Goal: Task Accomplishment & Management: Complete application form

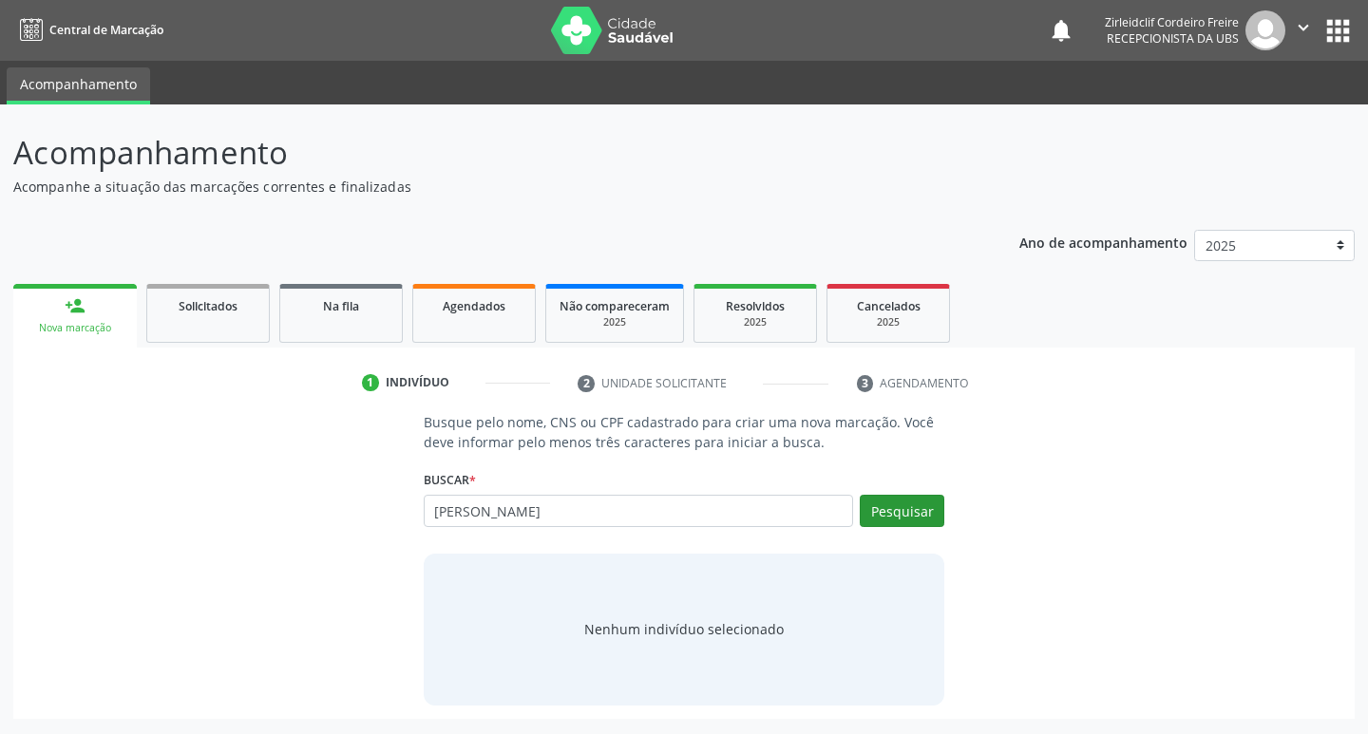
type input "[PERSON_NAME]"
click at [902, 508] on button "Pesquisar" at bounding box center [902, 511] width 85 height 32
type input "[PERSON_NAME]"
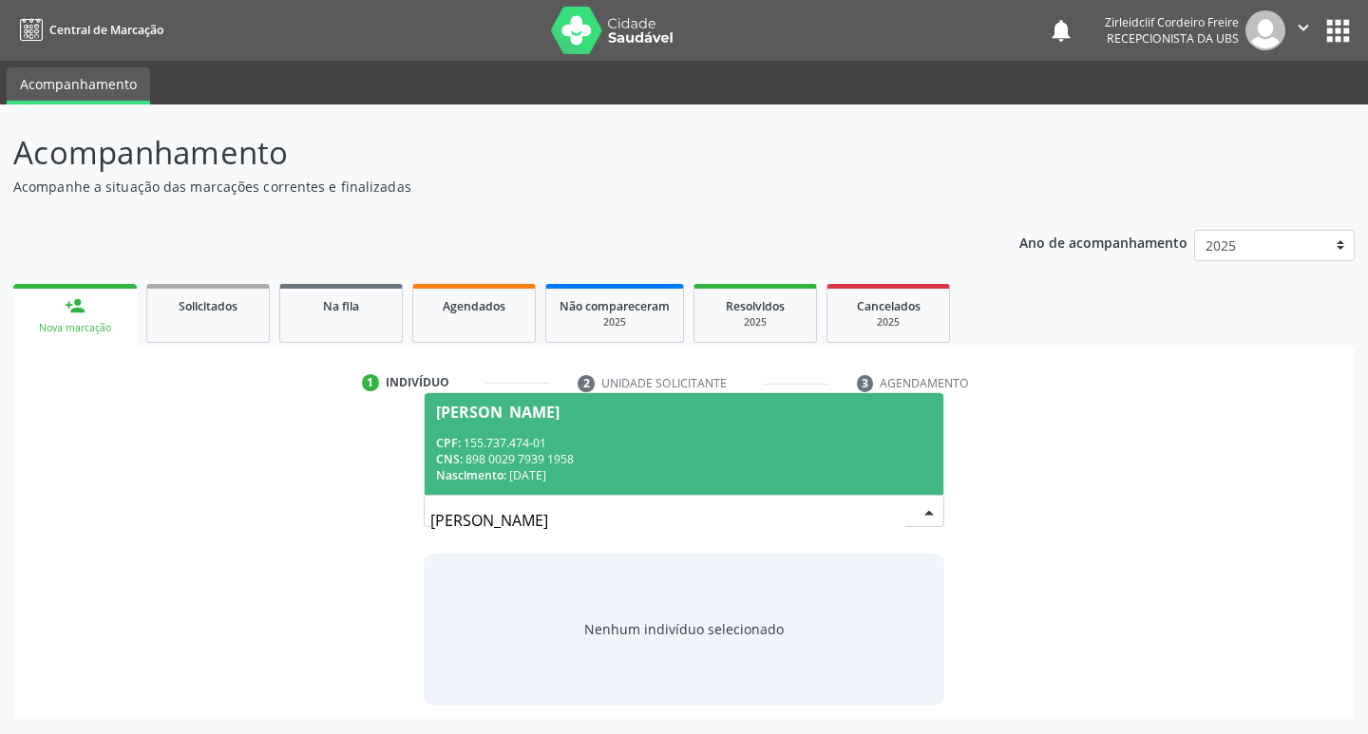
click at [644, 428] on span "[PERSON_NAME] CPF: 155.737.474-01 CNS: 898 0029 7939 1958 Nascimento: [DATE]" at bounding box center [685, 444] width 520 height 102
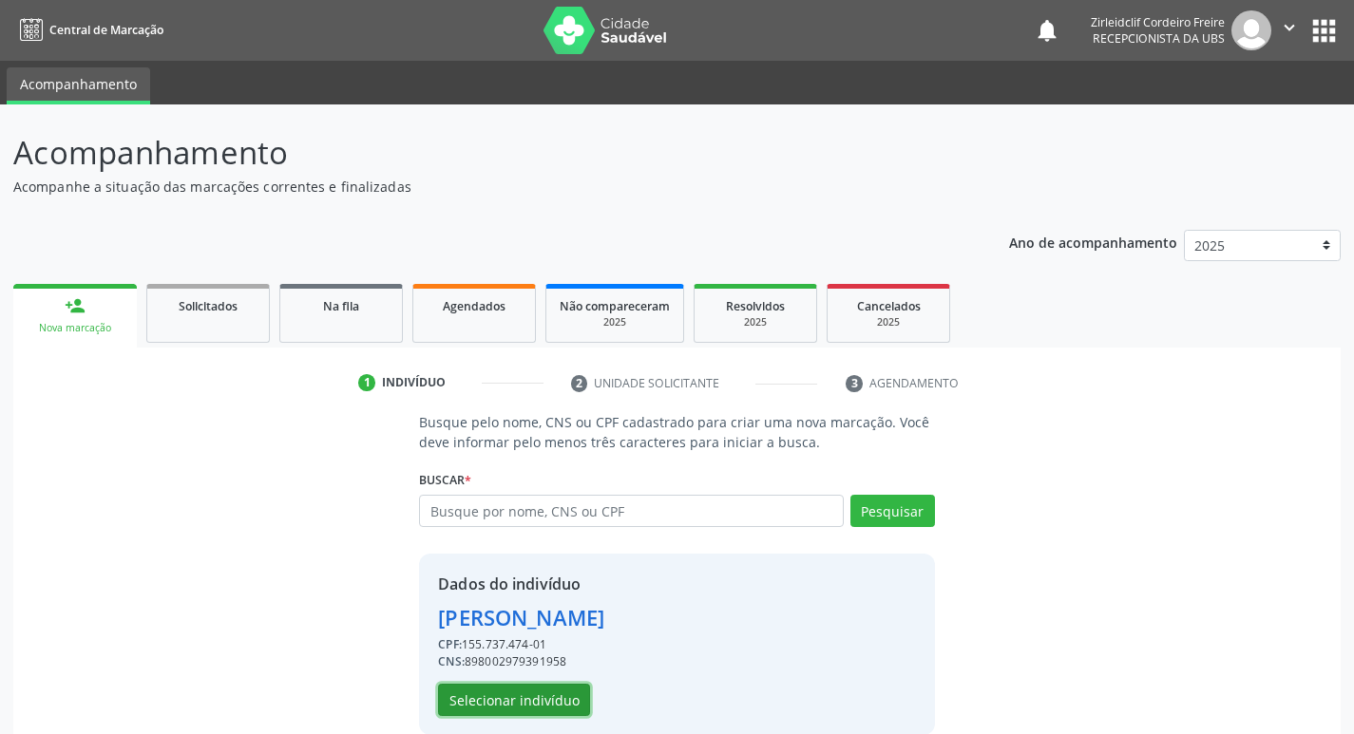
click at [554, 690] on button "Selecionar indivíduo" at bounding box center [514, 700] width 152 height 32
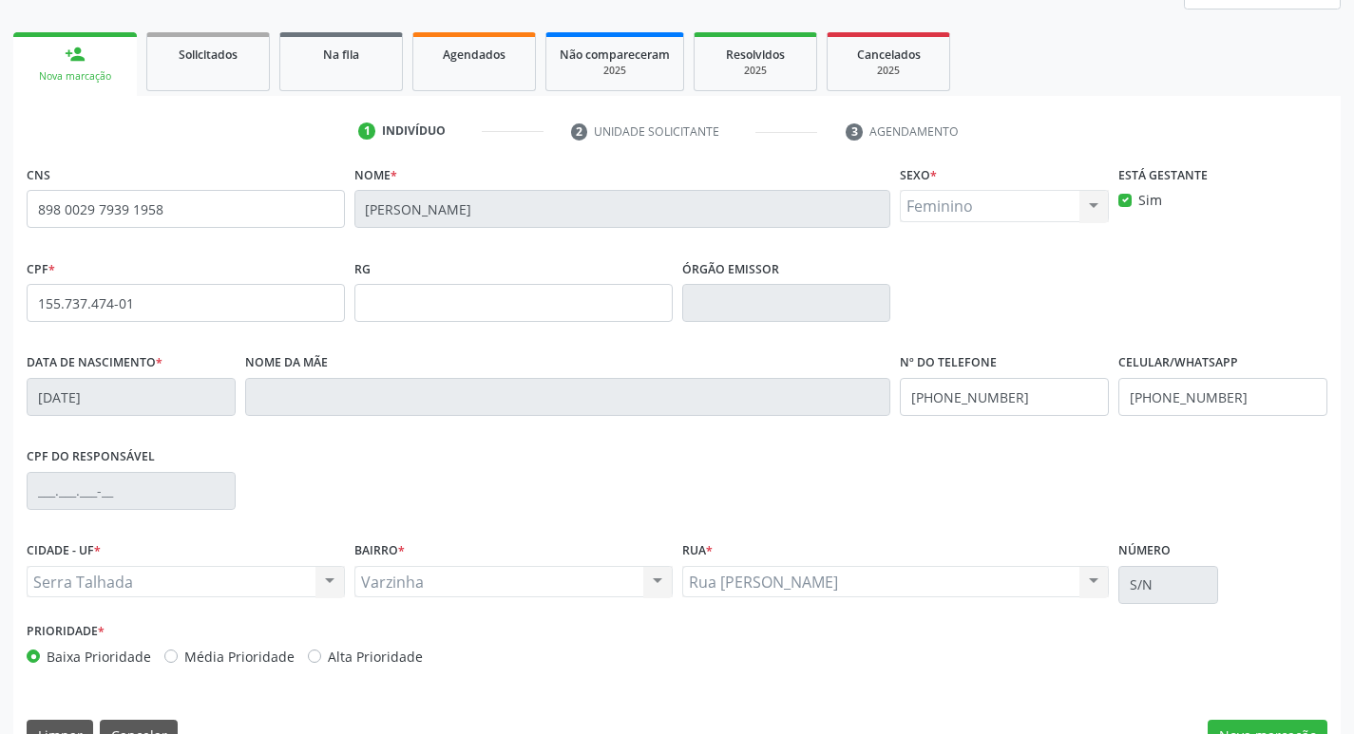
scroll to position [295, 0]
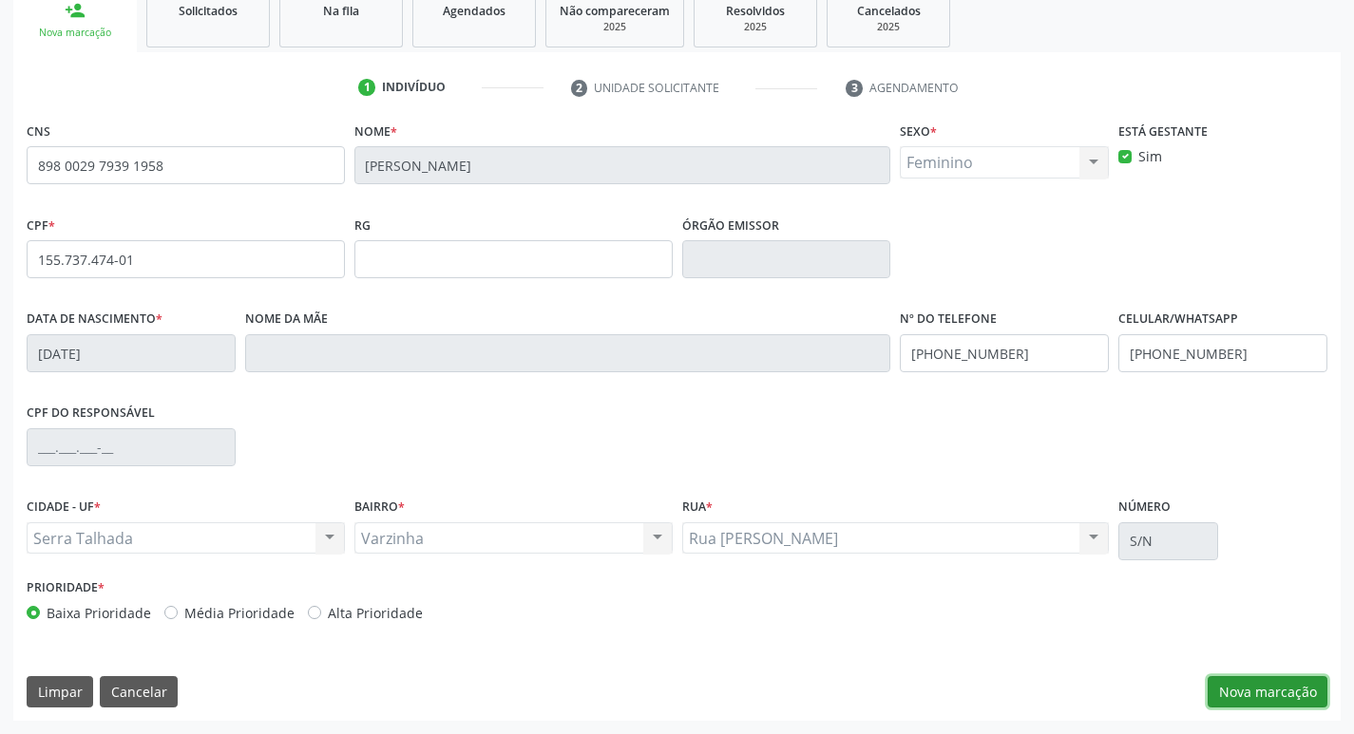
click at [1240, 689] on button "Nova marcação" at bounding box center [1267, 692] width 120 height 32
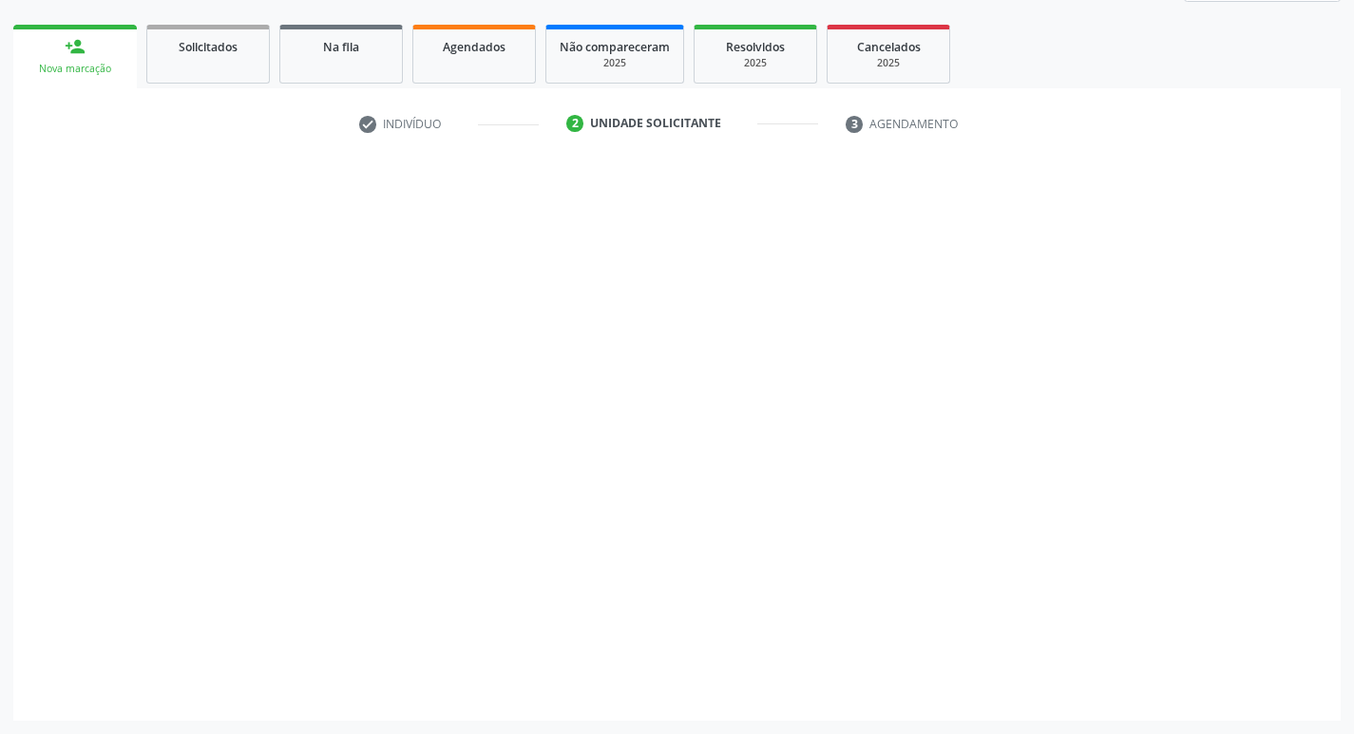
scroll to position [259, 0]
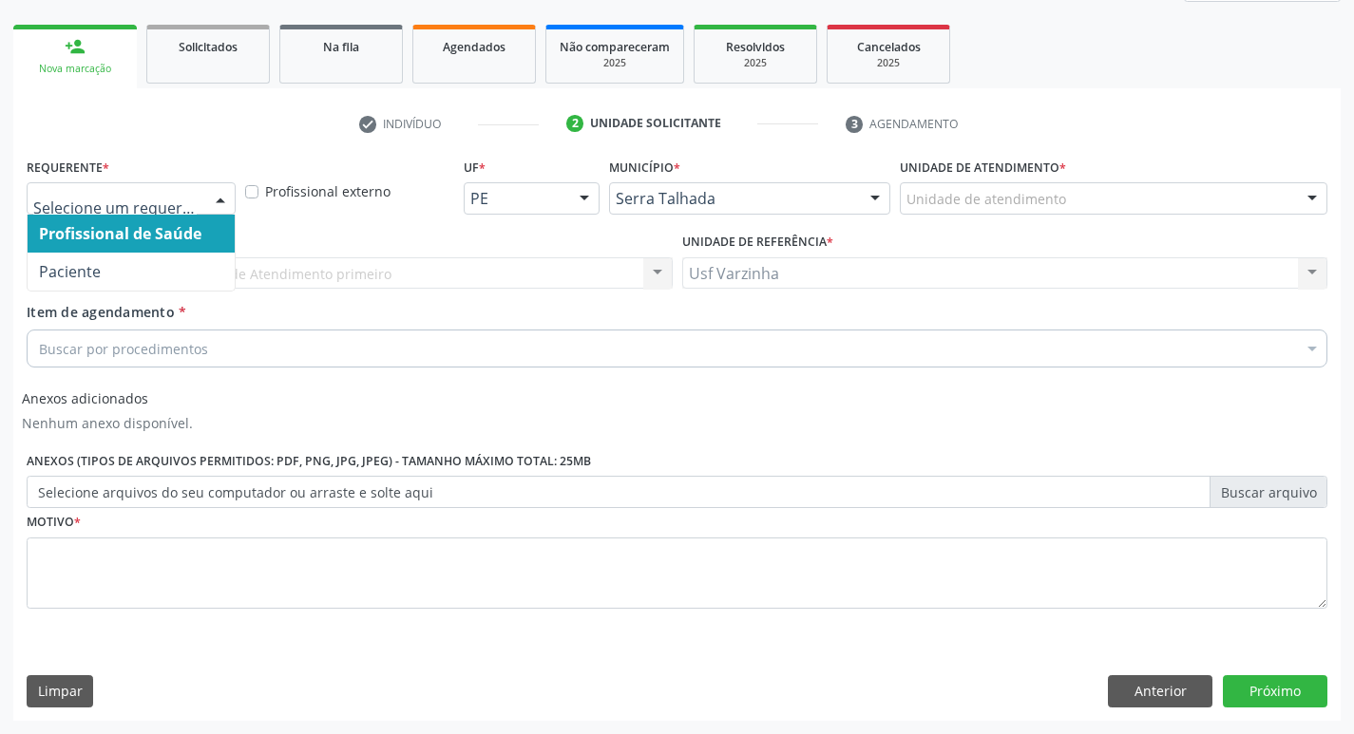
click at [218, 192] on div at bounding box center [220, 199] width 29 height 32
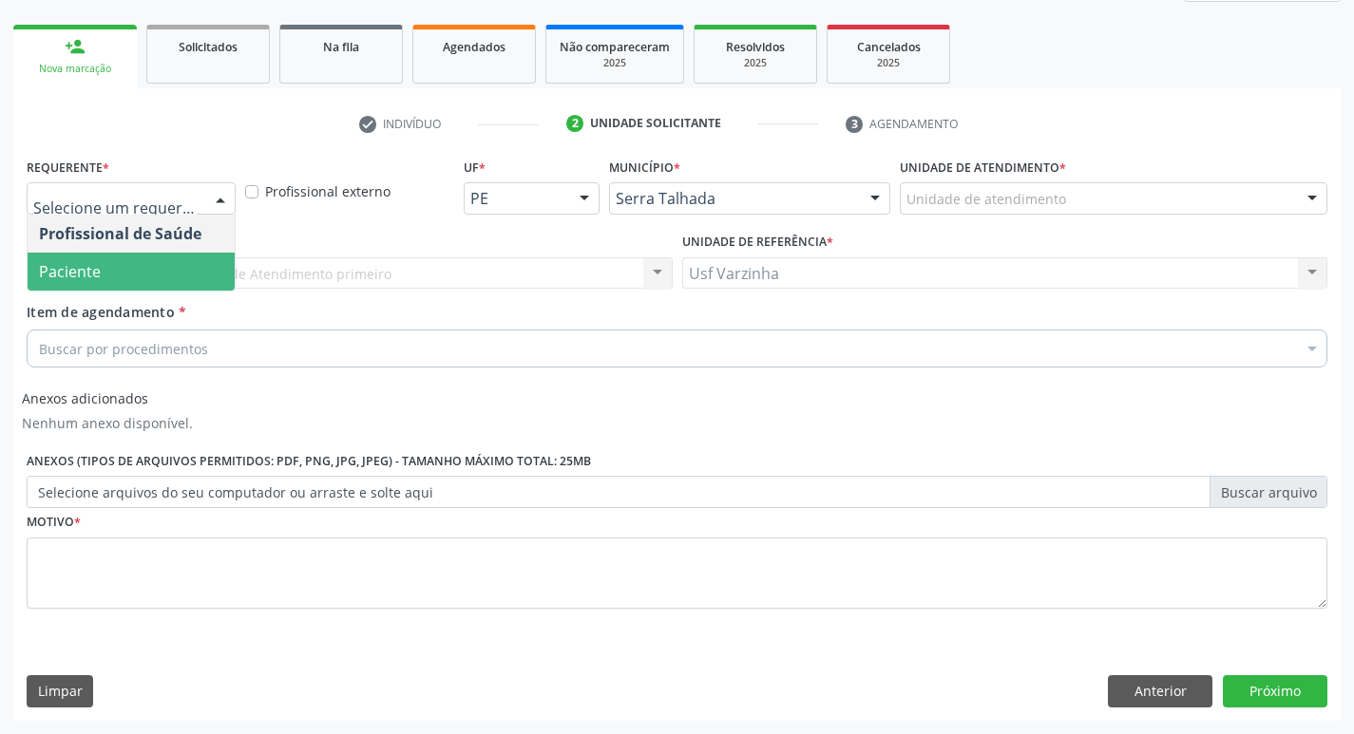
click at [200, 264] on span "Paciente" at bounding box center [131, 272] width 207 height 38
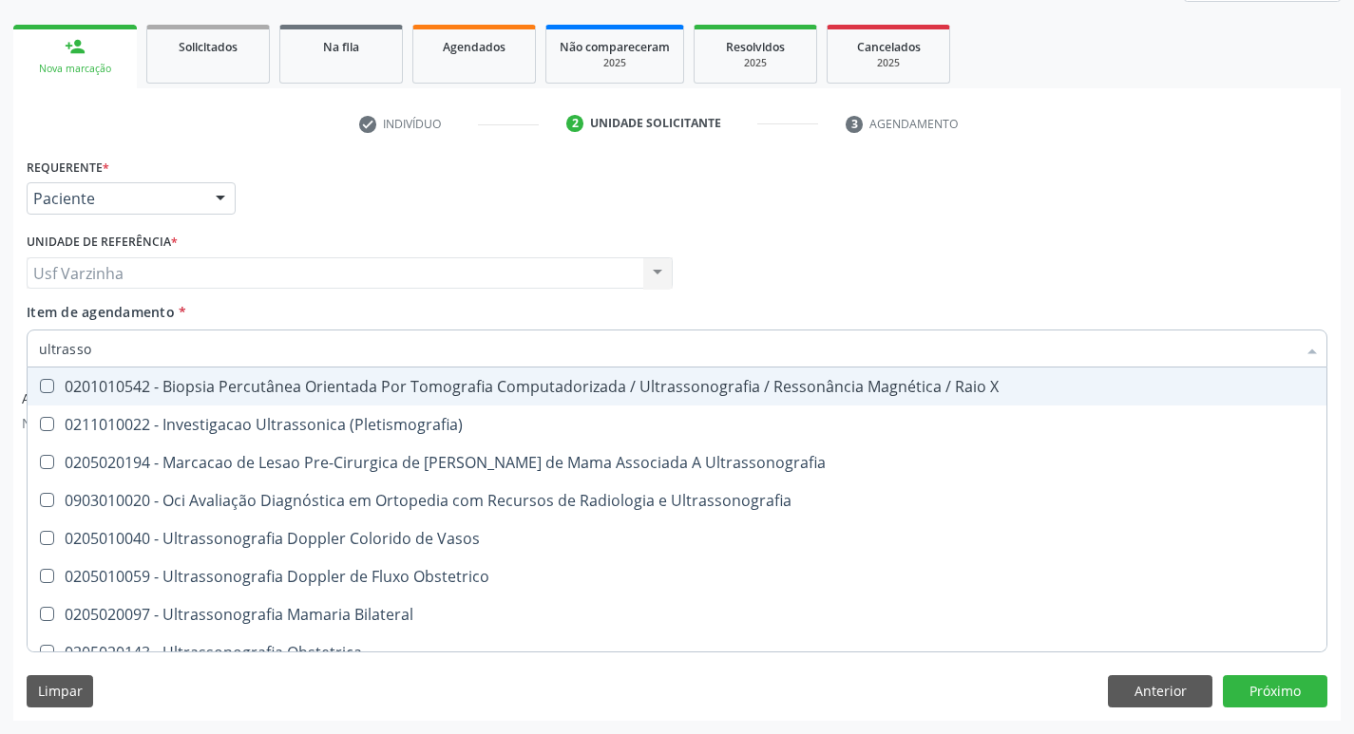
type input "ultrasson"
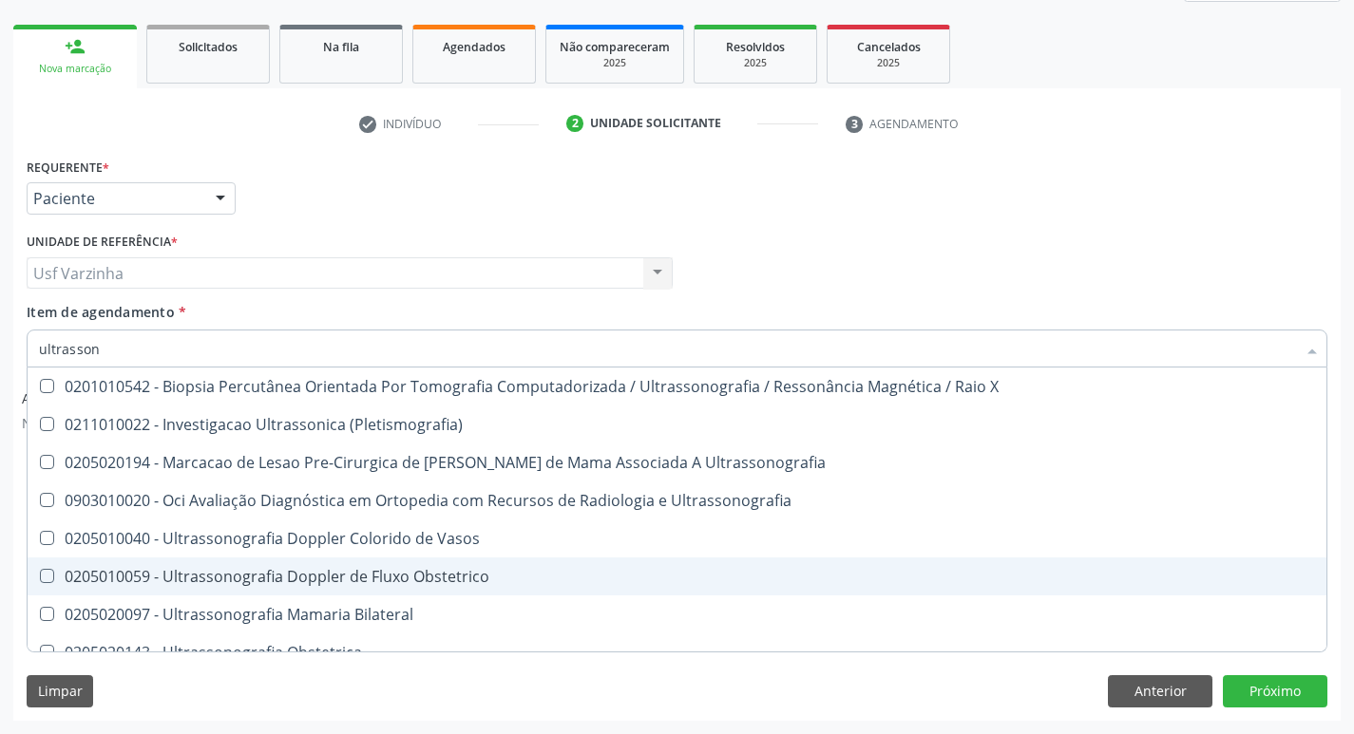
scroll to position [95, 0]
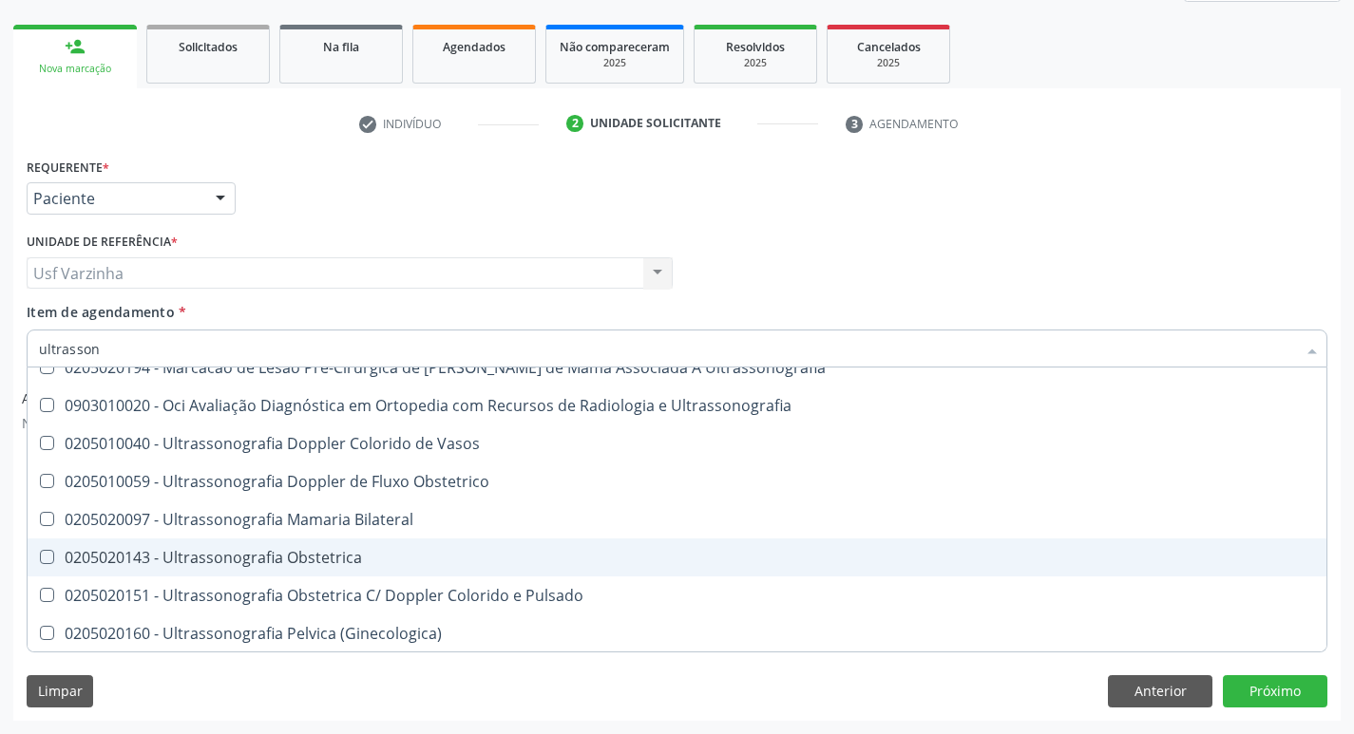
click at [364, 567] on span "0205020143 - Ultrassonografia Obstetrica" at bounding box center [677, 558] width 1299 height 38
checkbox Obstetrica "true"
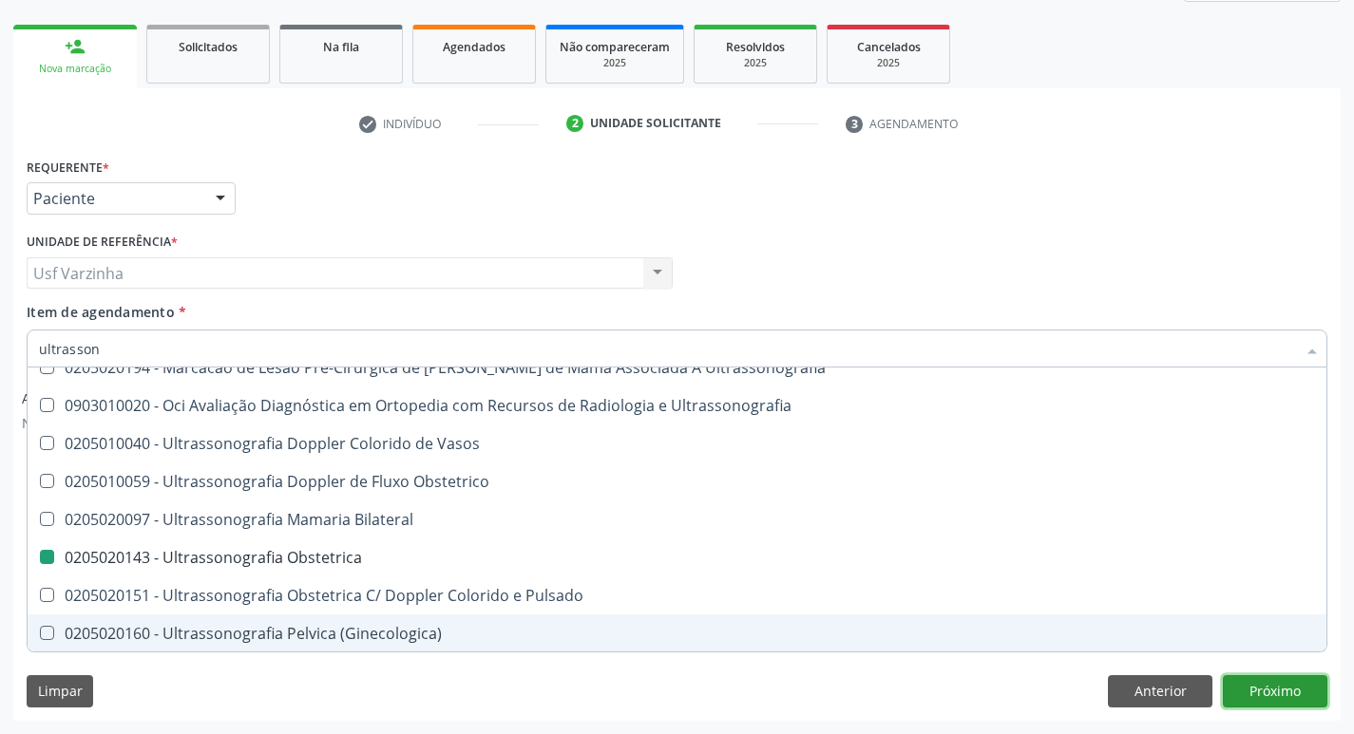
click at [1273, 681] on button "Próximo" at bounding box center [1275, 691] width 105 height 32
checkbox \(Pletismografia\) "true"
checkbox Obstetrica "false"
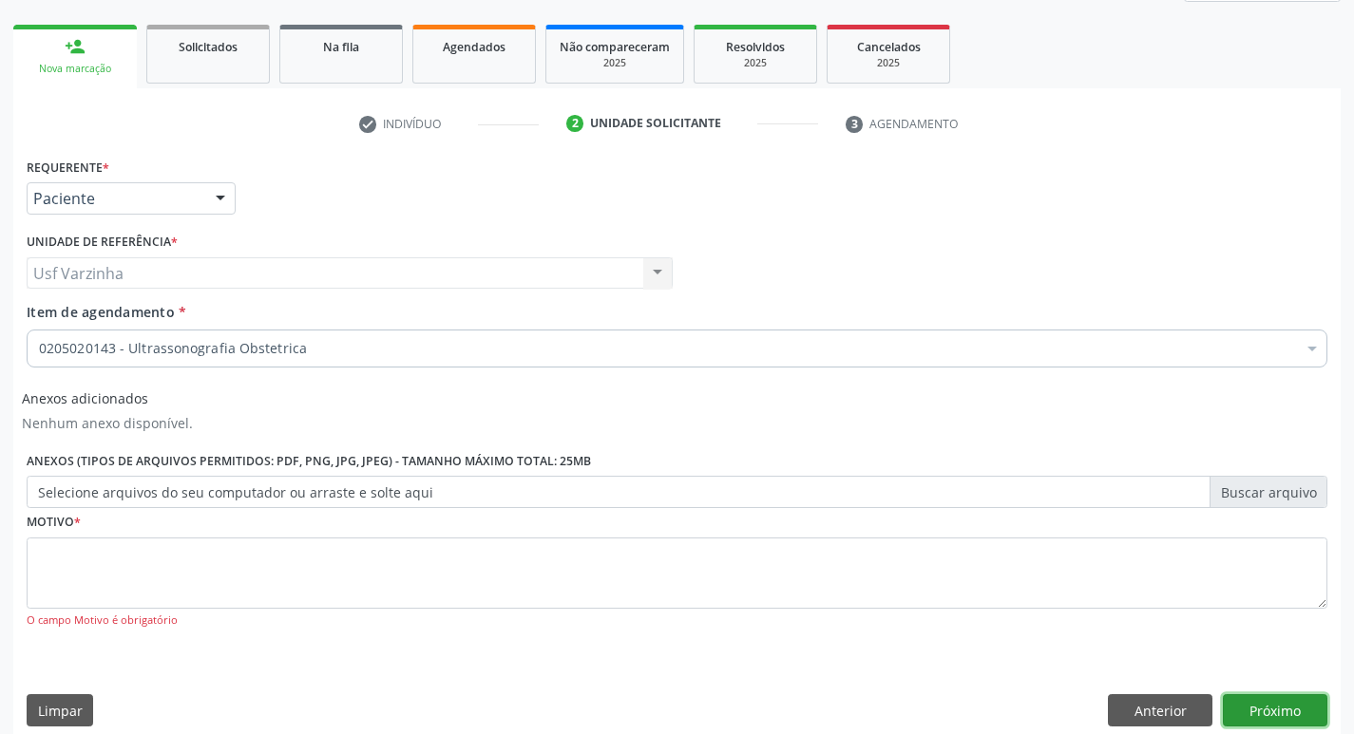
scroll to position [0, 0]
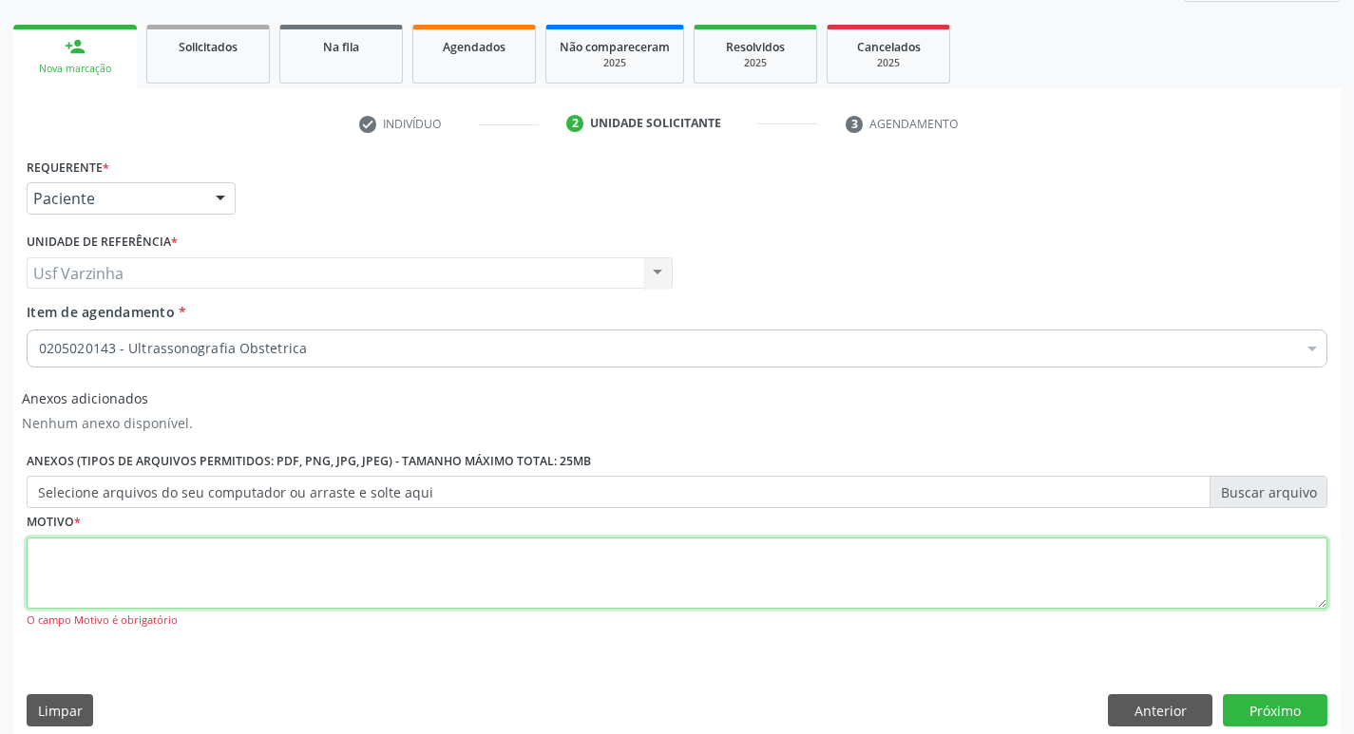
click at [301, 557] on textarea at bounding box center [677, 574] width 1301 height 72
type textarea "r"
type textarea "gravidez"
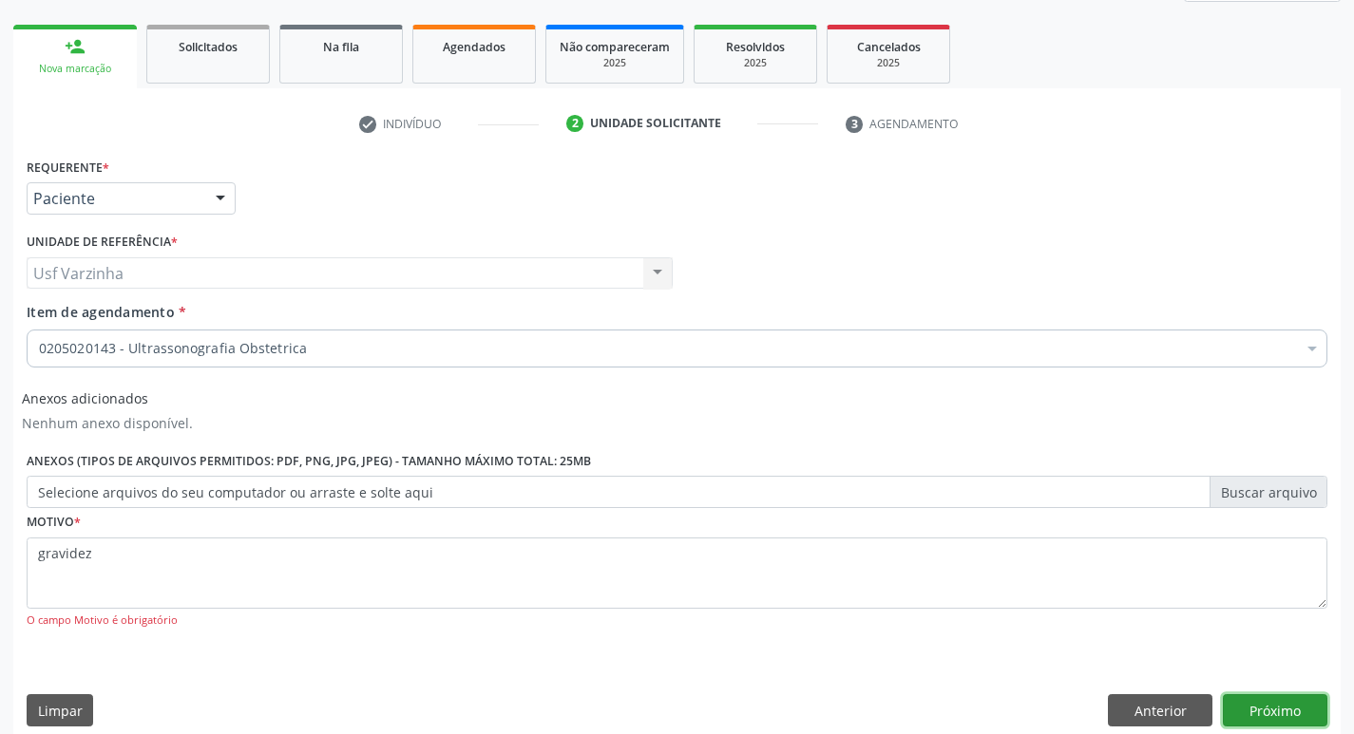
click at [1273, 713] on button "Próximo" at bounding box center [1275, 710] width 105 height 32
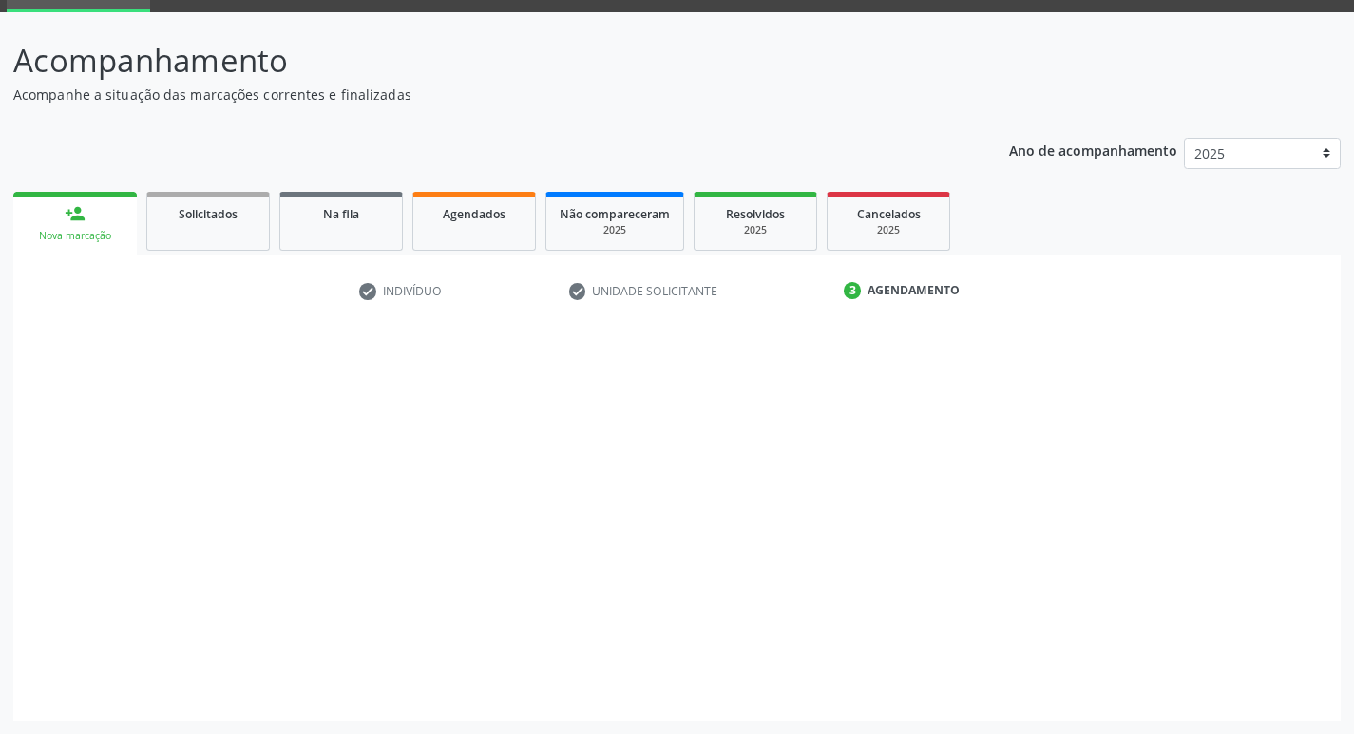
scroll to position [92, 0]
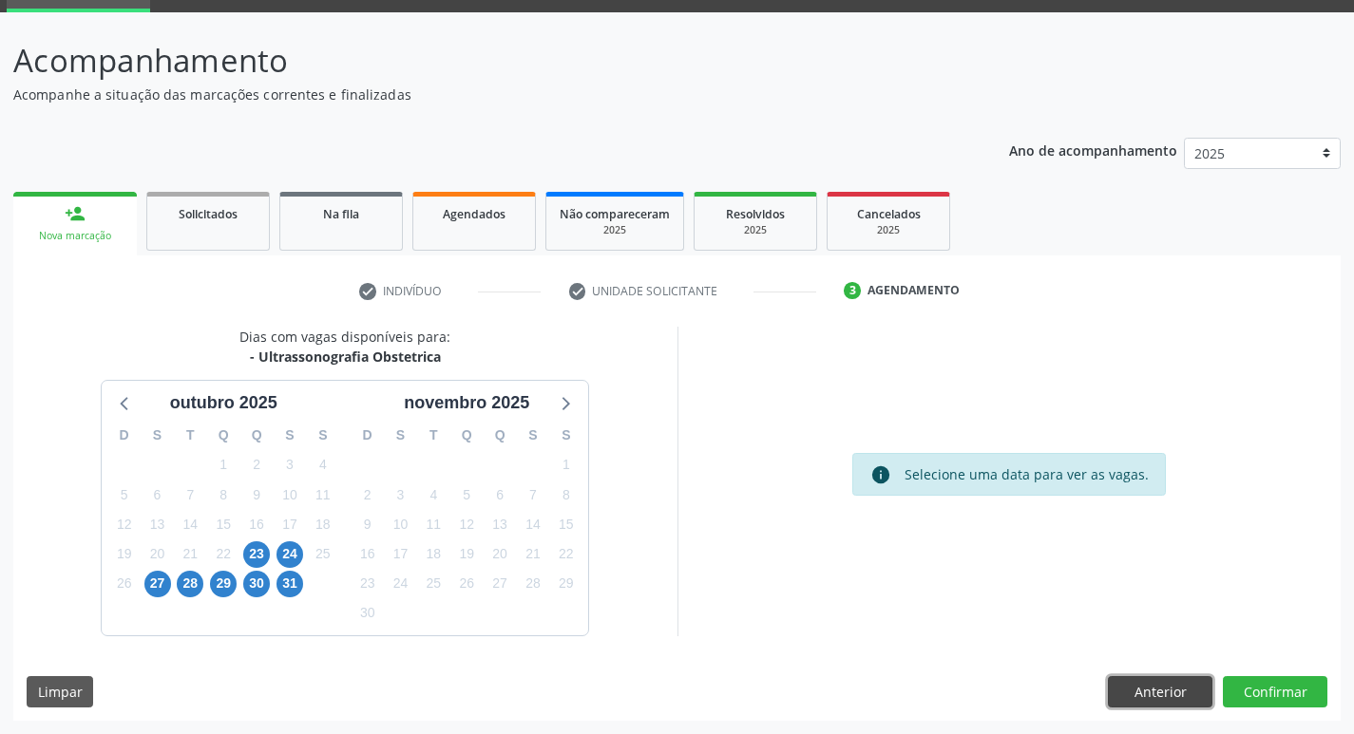
click at [1120, 696] on button "Anterior" at bounding box center [1160, 692] width 105 height 32
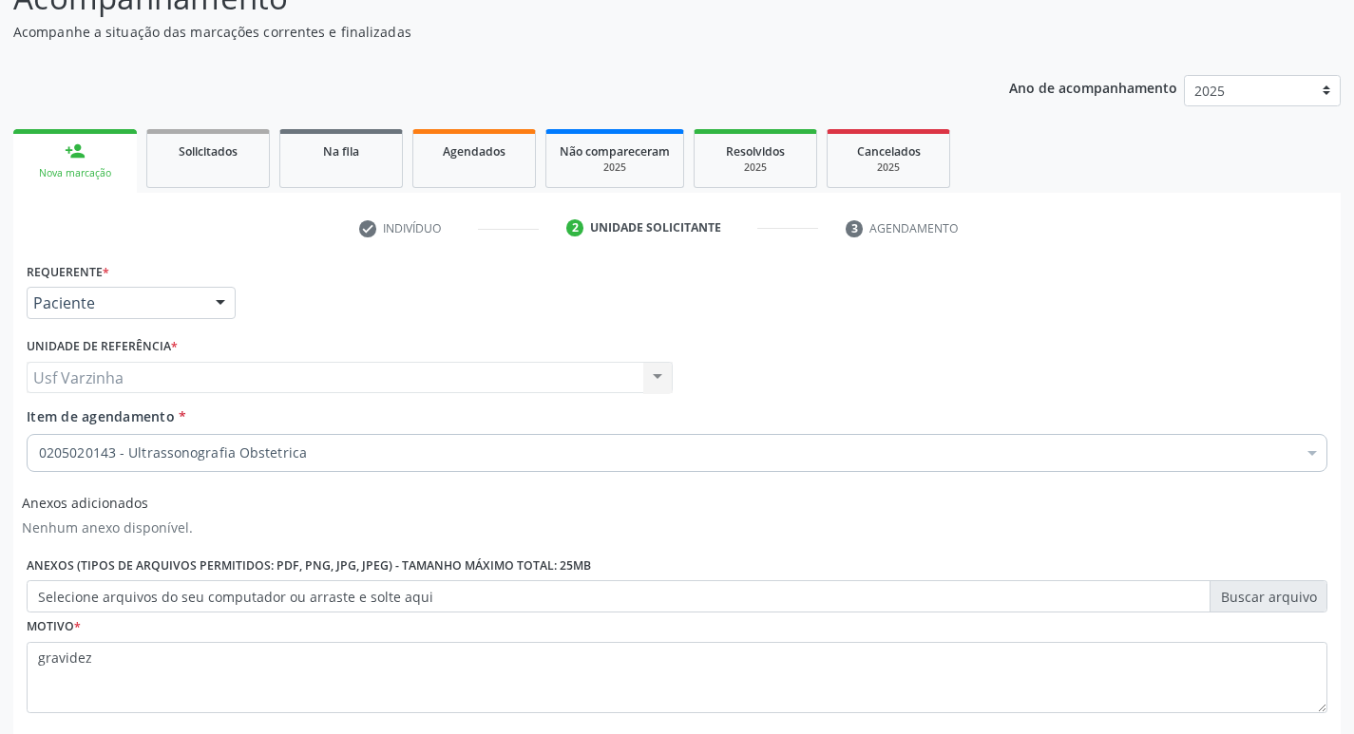
scroll to position [259, 0]
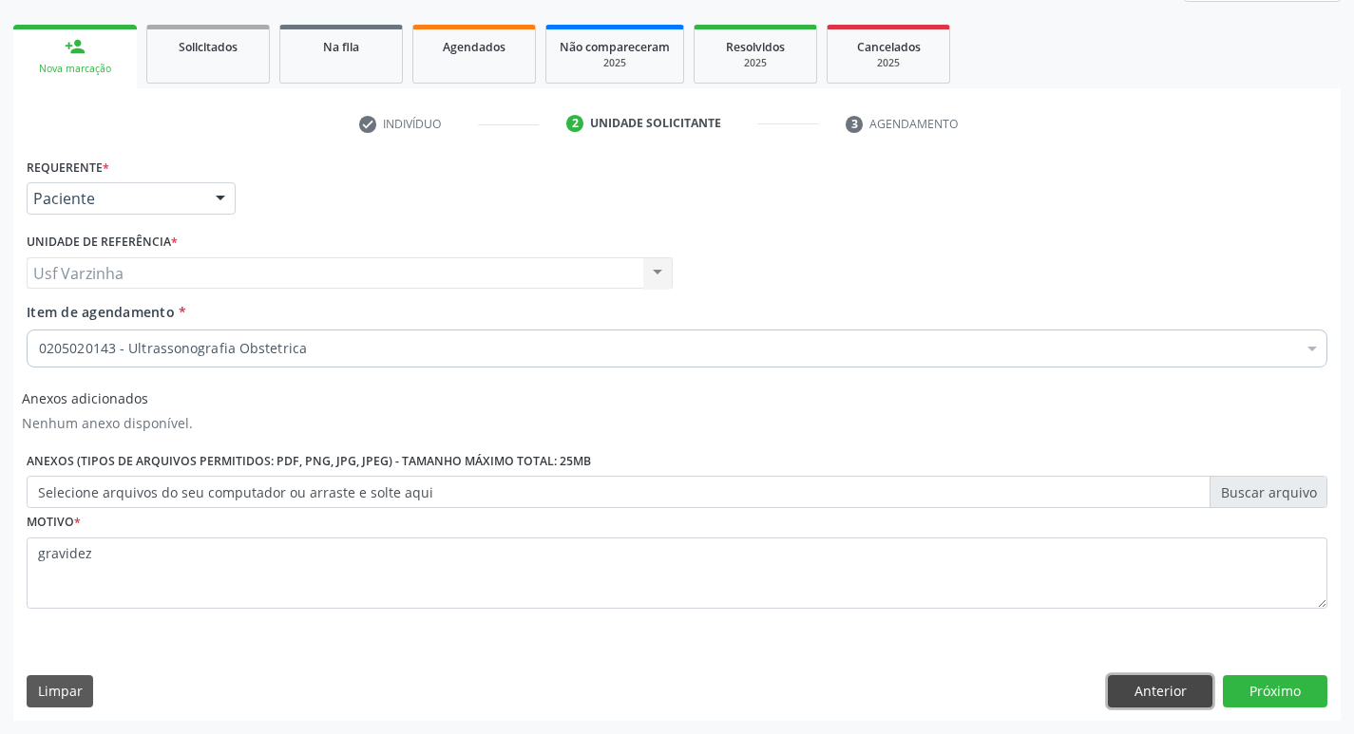
click at [1166, 689] on button "Anterior" at bounding box center [1160, 691] width 105 height 32
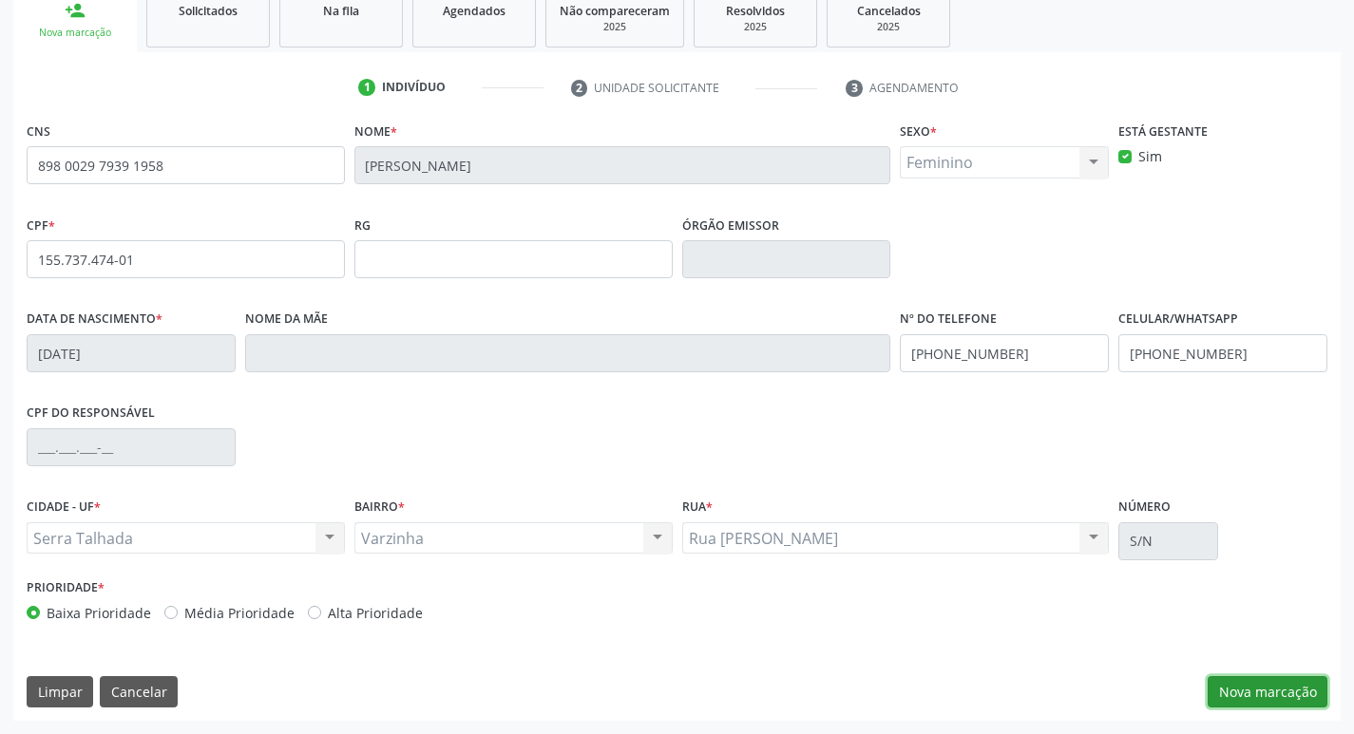
click at [1250, 691] on button "Nova marcação" at bounding box center [1267, 692] width 120 height 32
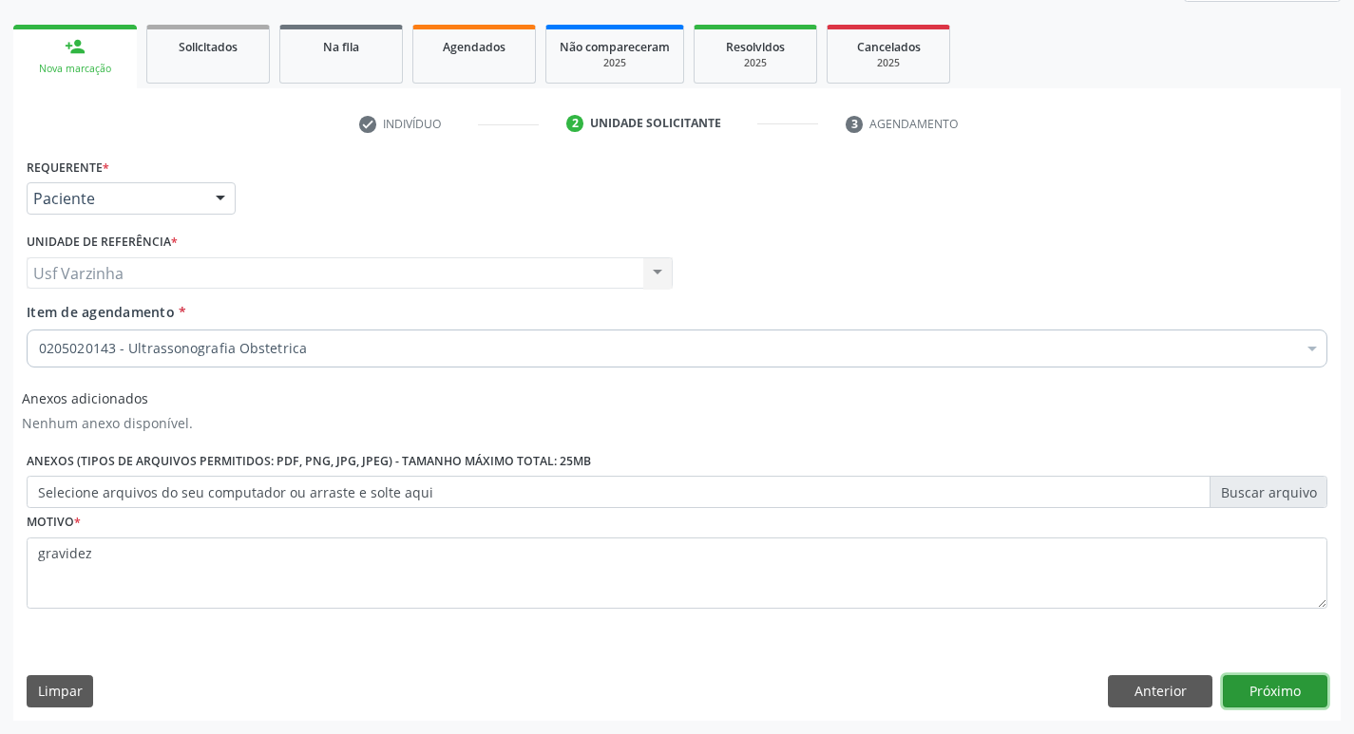
click at [1303, 690] on button "Próximo" at bounding box center [1275, 691] width 105 height 32
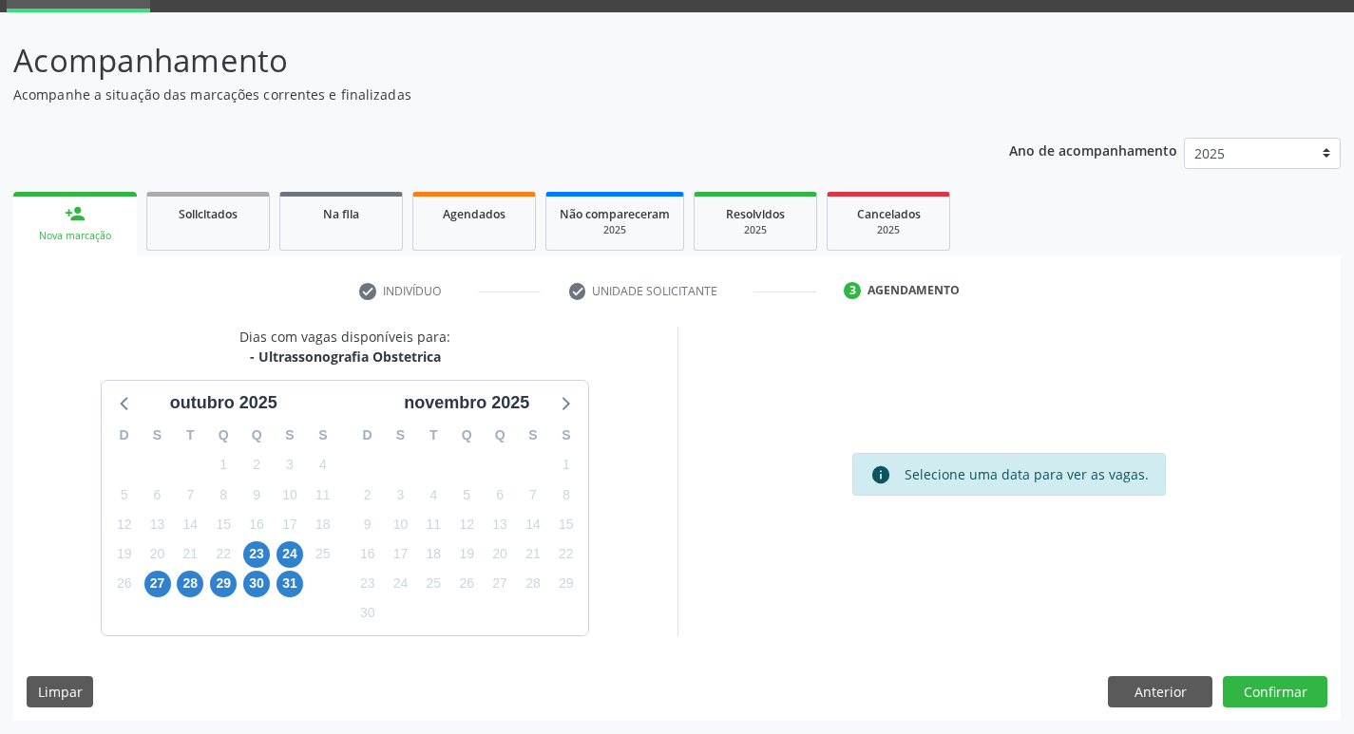
scroll to position [92, 0]
click at [291, 555] on span "24" at bounding box center [289, 555] width 27 height 27
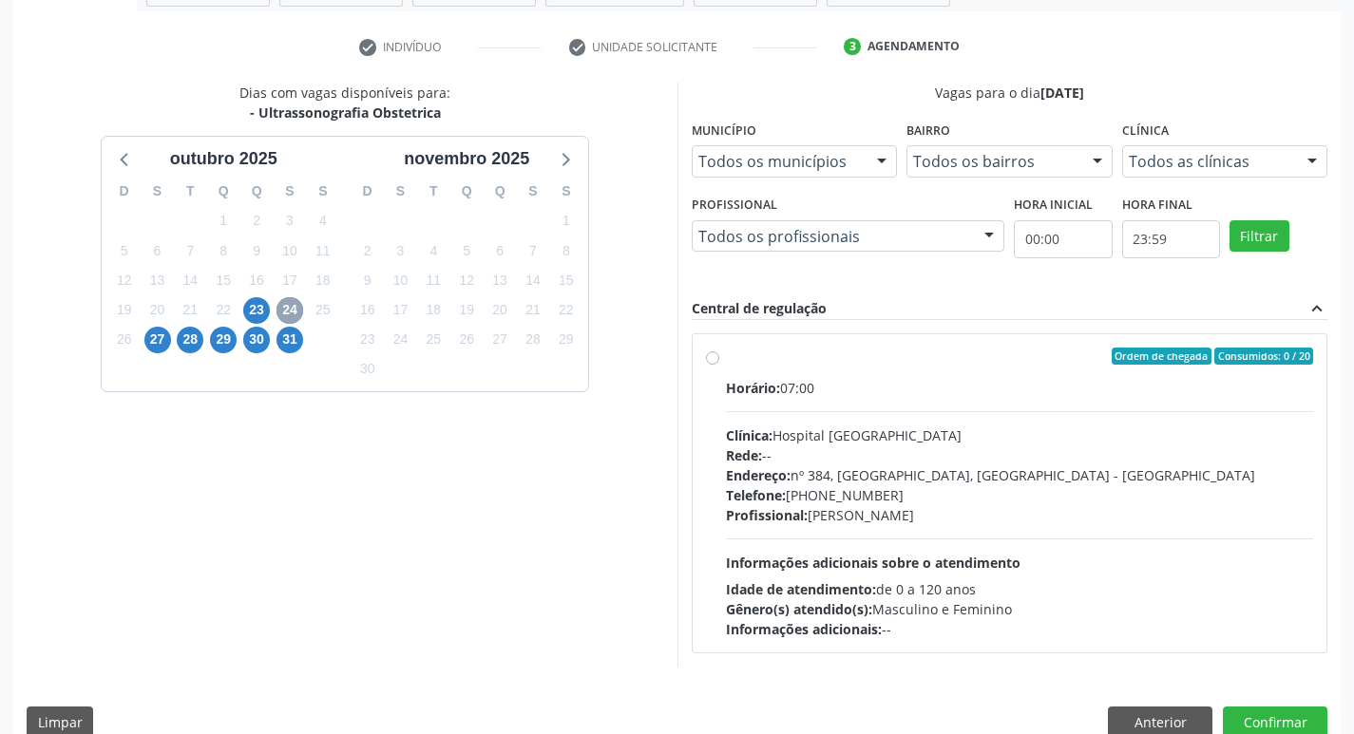
scroll to position [367, 0]
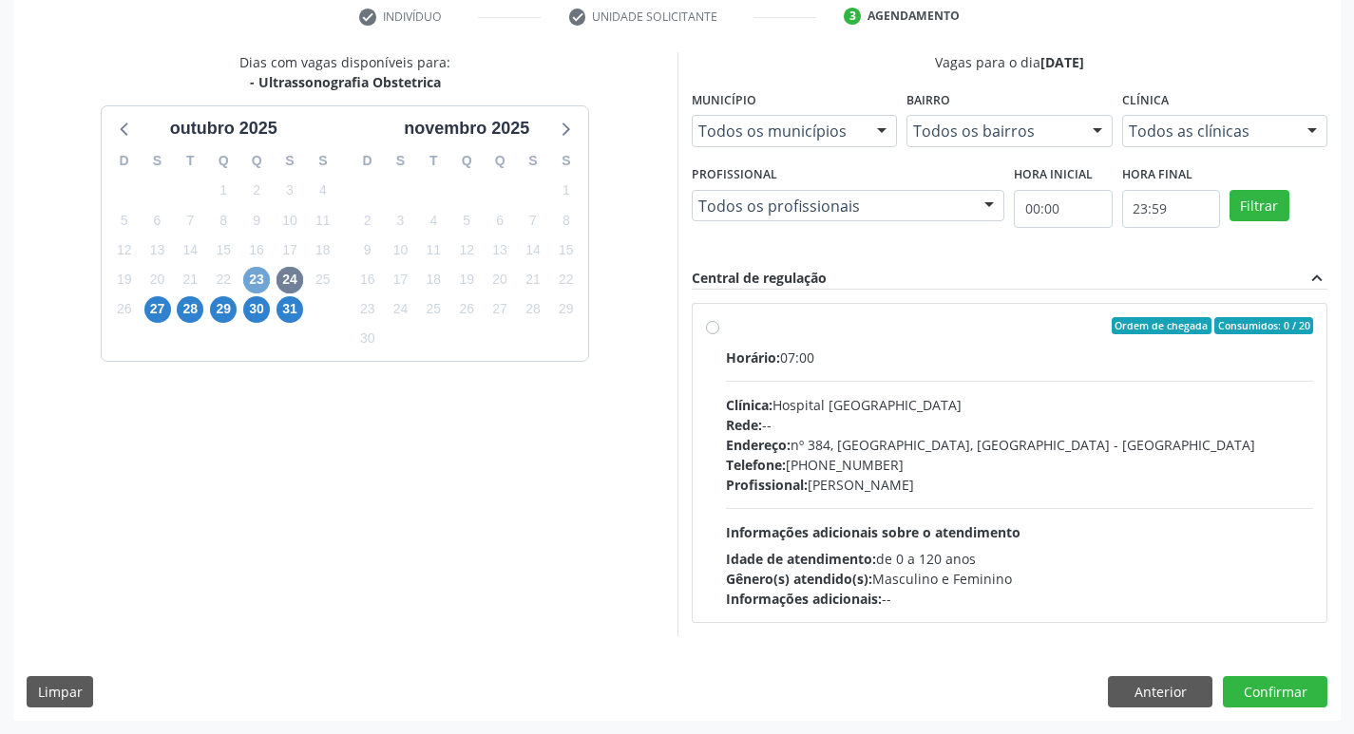
click at [257, 274] on span "23" at bounding box center [256, 280] width 27 height 27
click at [155, 307] on span "27" at bounding box center [157, 309] width 27 height 27
click at [189, 314] on span "28" at bounding box center [190, 309] width 27 height 27
click at [219, 311] on span "29" at bounding box center [223, 309] width 27 height 27
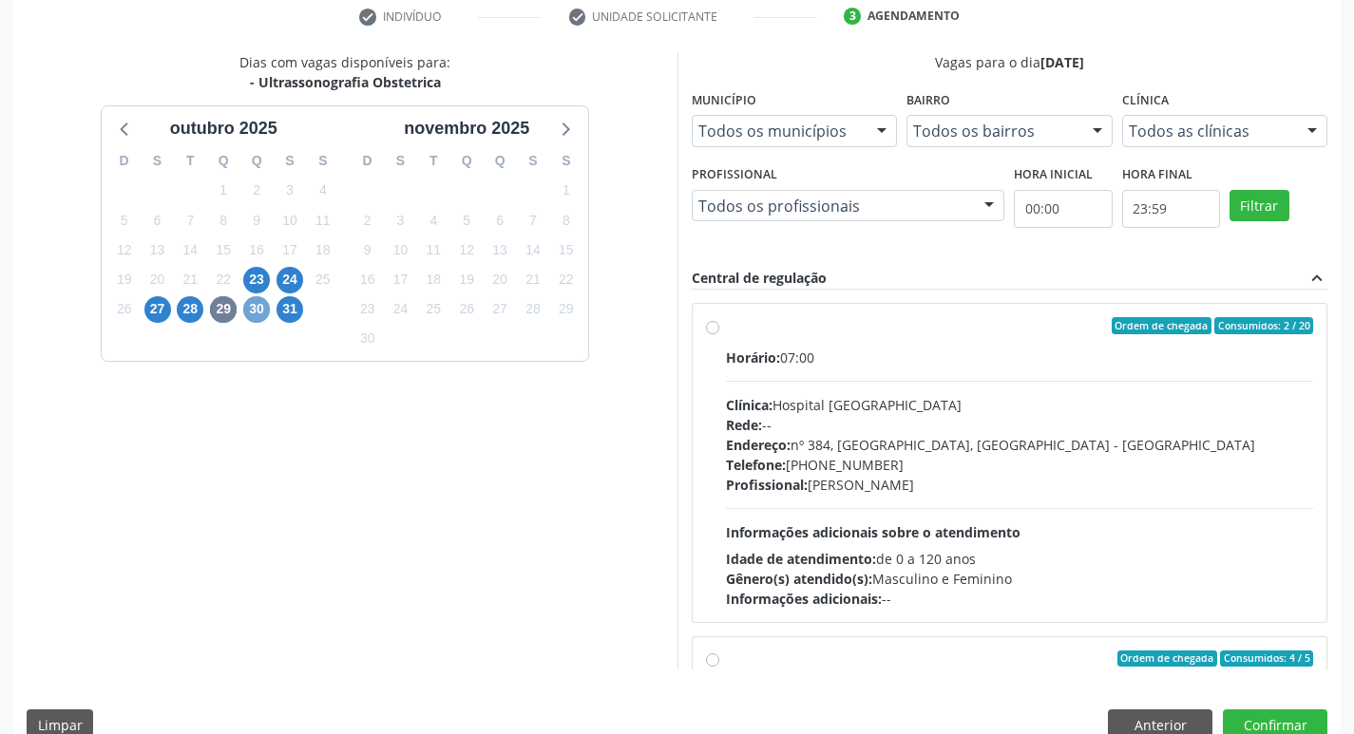
click at [257, 308] on span "30" at bounding box center [256, 309] width 27 height 27
click at [293, 314] on span "31" at bounding box center [289, 309] width 27 height 27
click at [158, 314] on span "27" at bounding box center [157, 309] width 27 height 27
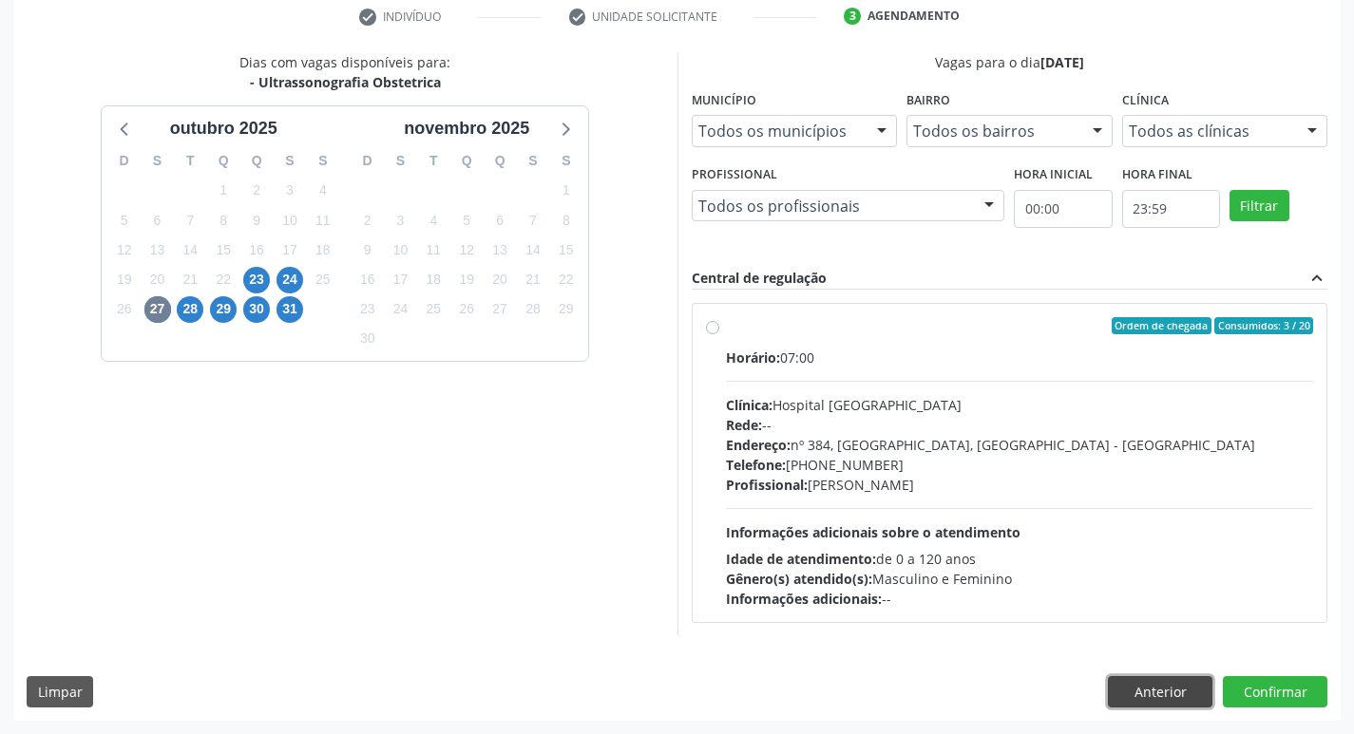
click at [1153, 695] on button "Anterior" at bounding box center [1160, 692] width 105 height 32
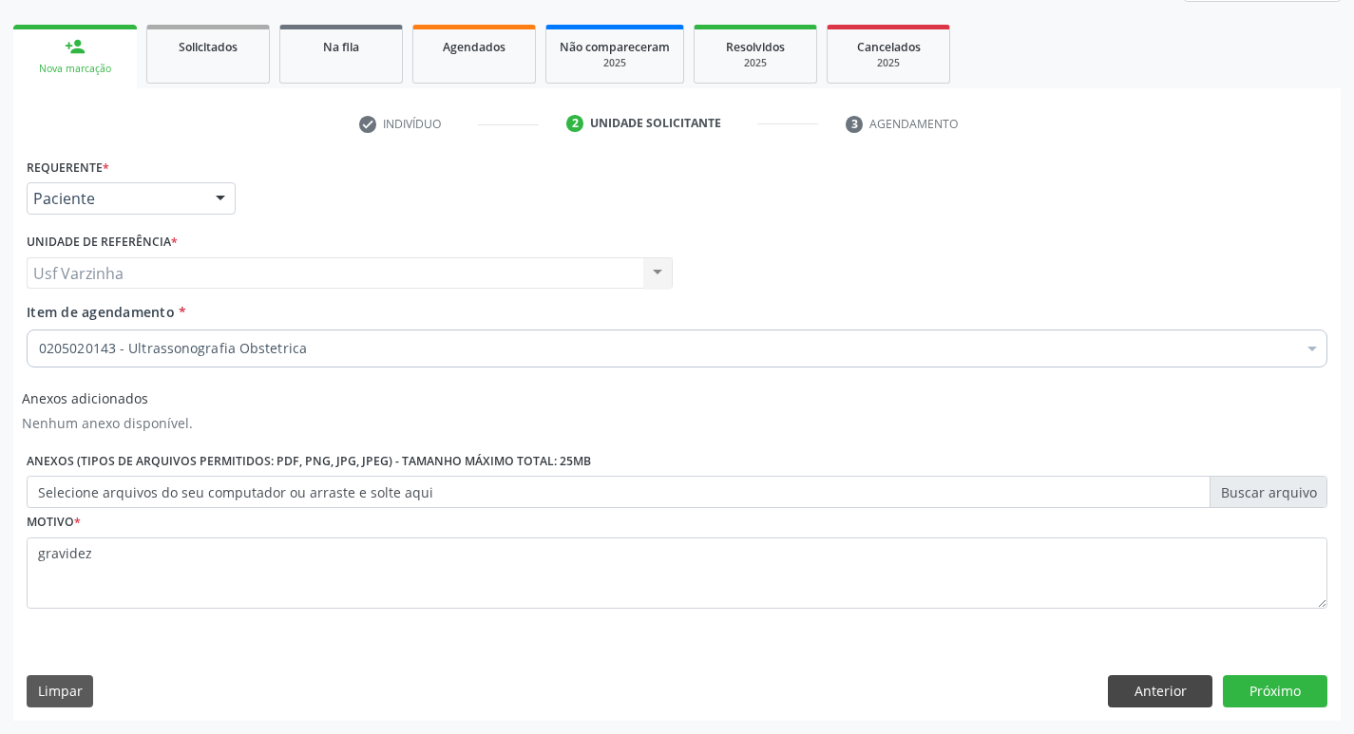
scroll to position [259, 0]
click at [1294, 694] on button "Próximo" at bounding box center [1275, 691] width 105 height 32
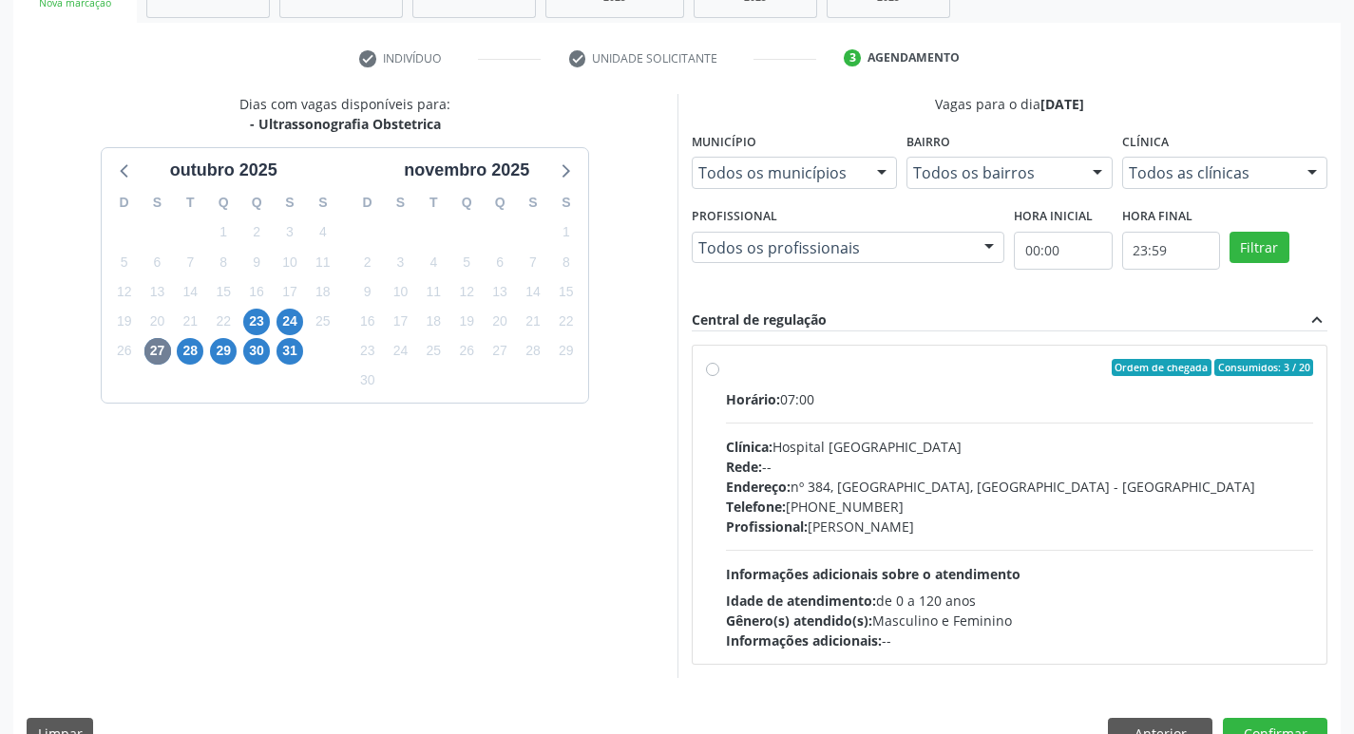
scroll to position [367, 0]
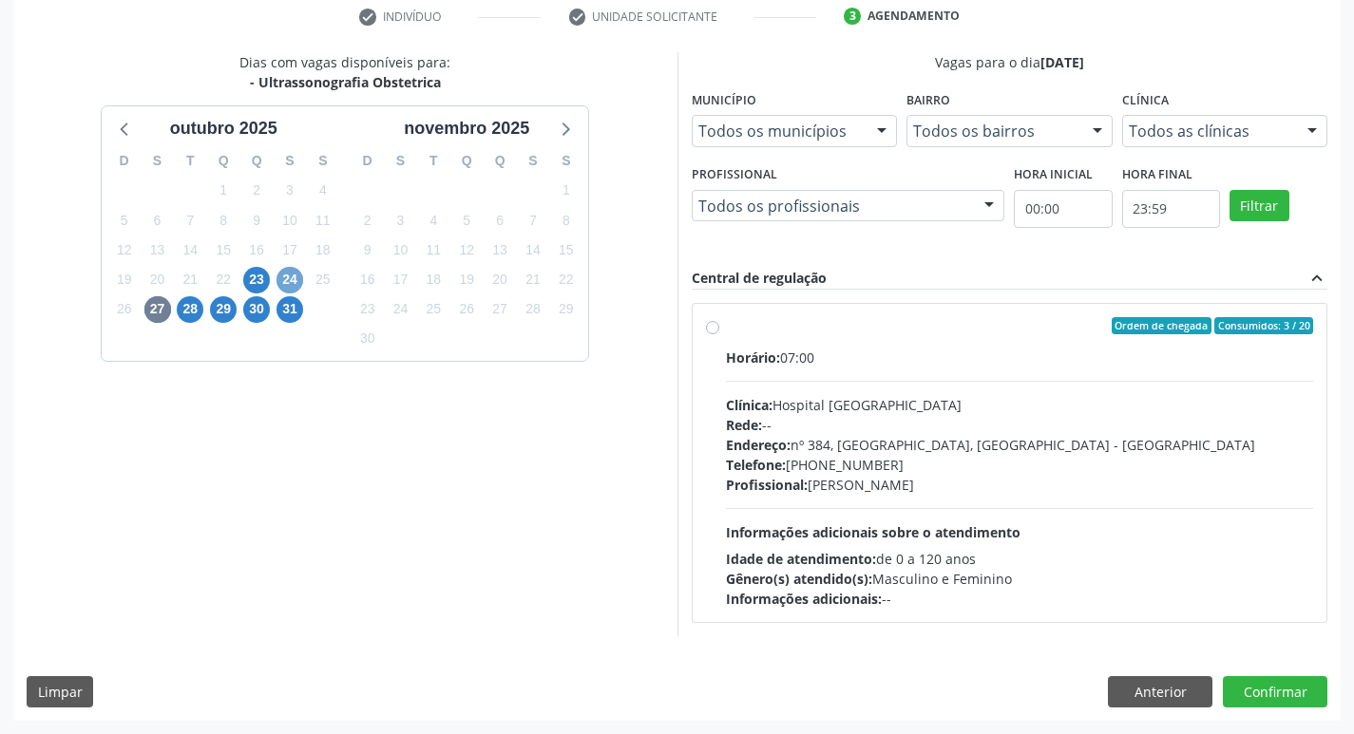
click at [283, 280] on span "24" at bounding box center [289, 280] width 27 height 27
click at [1150, 686] on button "Anterior" at bounding box center [1160, 692] width 105 height 32
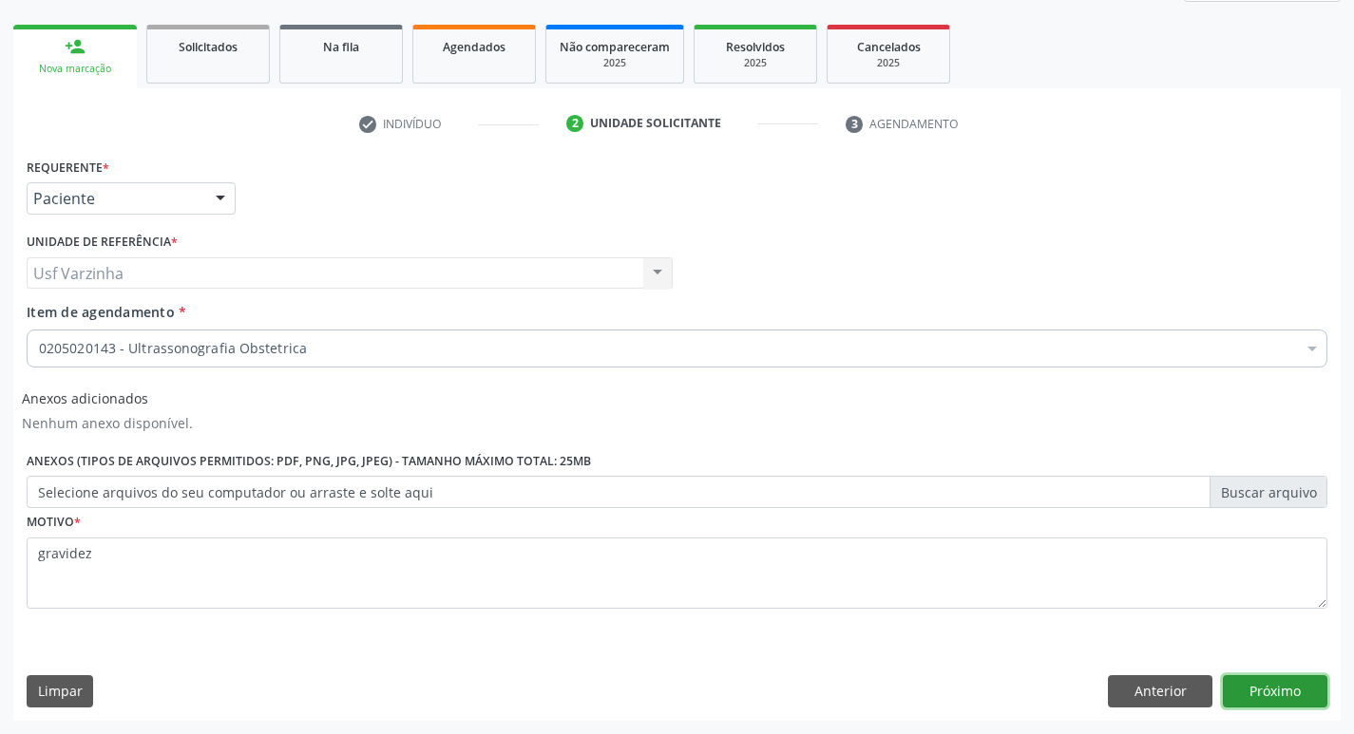
click at [1279, 694] on button "Próximo" at bounding box center [1275, 691] width 105 height 32
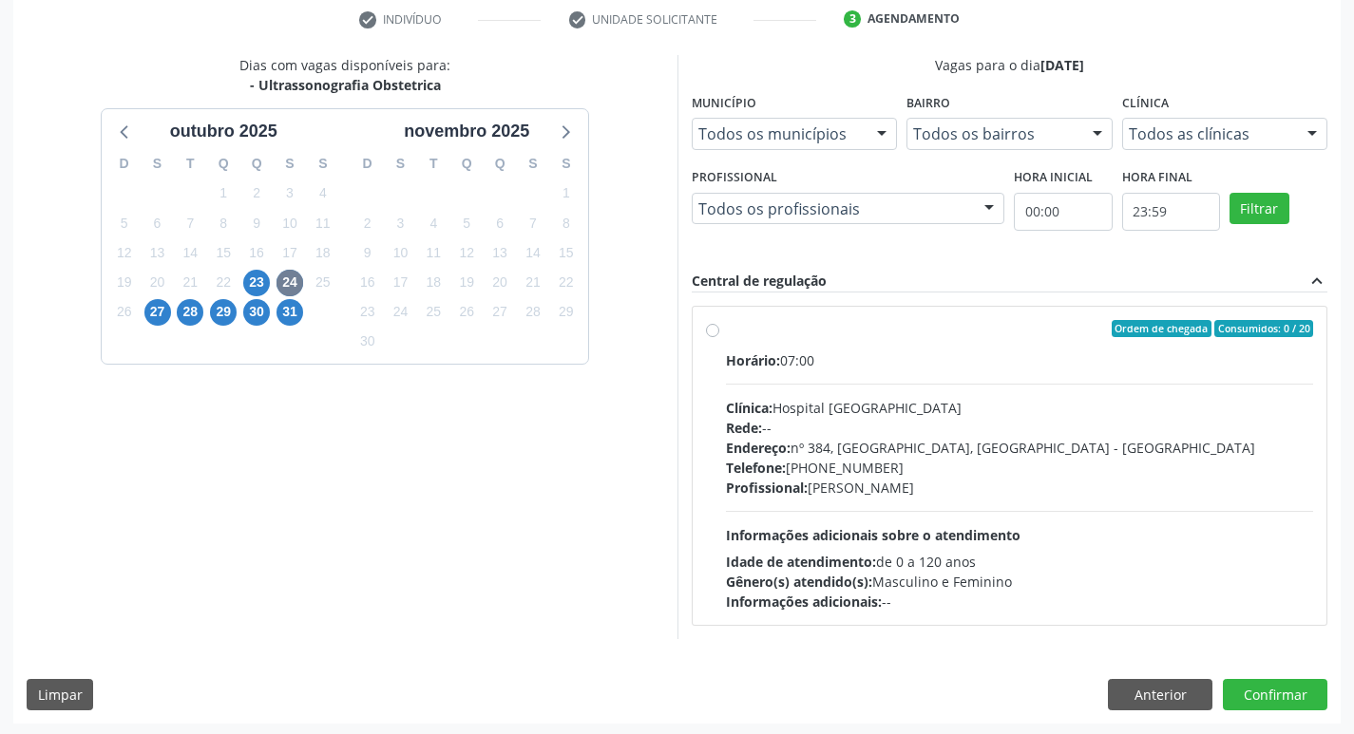
scroll to position [367, 0]
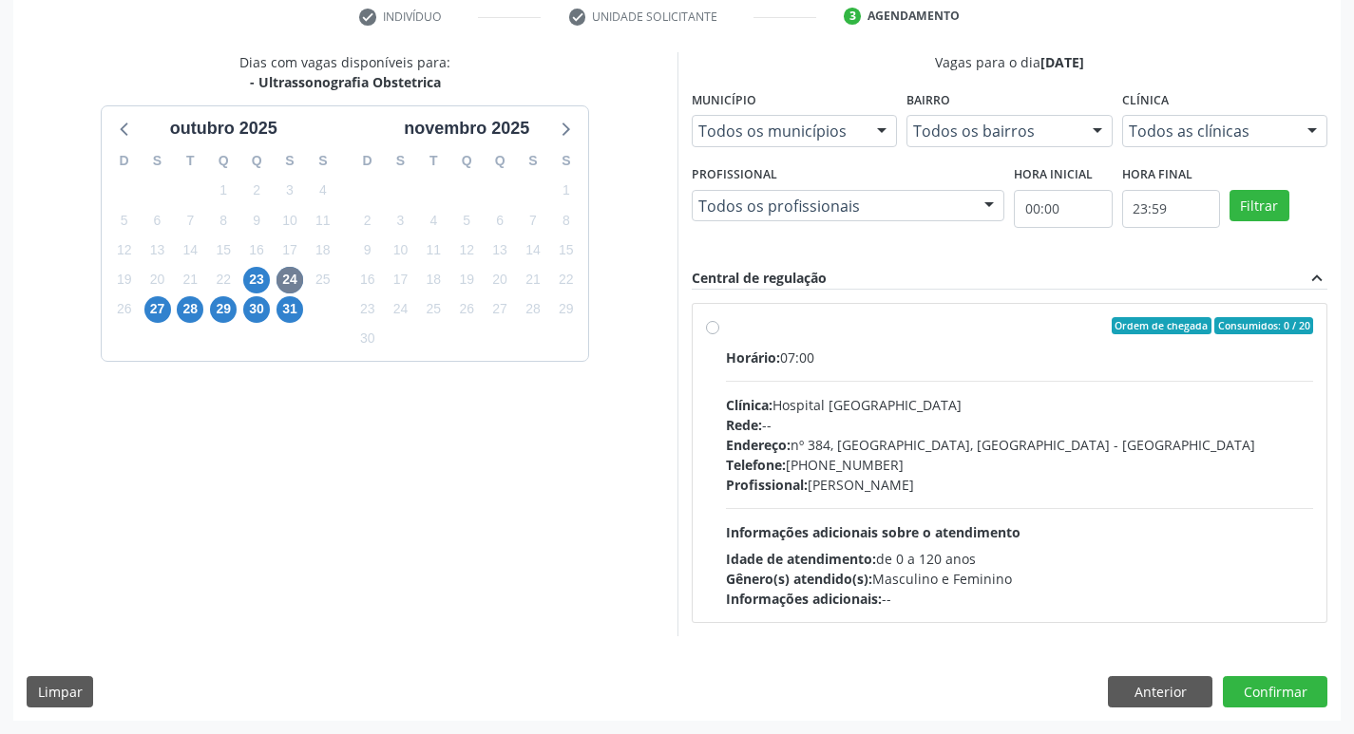
drag, startPoint x: 0, startPoint y: 563, endPoint x: 587, endPoint y: 414, distance: 605.8
click at [587, 414] on div "Dias com vagas disponíveis para: - Ultrassonografia Obstetrica [DATE] D S T Q Q…" at bounding box center [345, 343] width 664 height 583
click at [255, 283] on span "23" at bounding box center [256, 280] width 27 height 27
click at [1265, 694] on button "Confirmar" at bounding box center [1275, 692] width 105 height 32
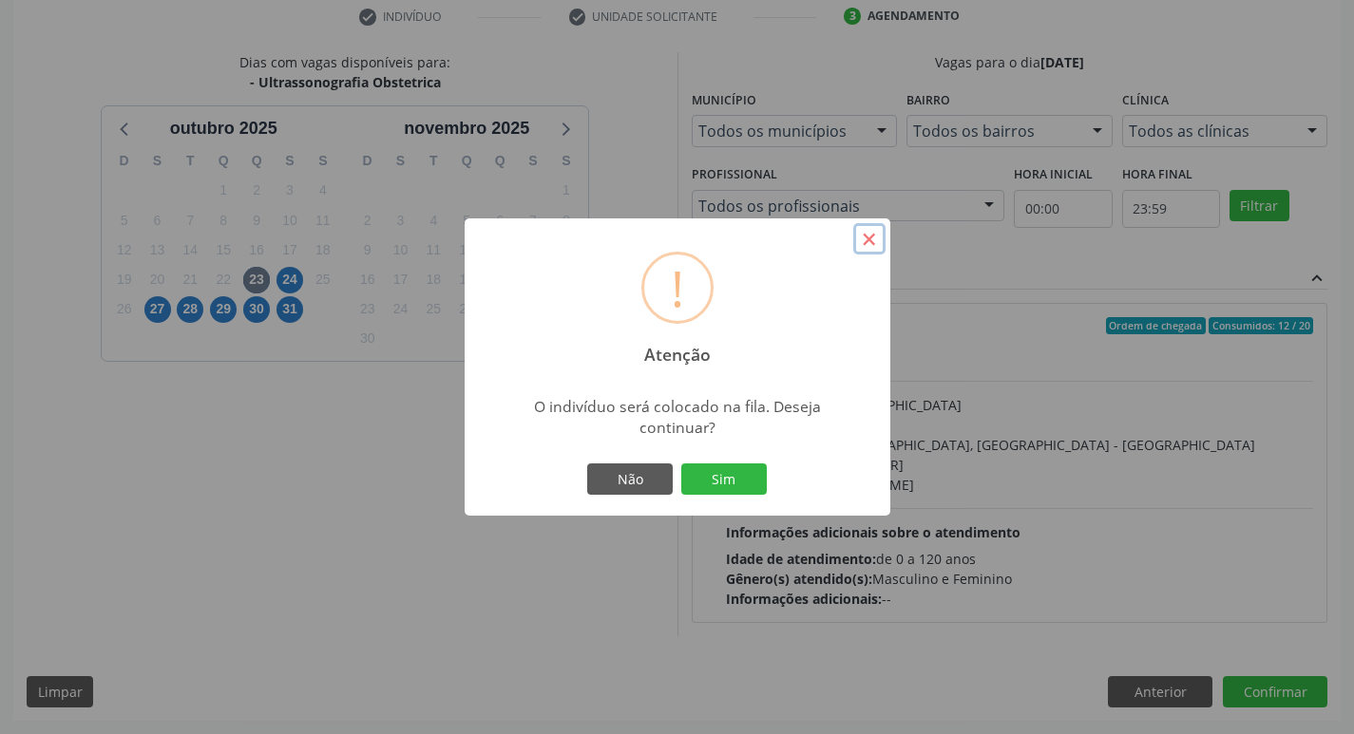
click at [863, 235] on button "×" at bounding box center [869, 239] width 32 height 32
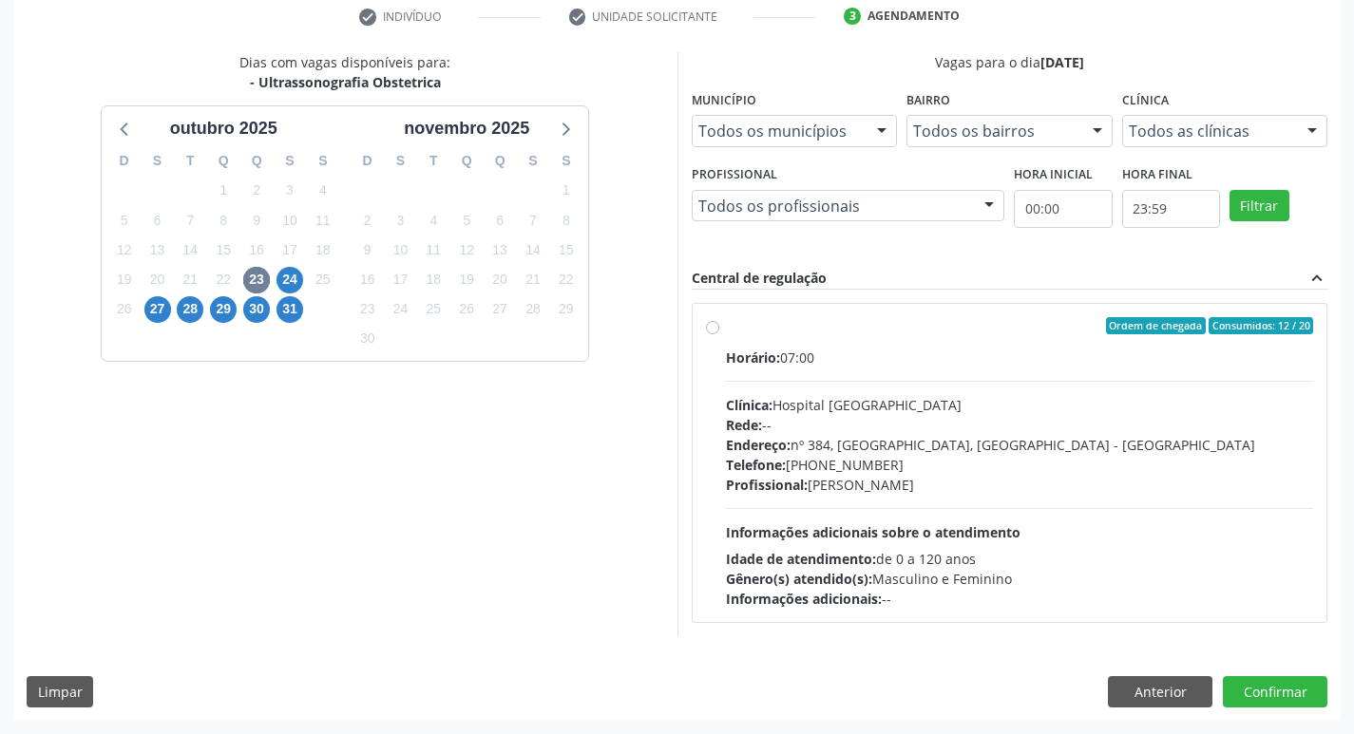
click at [726, 332] on label "Ordem de chegada Consumidos: 12 / 20 Horário: 07:00 Clínica: Hospital [GEOGRAPH…" at bounding box center [1020, 463] width 588 height 292
click at [713, 332] on input "Ordem de chegada Consumidos: 12 / 20 Horário: 07:00 Clínica: Hospital [GEOGRAPH…" at bounding box center [712, 325] width 13 height 17
radio input "true"
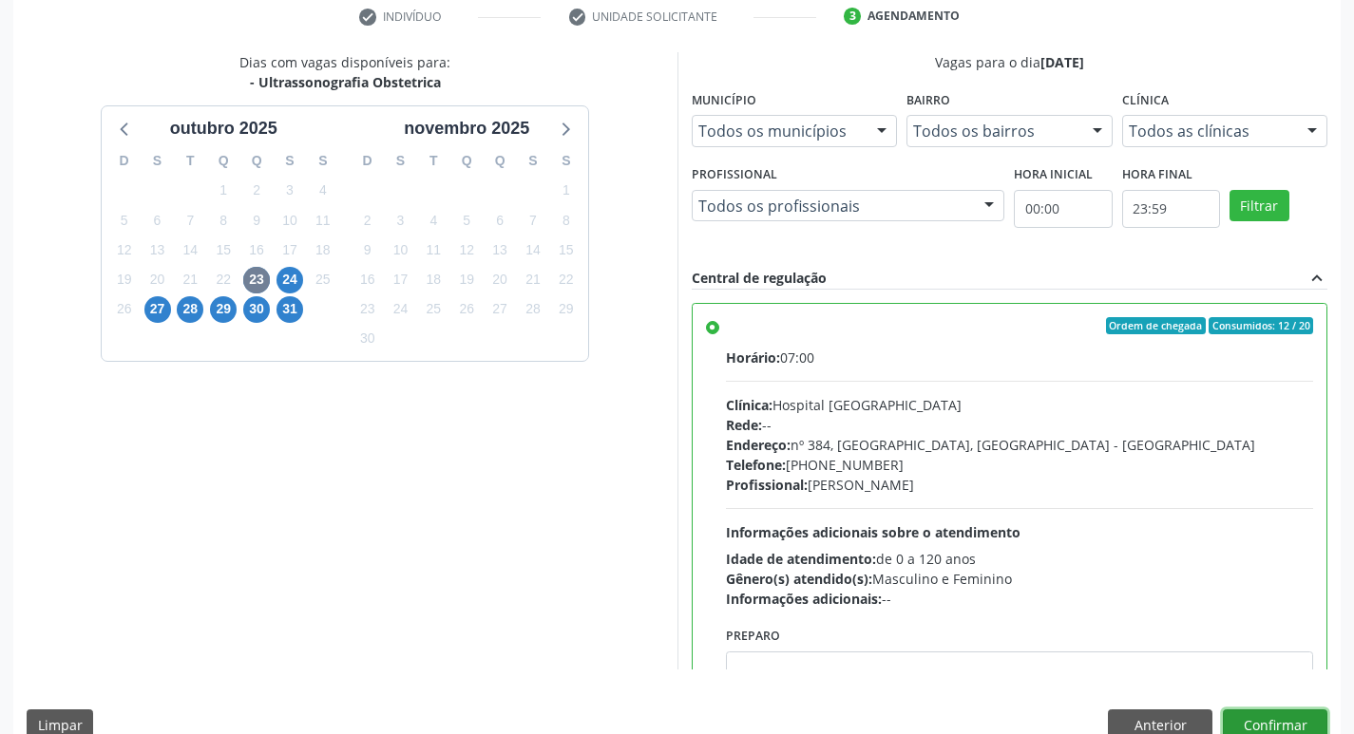
click at [1297, 723] on button "Confirmar" at bounding box center [1275, 726] width 105 height 32
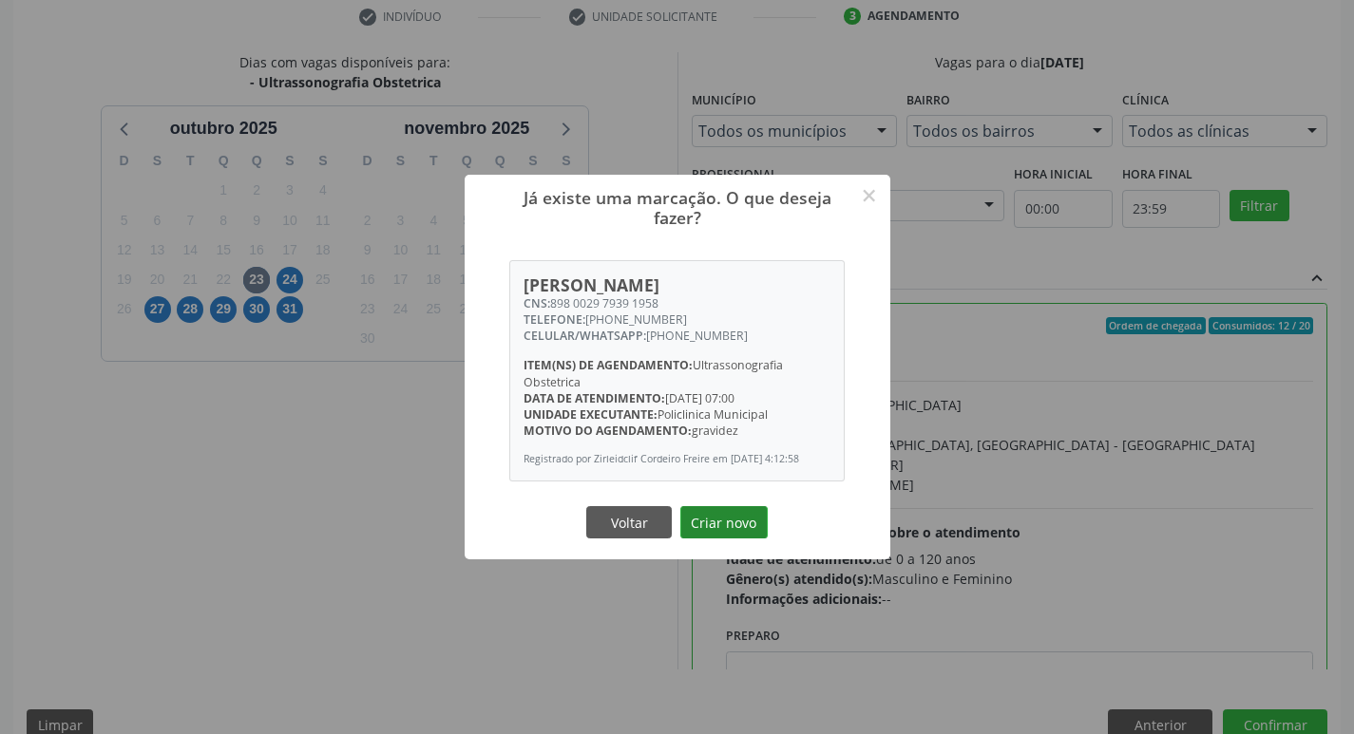
click at [750, 527] on button "Criar novo" at bounding box center [723, 522] width 87 height 32
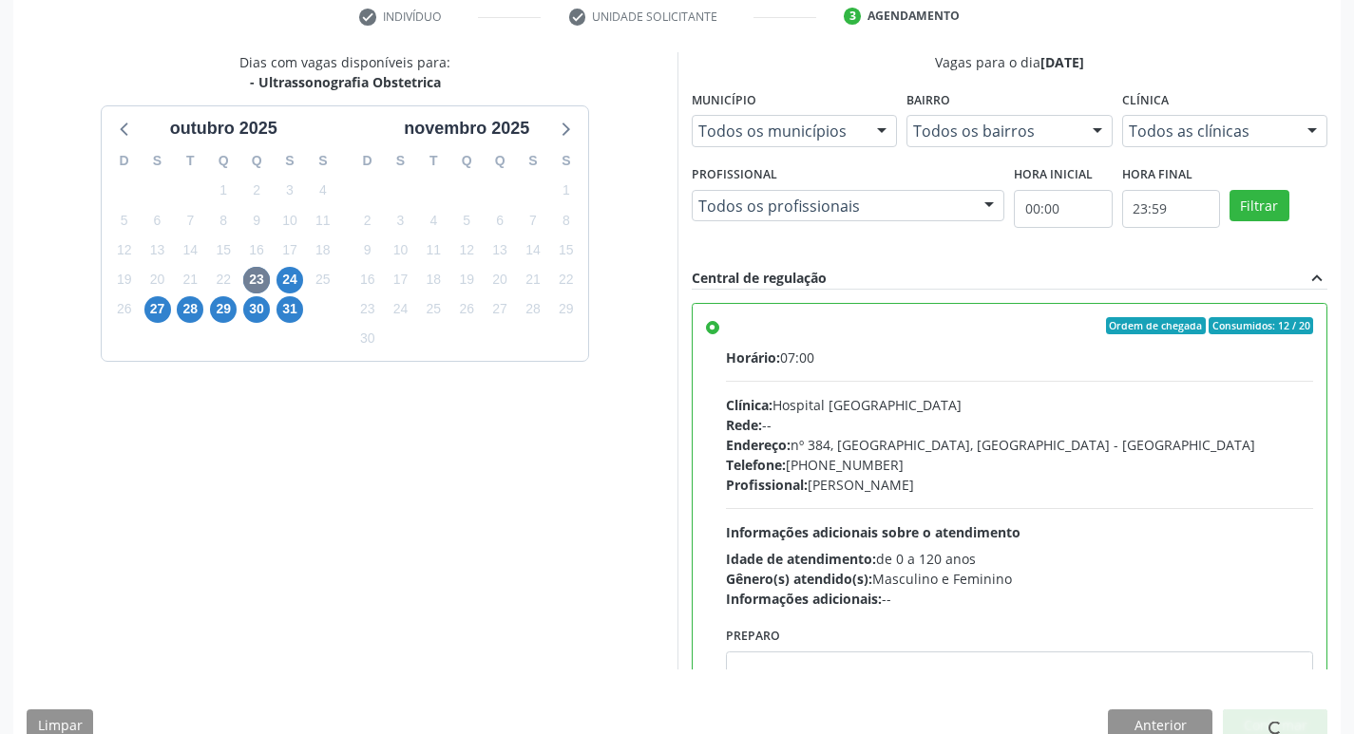
scroll to position [0, 0]
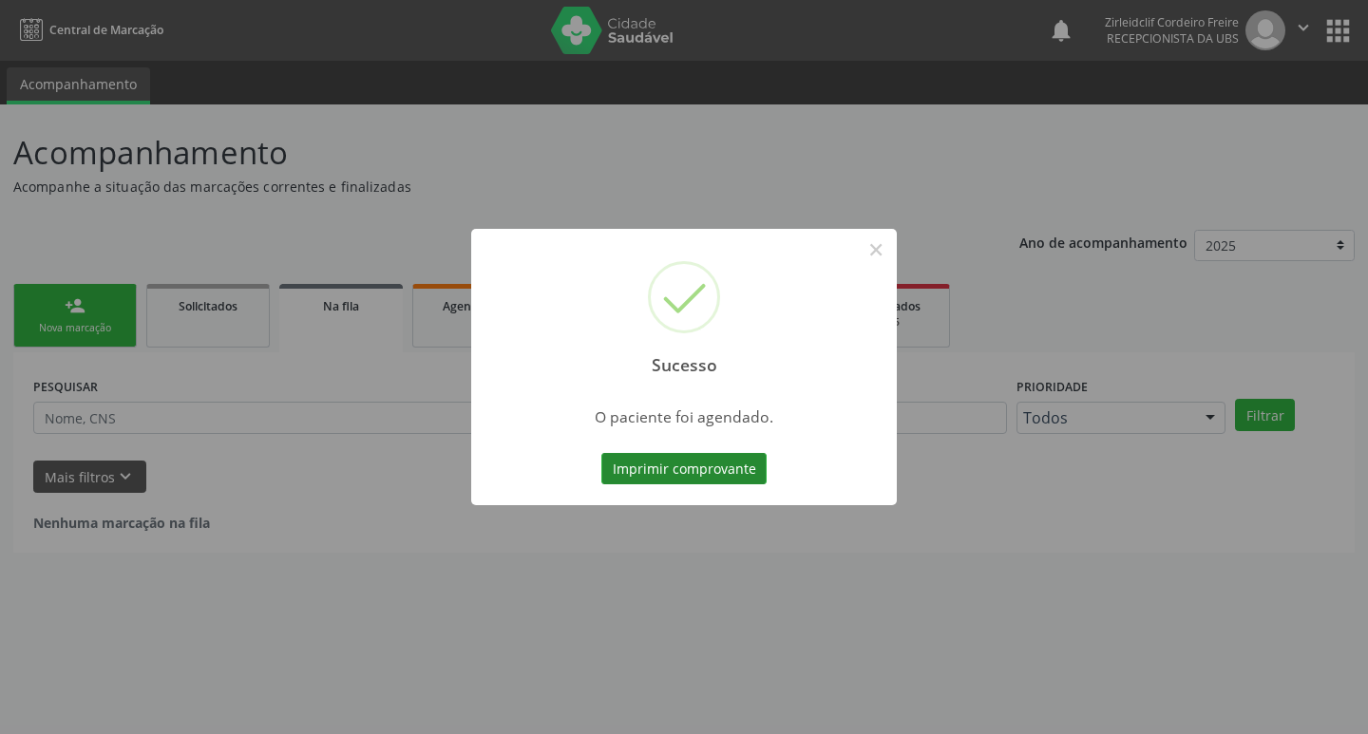
click at [733, 468] on button "Imprimir comprovante" at bounding box center [683, 469] width 165 height 32
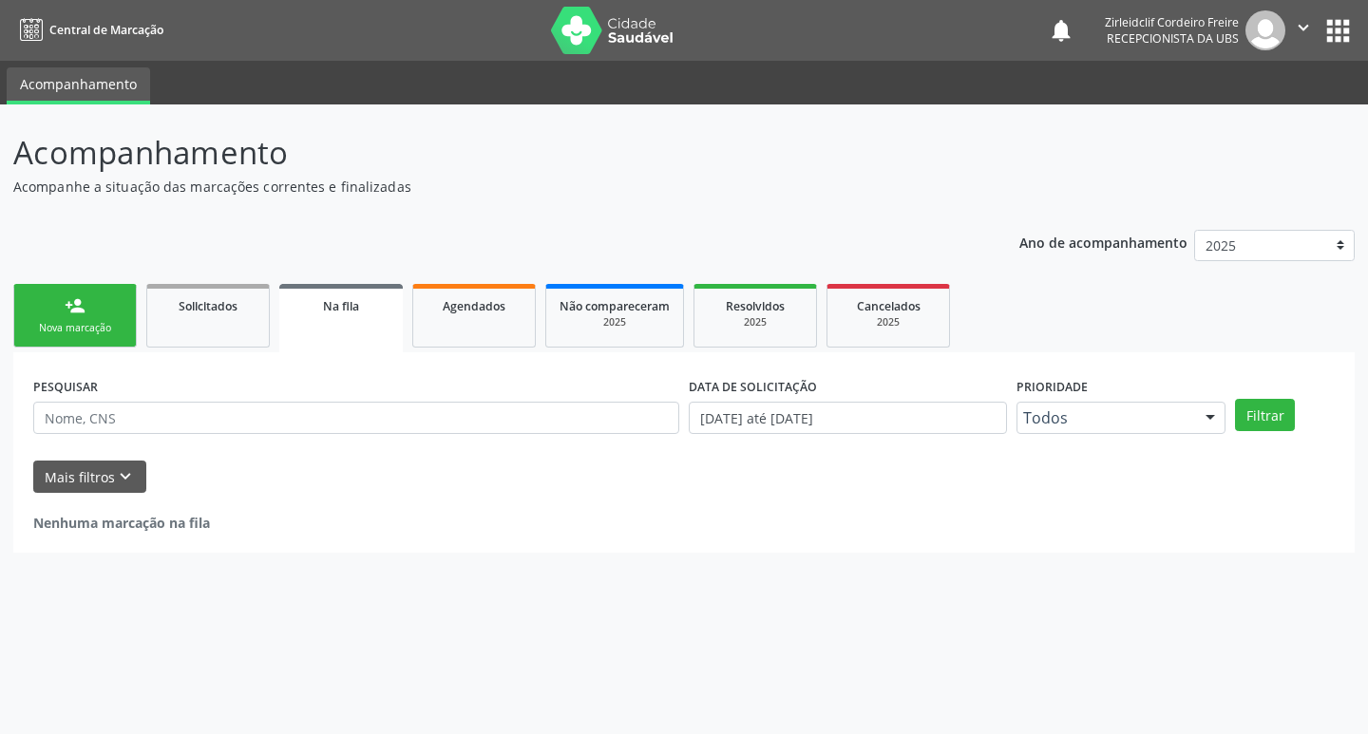
click at [81, 312] on div "person_add" at bounding box center [75, 305] width 21 height 21
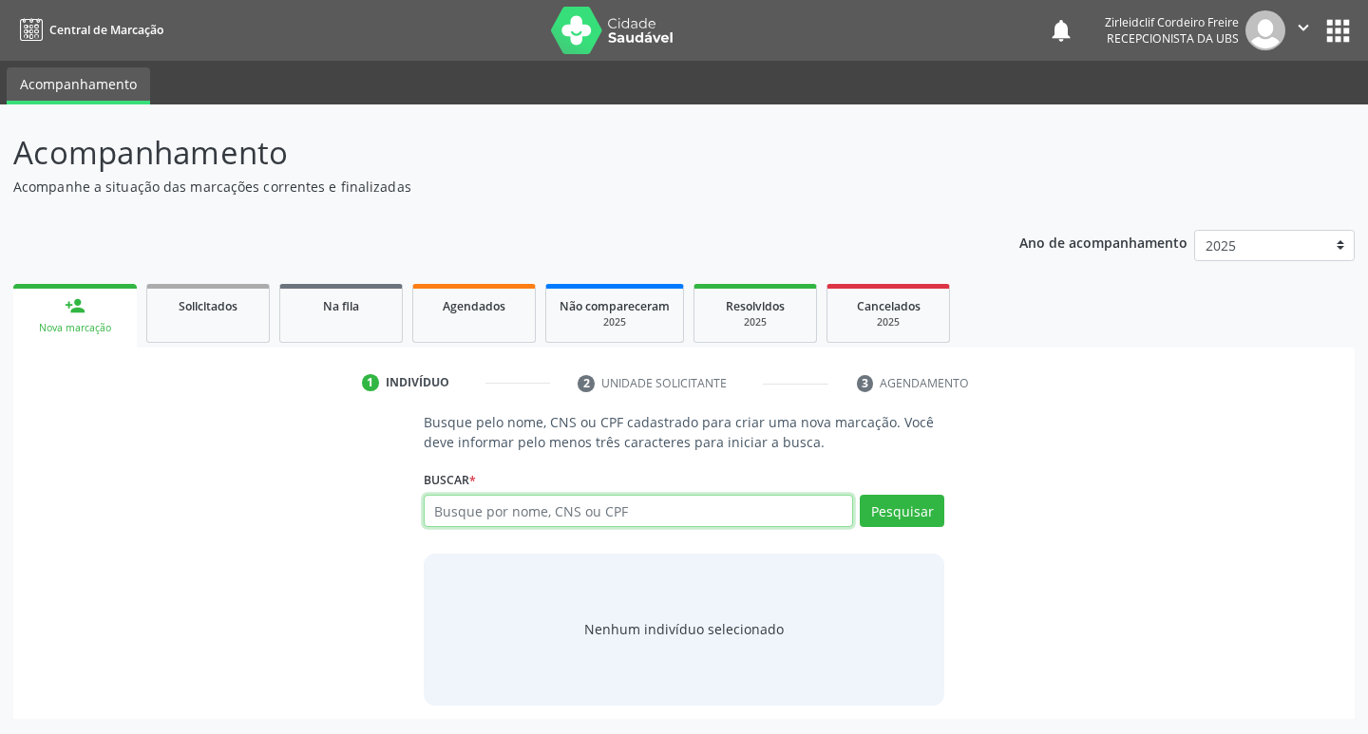
click at [501, 507] on input "text" at bounding box center [639, 511] width 430 height 32
type input "[PERSON_NAME]"
click at [879, 515] on button "Pesquisar" at bounding box center [902, 511] width 85 height 32
type input "[PERSON_NAME]"
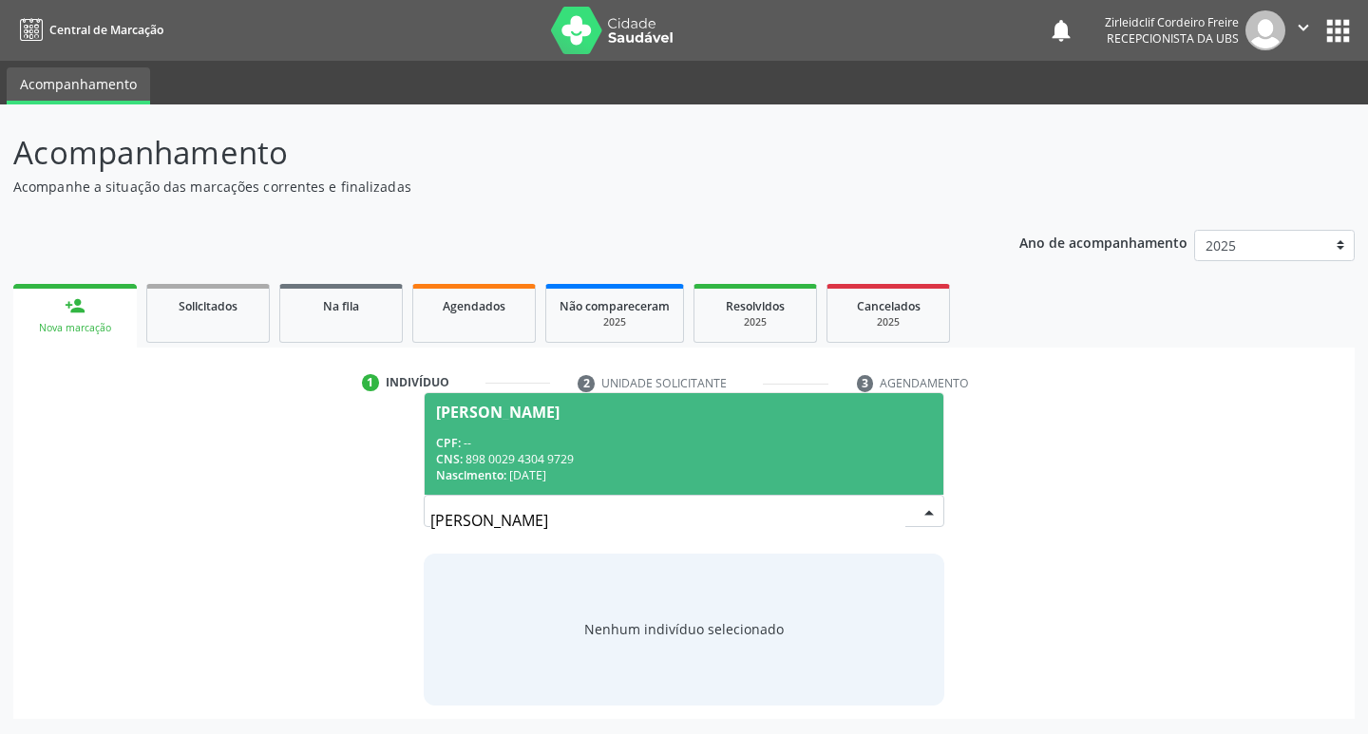
click at [704, 444] on div "CPF: --" at bounding box center [684, 443] width 497 height 16
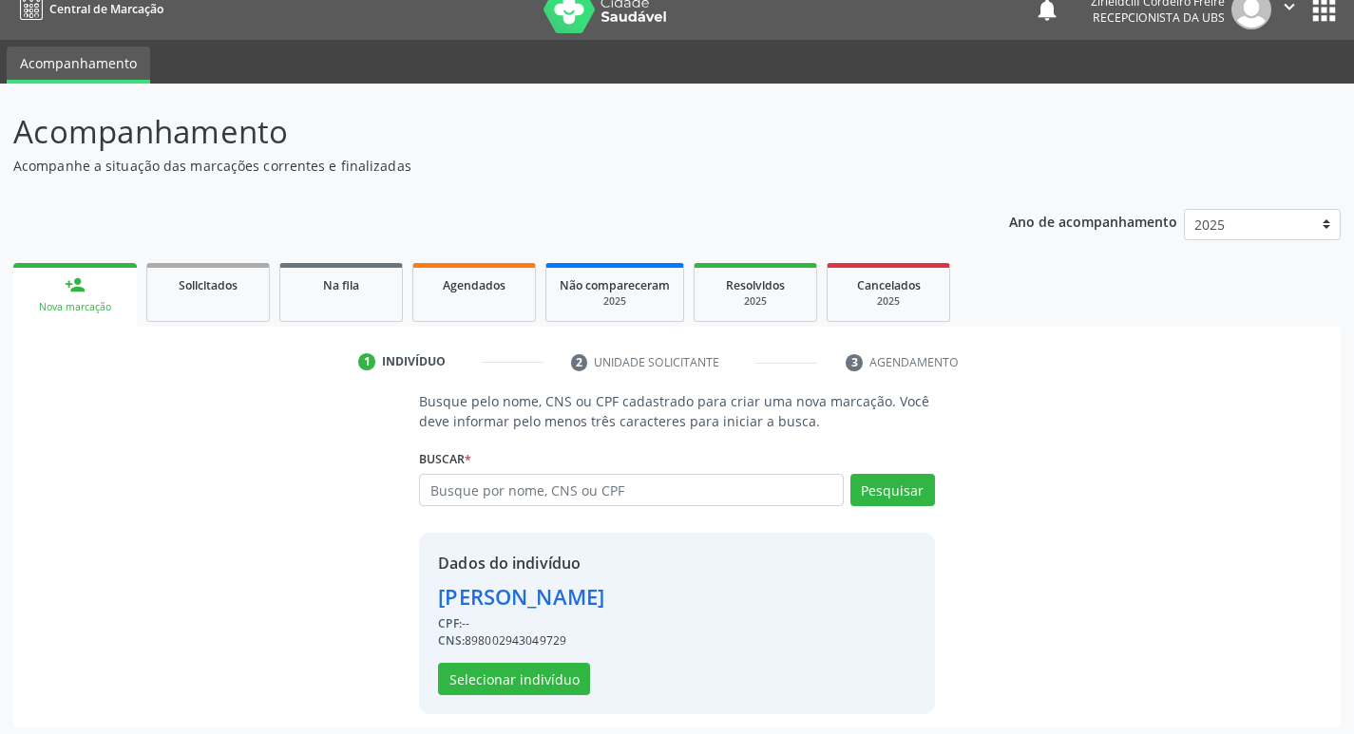
scroll to position [28, 0]
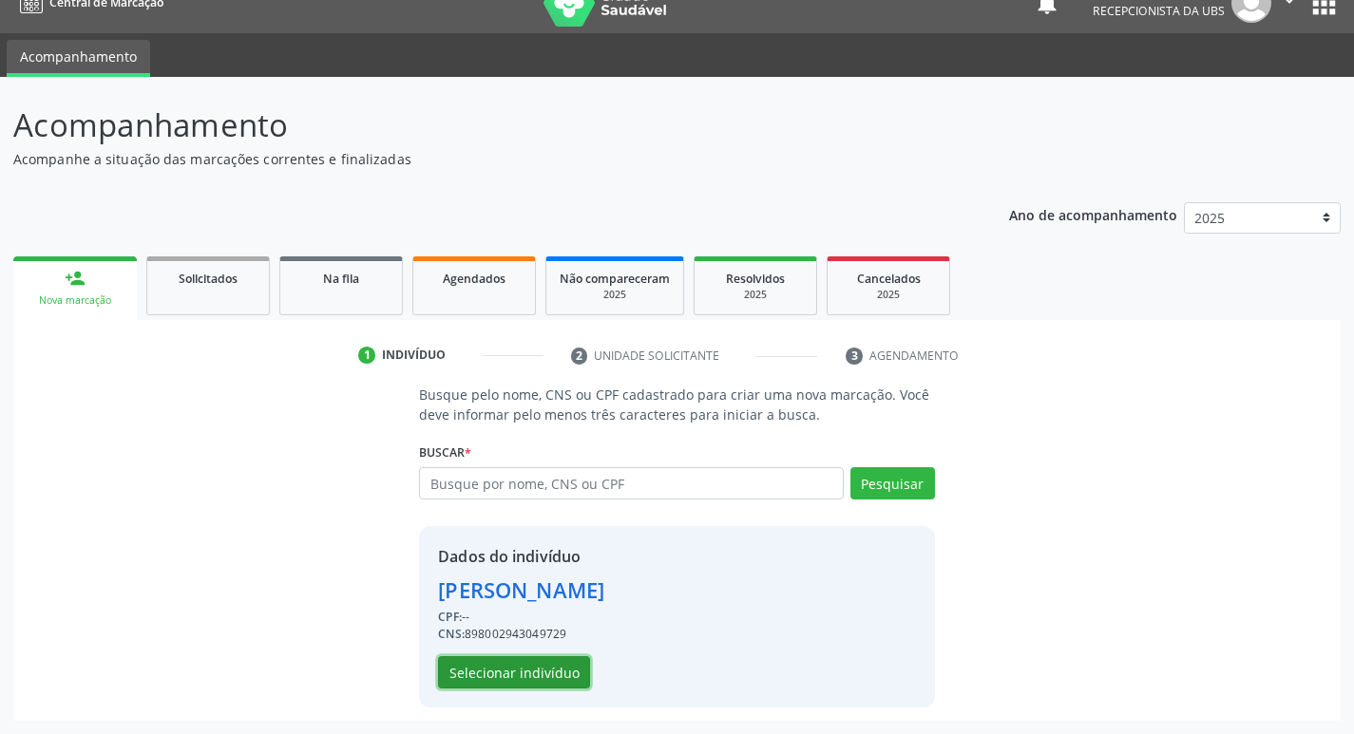
click at [565, 675] on button "Selecionar indivíduo" at bounding box center [514, 672] width 152 height 32
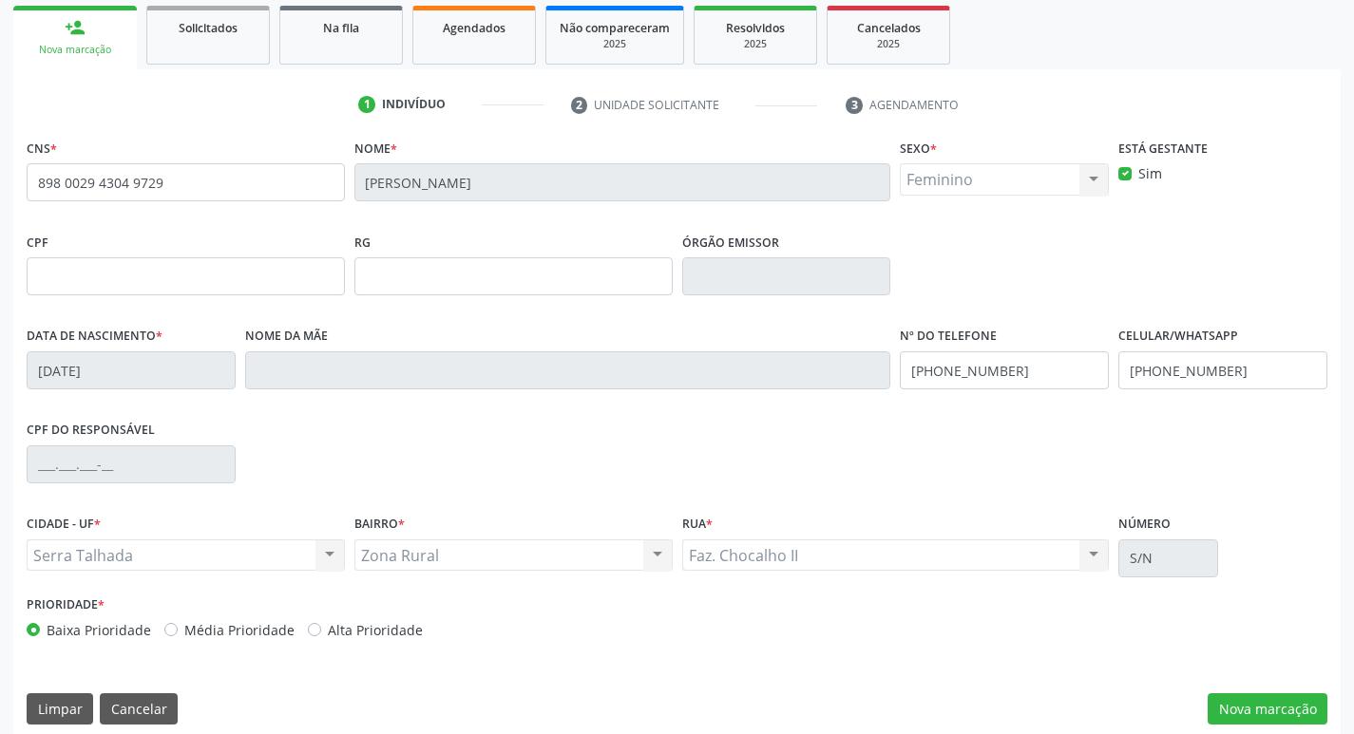
scroll to position [295, 0]
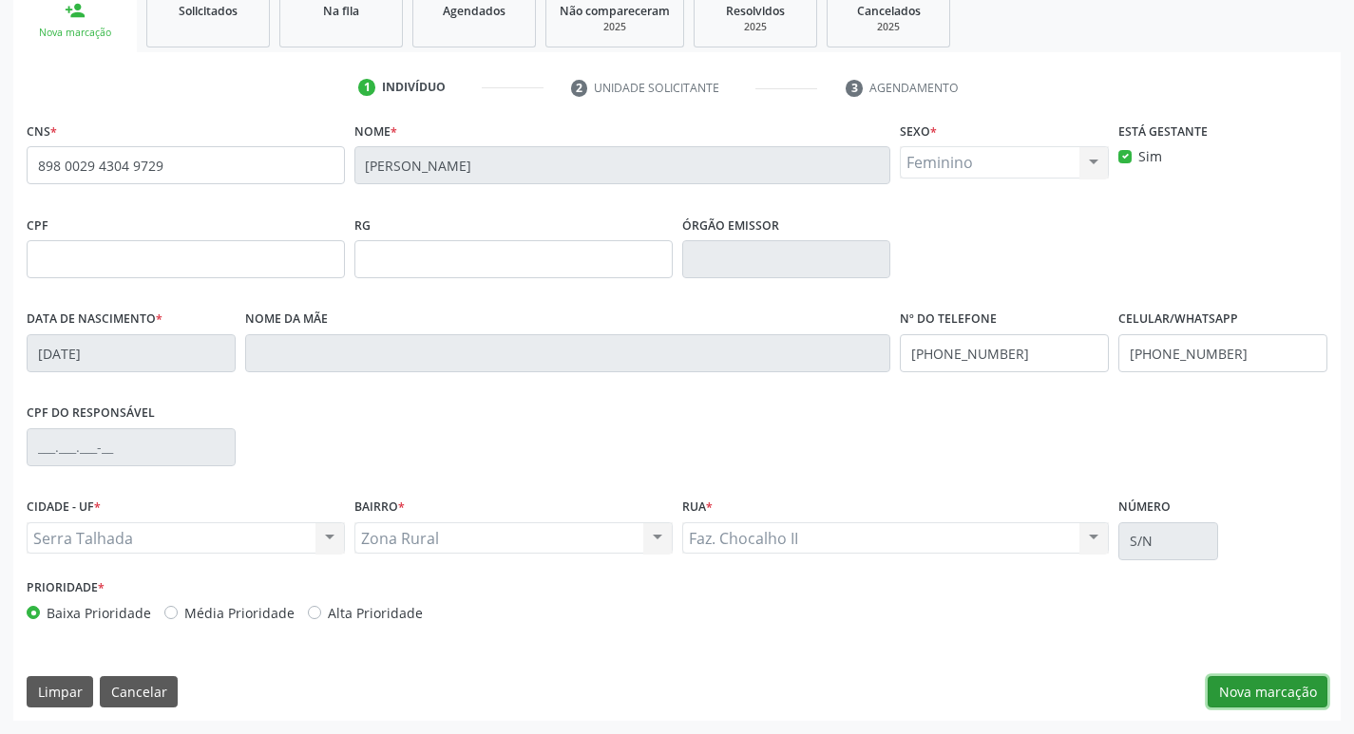
click at [1271, 696] on button "Nova marcação" at bounding box center [1267, 692] width 120 height 32
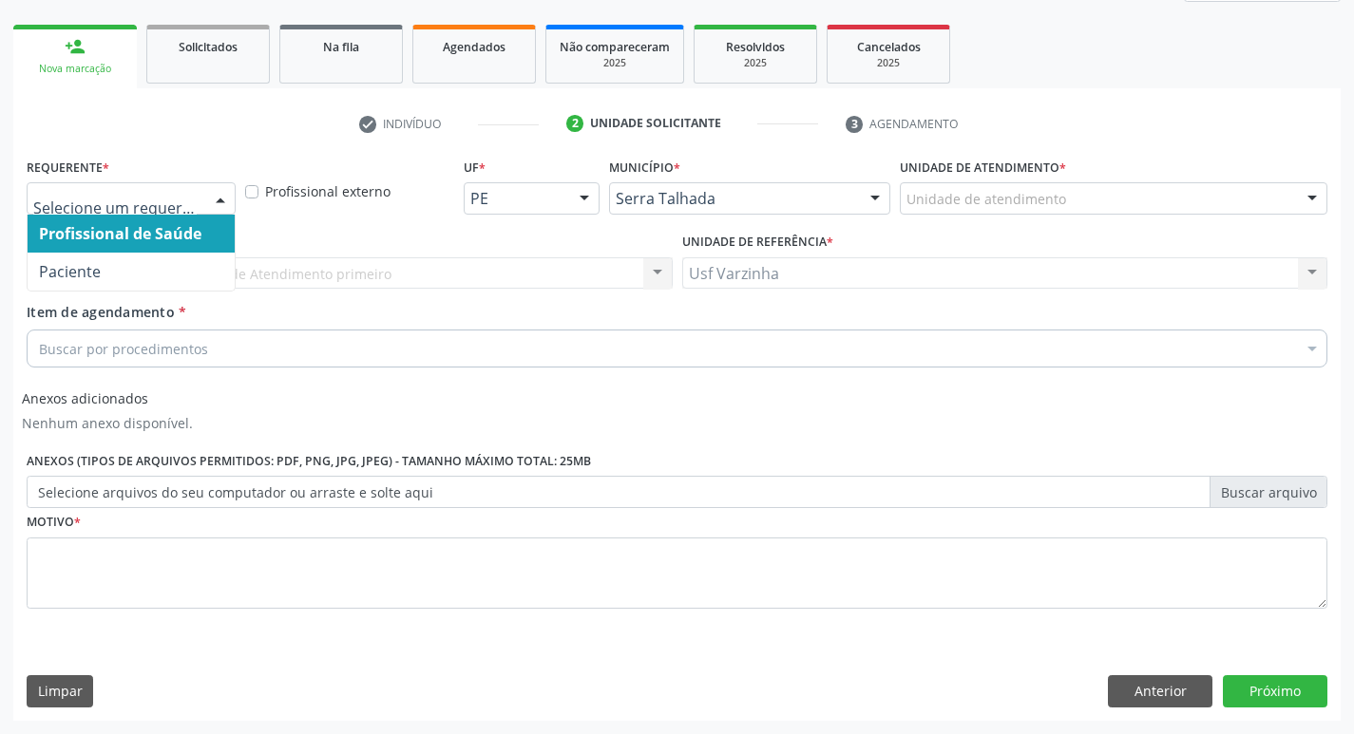
click at [214, 200] on div at bounding box center [220, 199] width 29 height 32
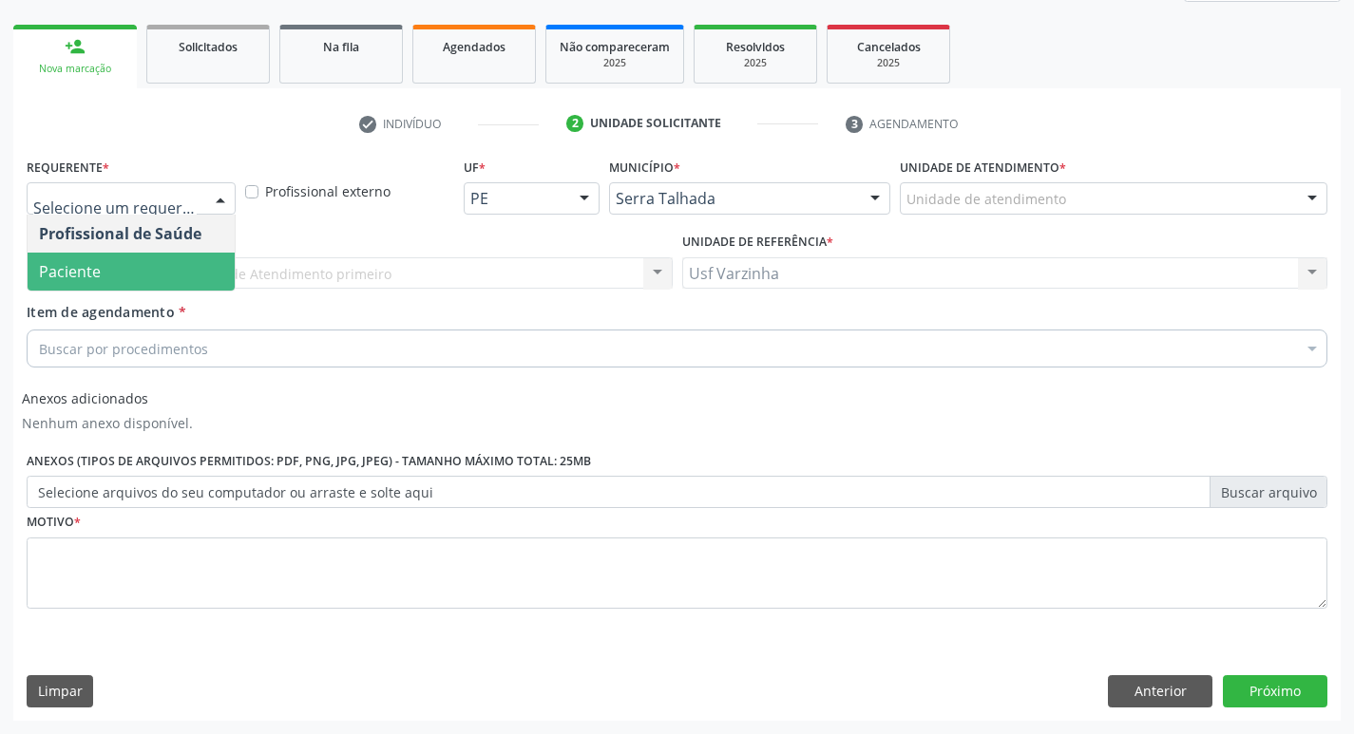
click at [176, 265] on span "Paciente" at bounding box center [131, 272] width 207 height 38
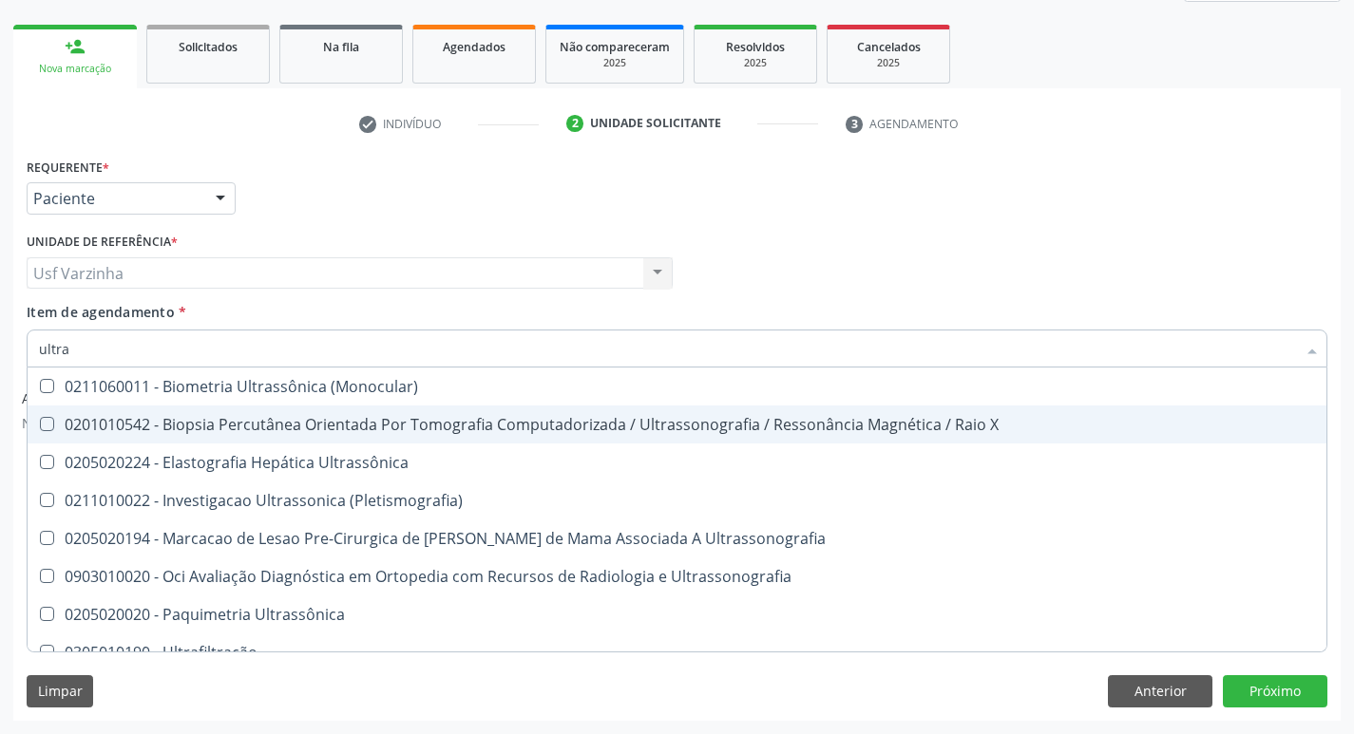
type input "ultras"
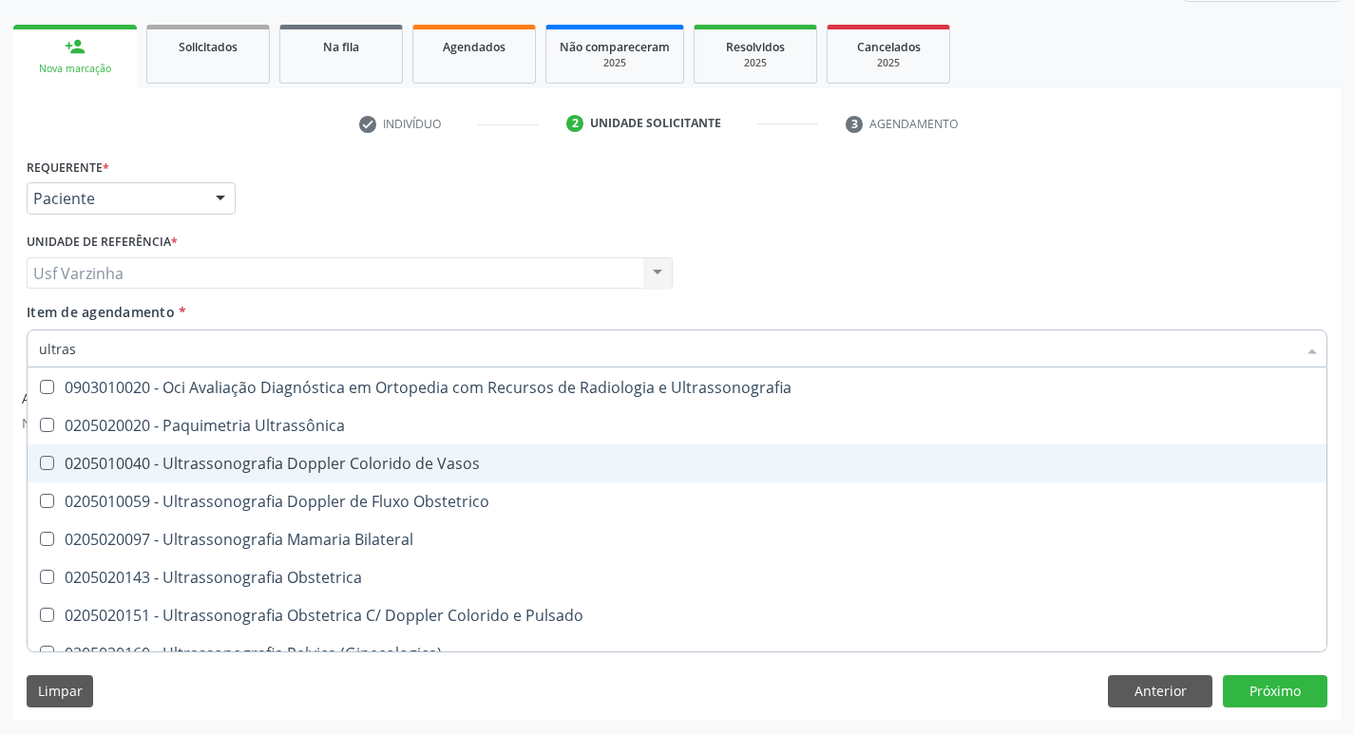
scroll to position [190, 0]
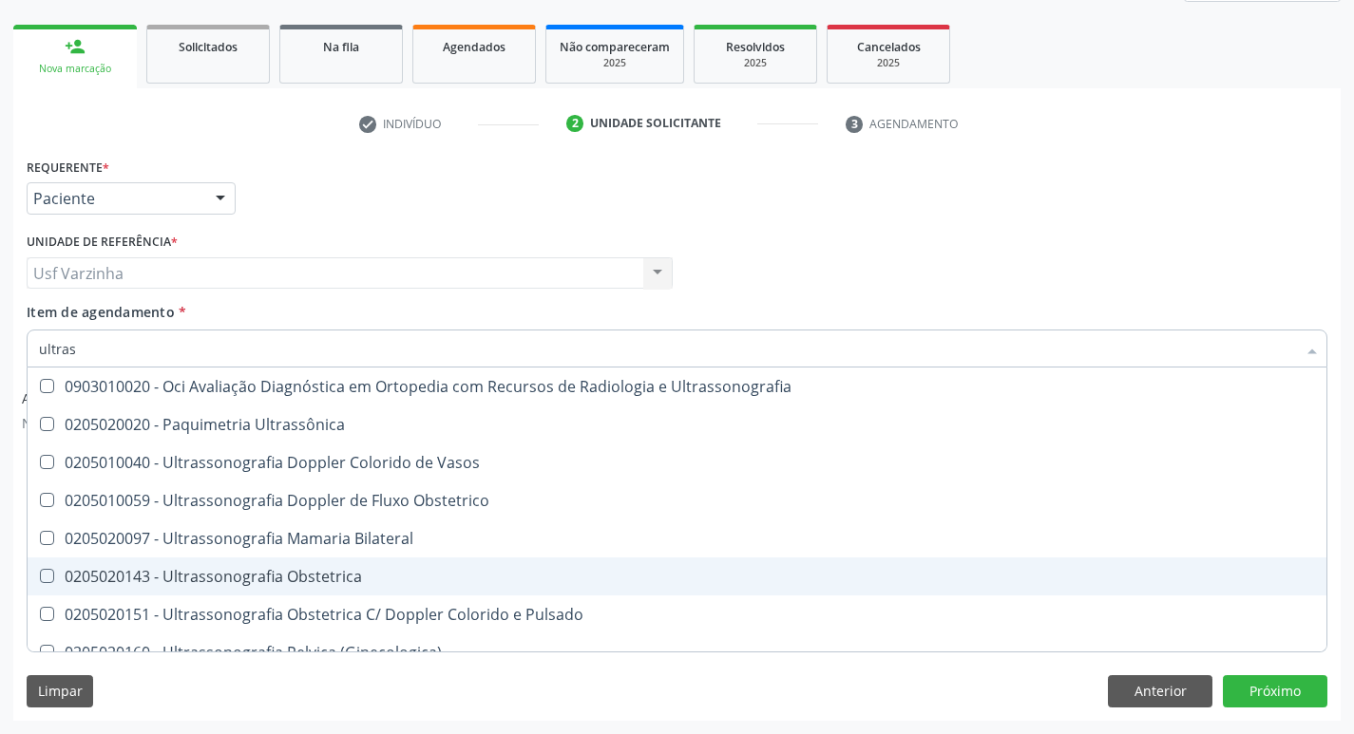
click at [265, 577] on div "0205020143 - Ultrassonografia Obstetrica" at bounding box center [677, 576] width 1276 height 15
checkbox Obstetrica "true"
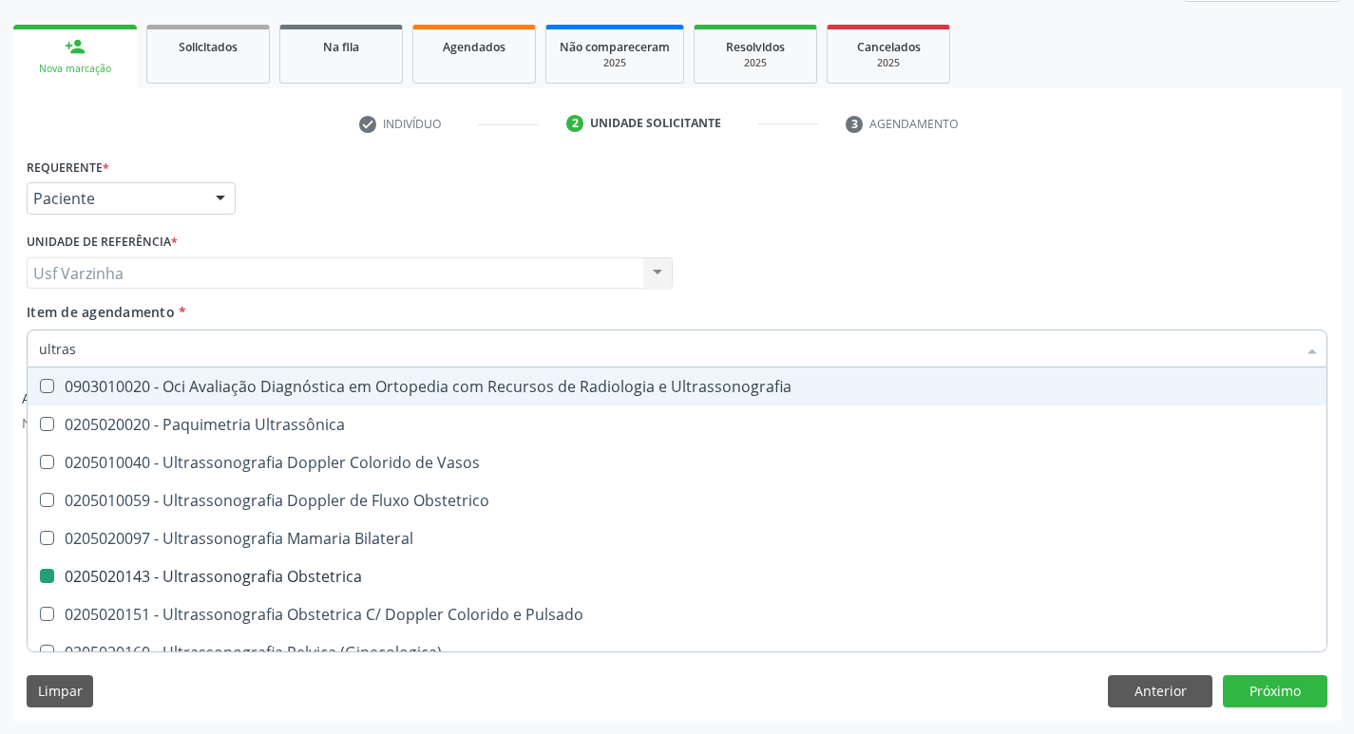
click at [212, 200] on div at bounding box center [220, 199] width 29 height 32
checkbox X "true"
checkbox Obstetrica "false"
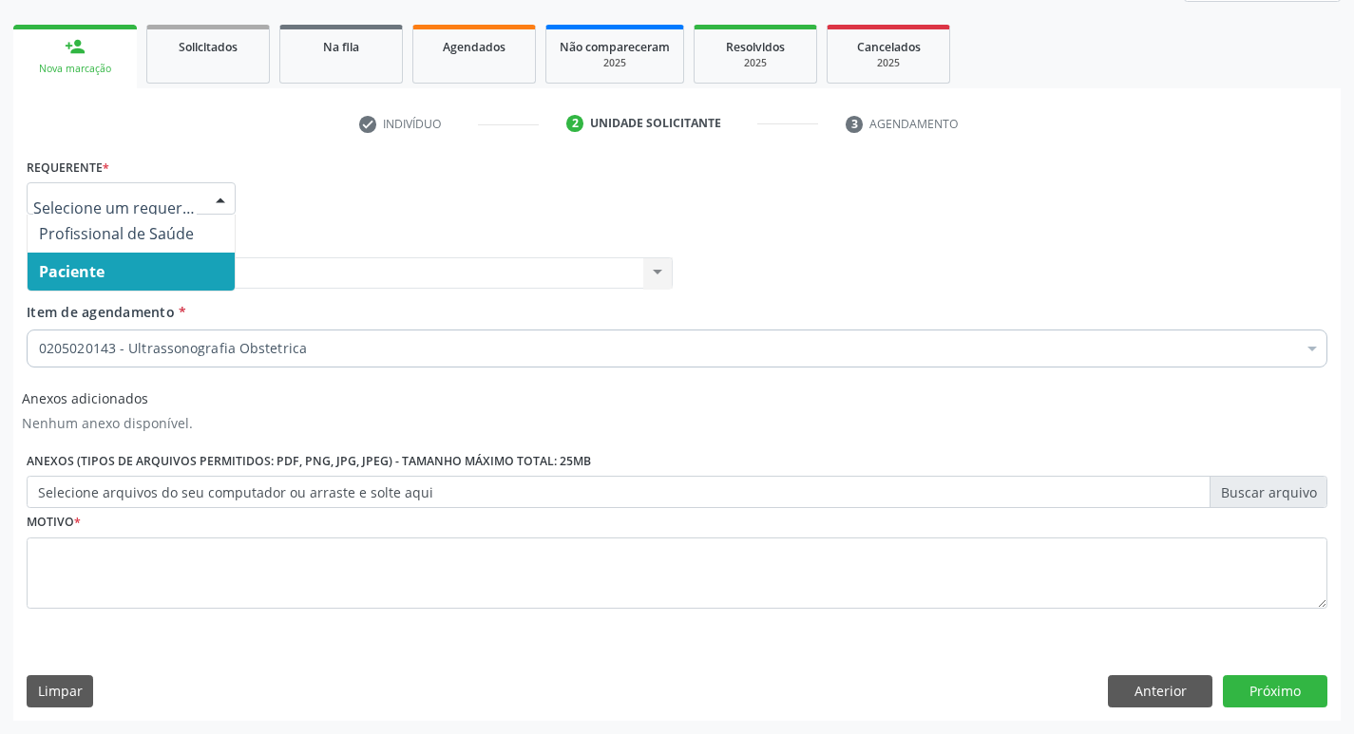
scroll to position [0, 0]
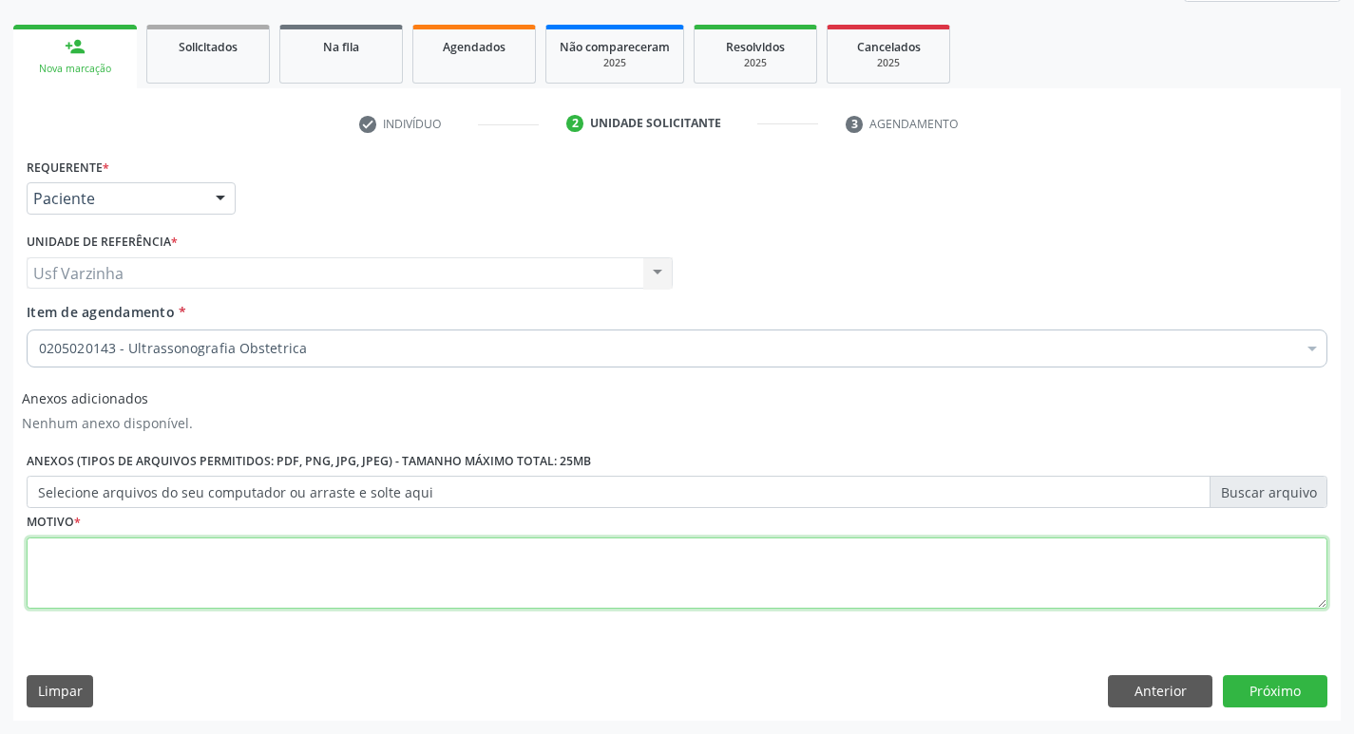
click at [57, 552] on textarea at bounding box center [677, 574] width 1301 height 72
type textarea "gravidez"
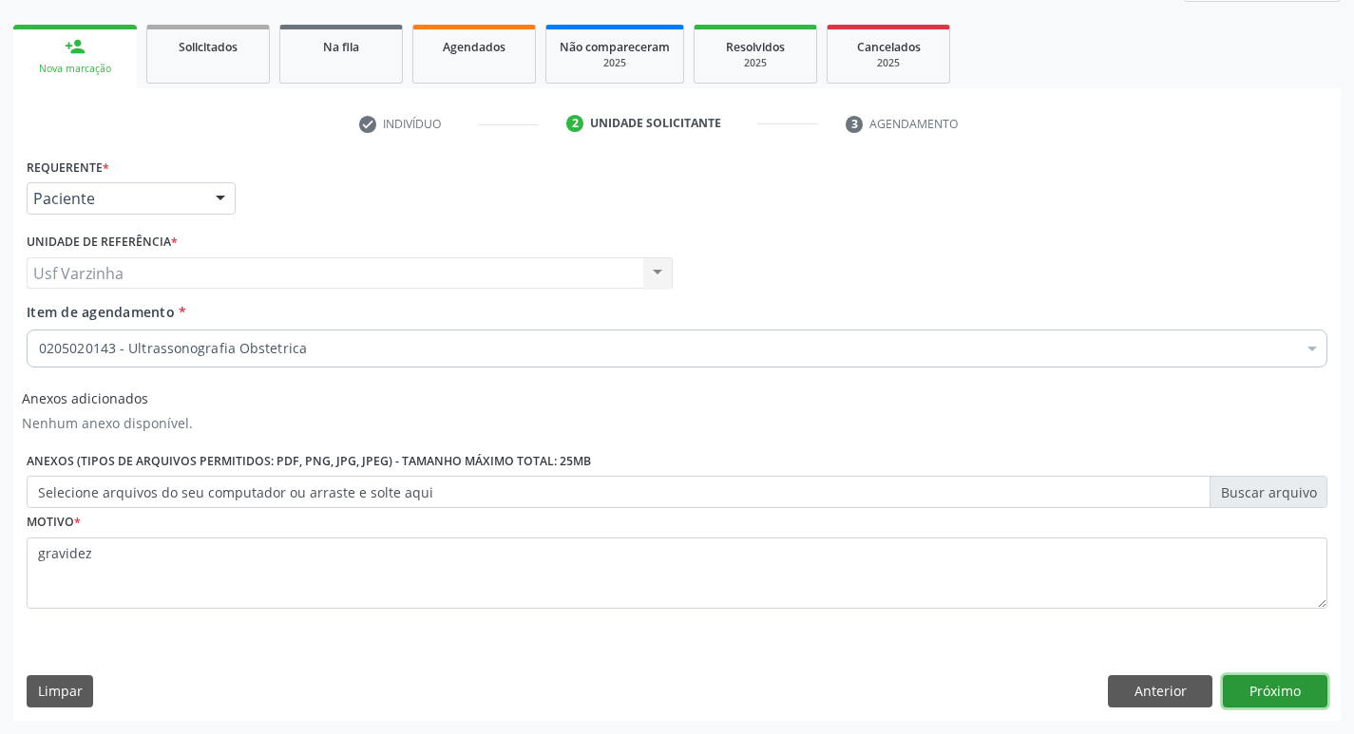
click at [1246, 692] on button "Próximo" at bounding box center [1275, 691] width 105 height 32
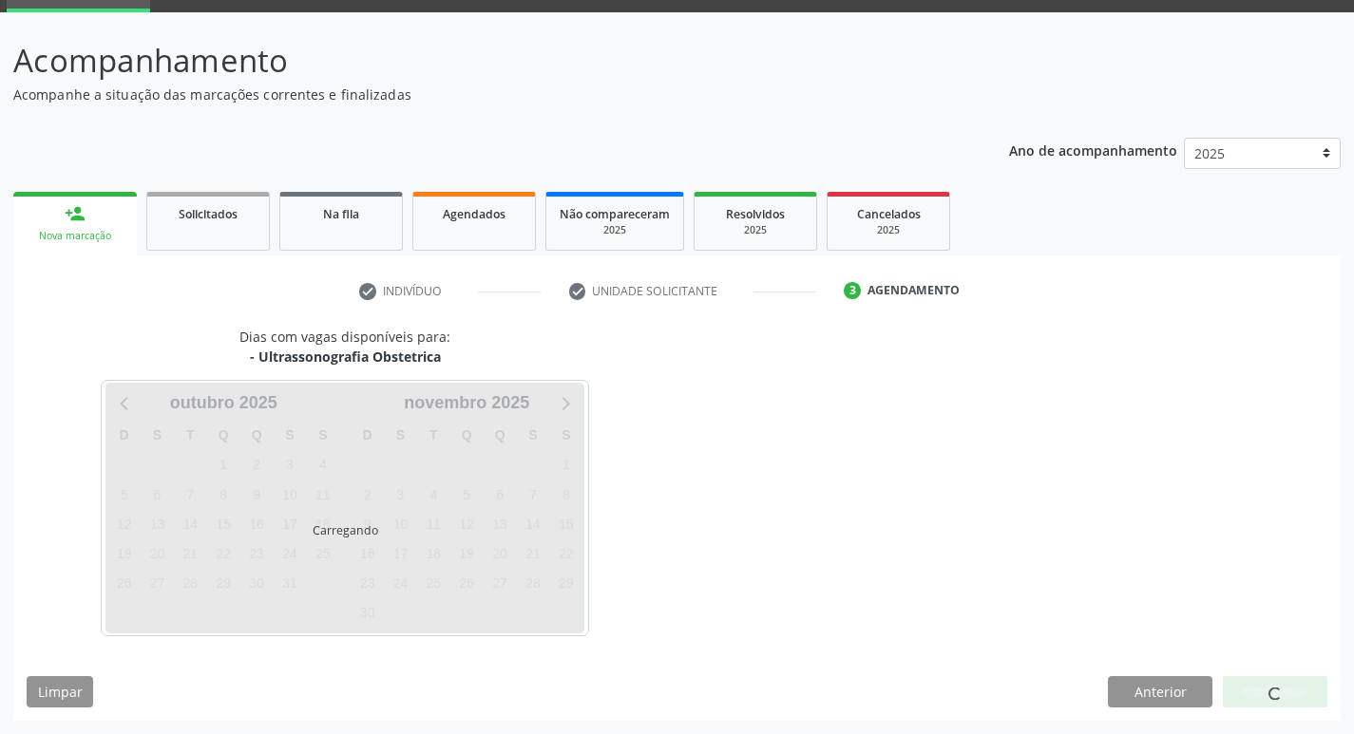
scroll to position [92, 0]
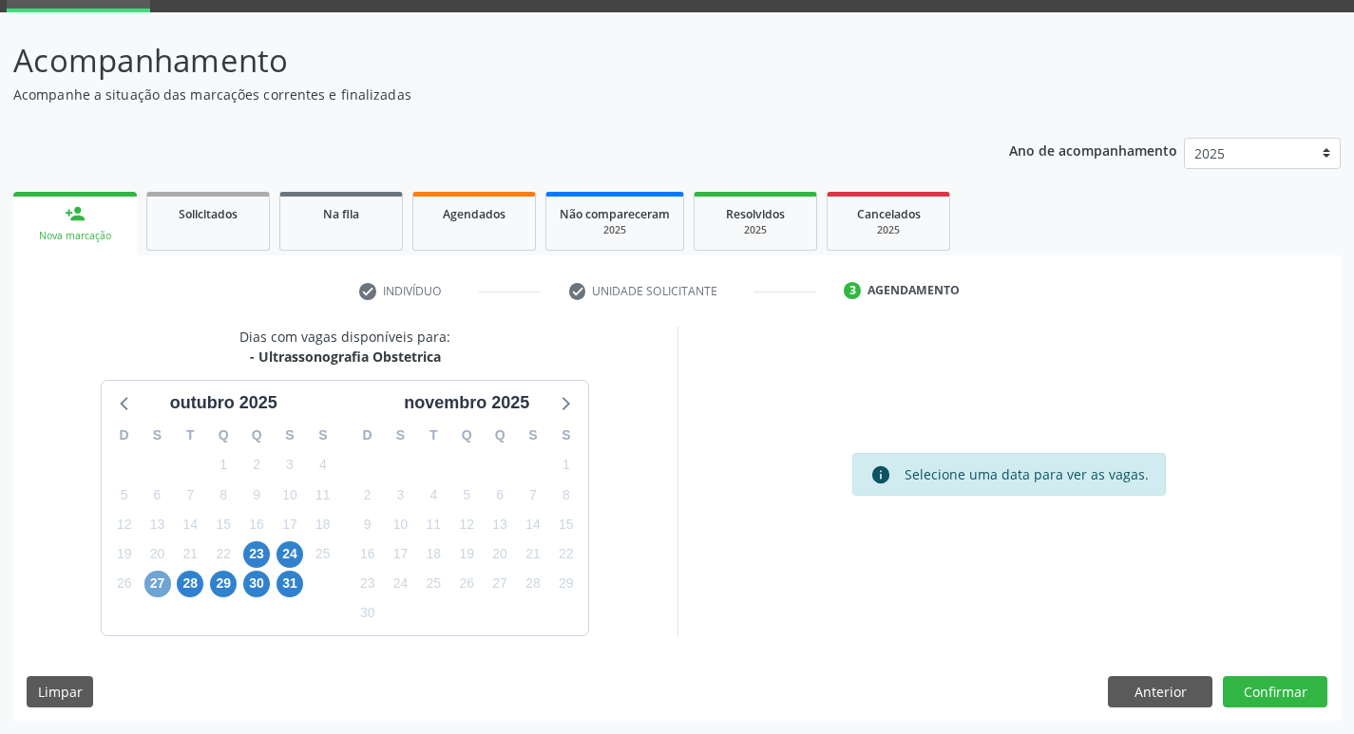
click at [162, 587] on span "27" at bounding box center [157, 584] width 27 height 27
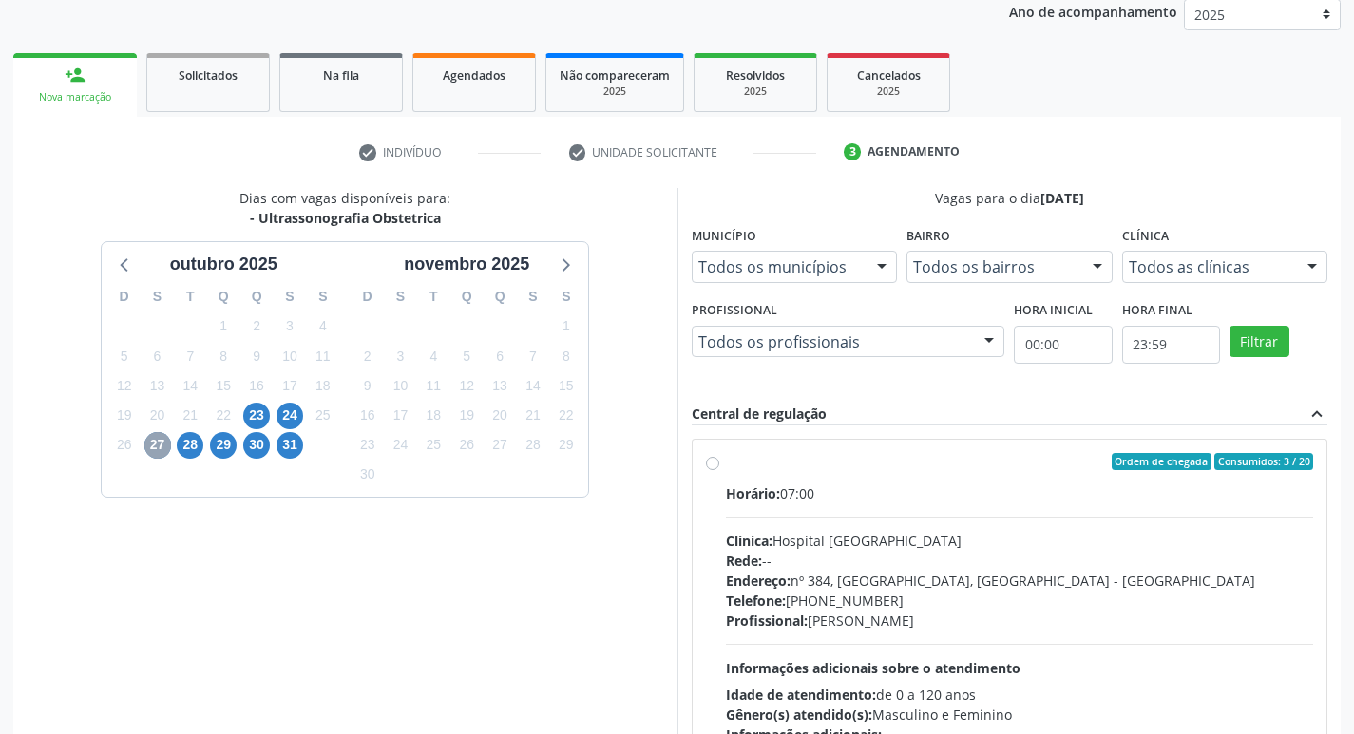
scroll to position [282, 0]
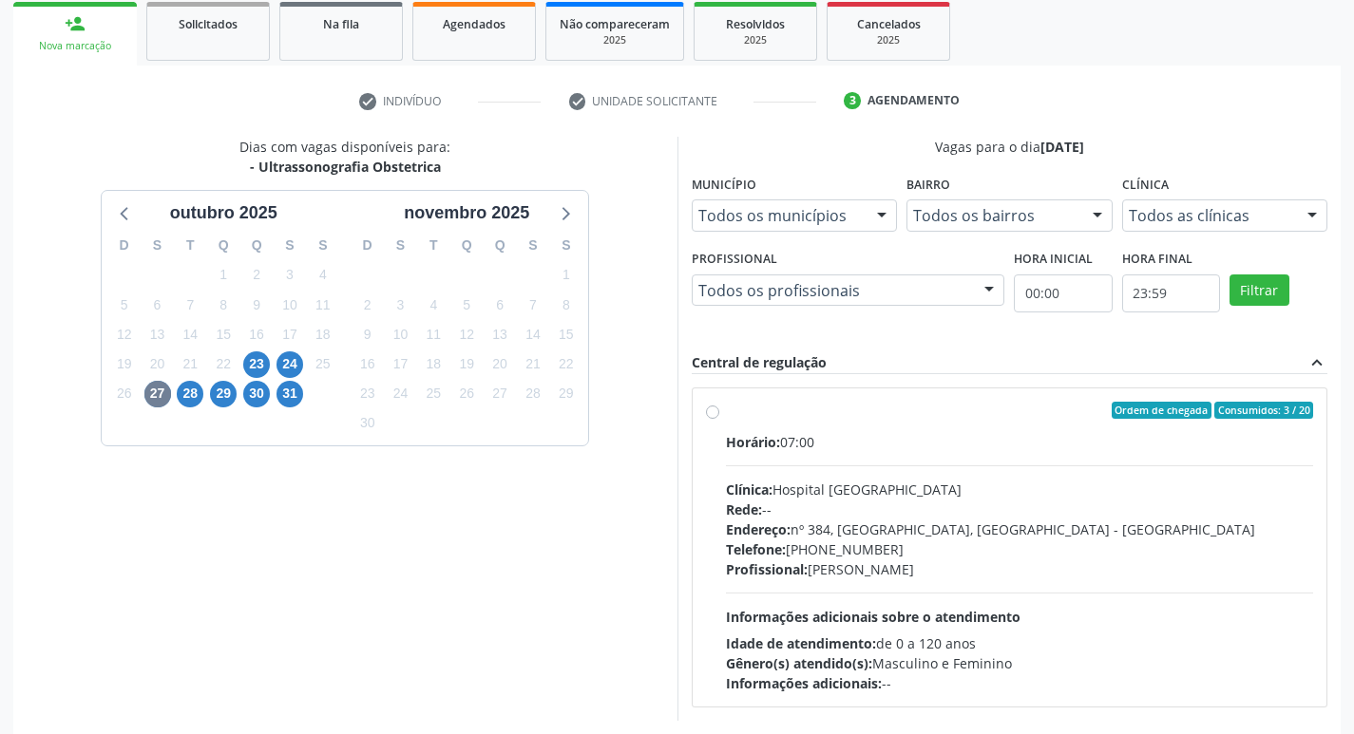
click at [726, 416] on label "Ordem de chegada Consumidos: 3 / 20 Horário: 07:00 Clínica: Hospital [GEOGRAPHI…" at bounding box center [1020, 548] width 588 height 292
click at [711, 416] on input "Ordem de chegada Consumidos: 3 / 20 Horário: 07:00 Clínica: Hospital [GEOGRAPHI…" at bounding box center [712, 410] width 13 height 17
radio input "true"
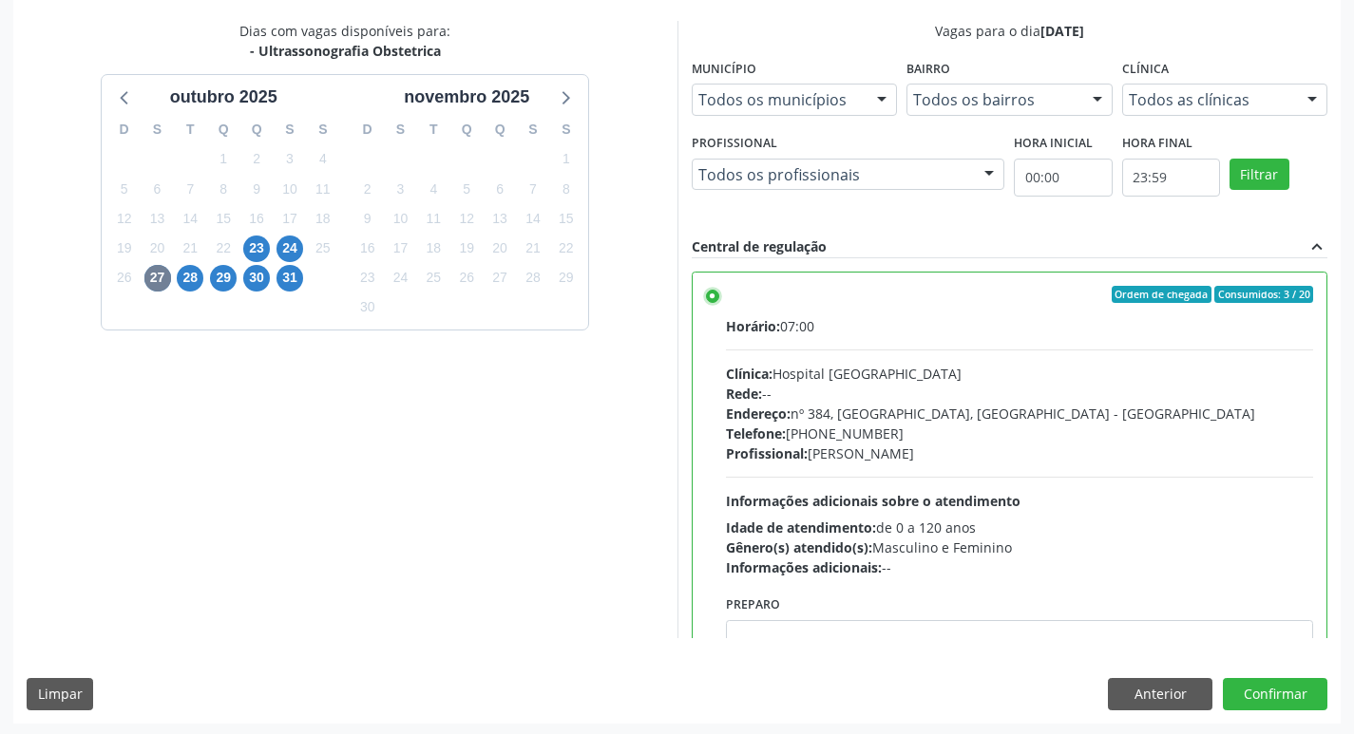
scroll to position [401, 0]
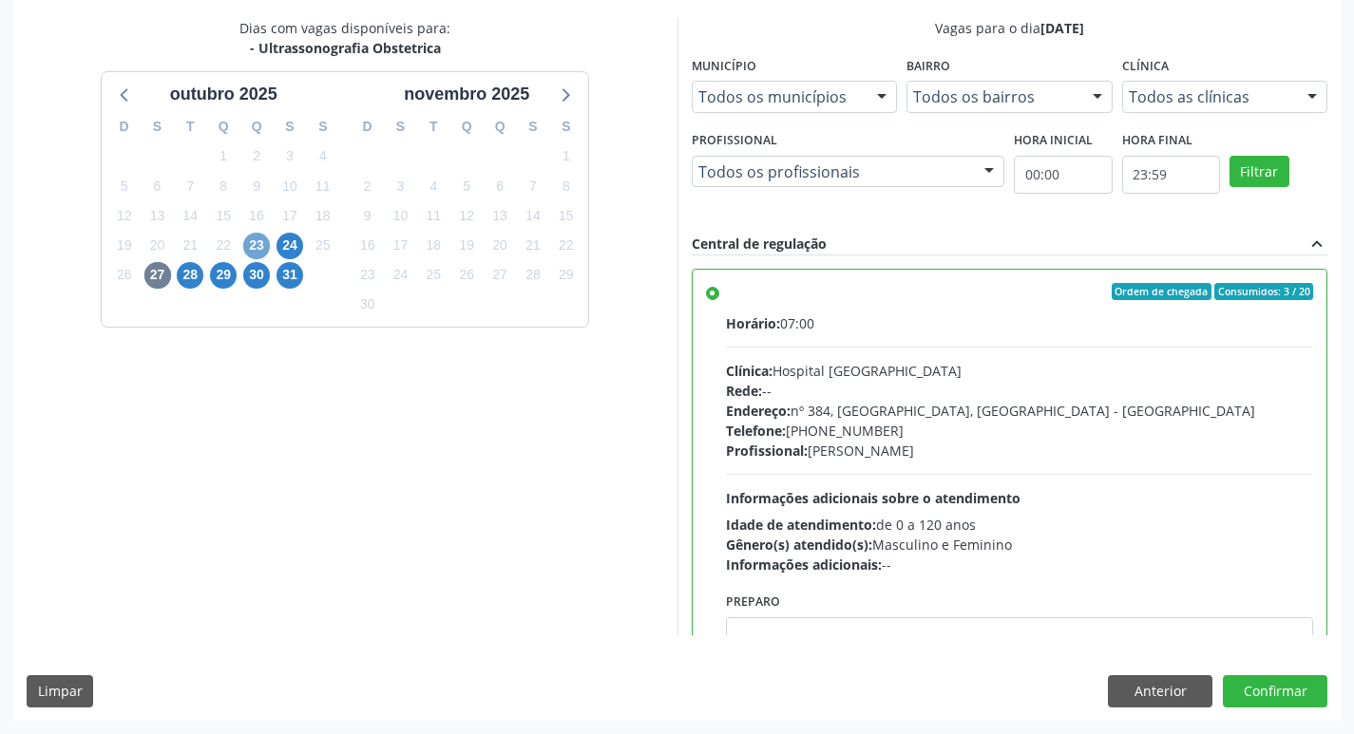
click at [257, 254] on span "23" at bounding box center [256, 246] width 27 height 27
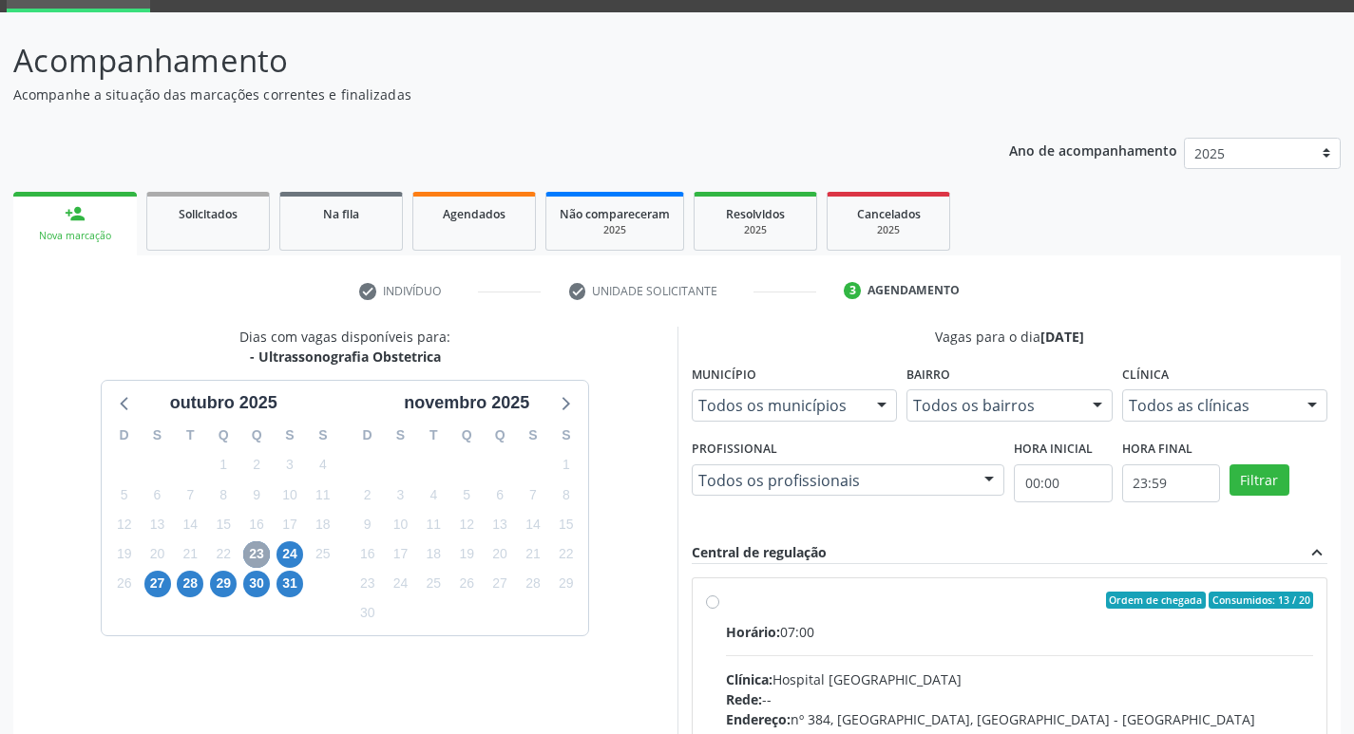
scroll to position [367, 0]
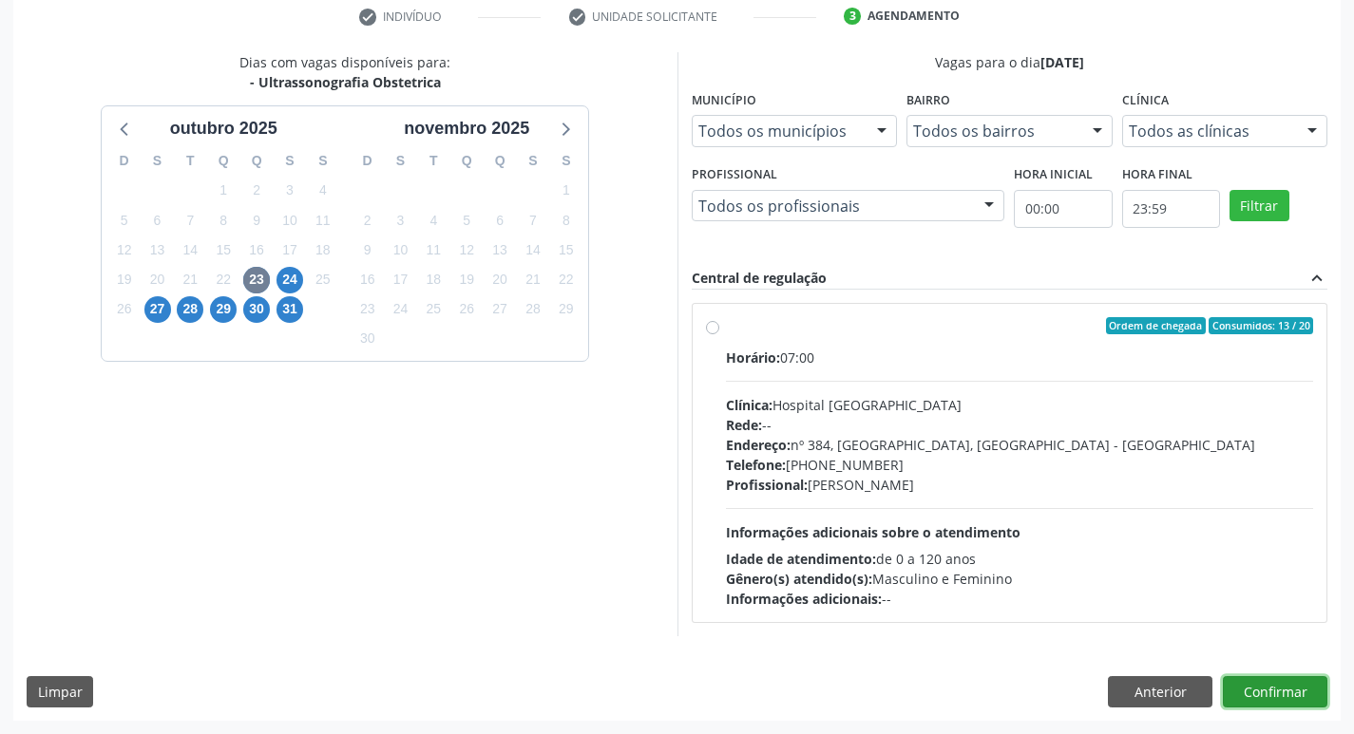
click at [1276, 689] on button "Confirmar" at bounding box center [1275, 692] width 105 height 32
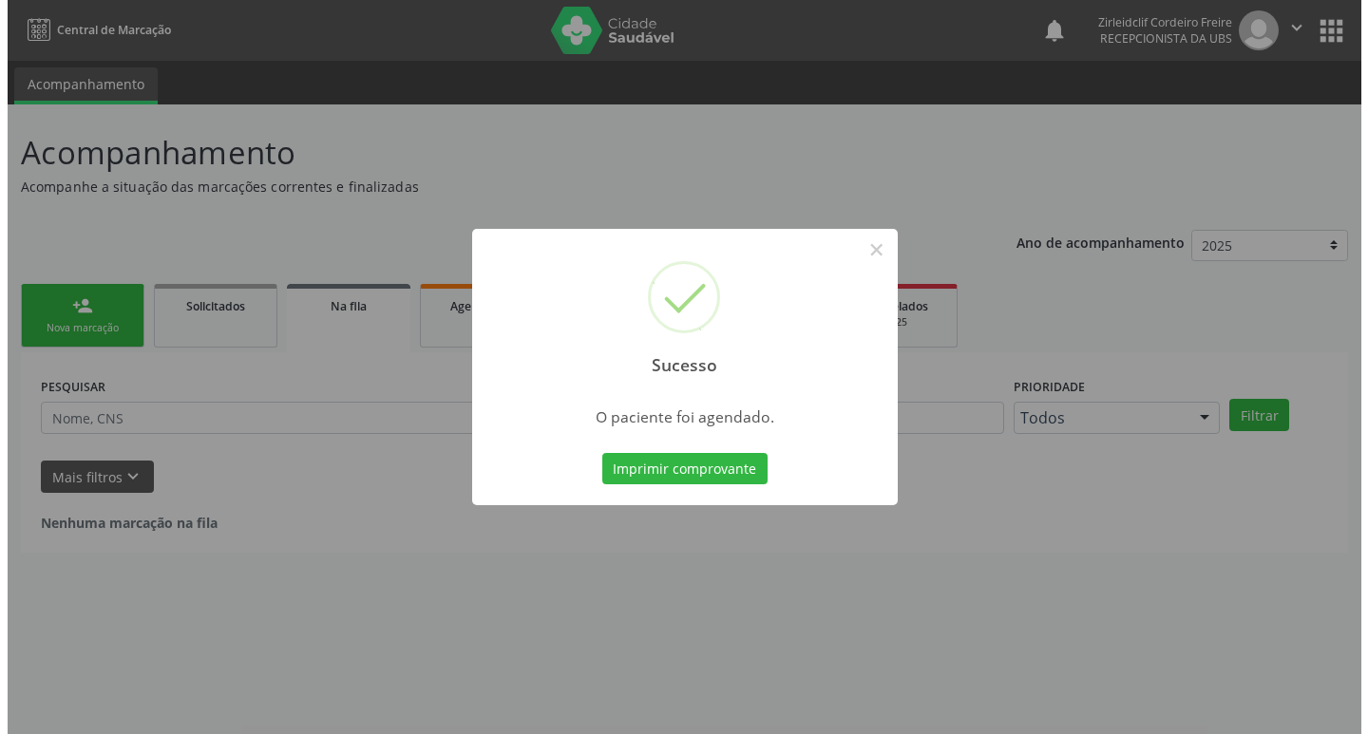
scroll to position [0, 0]
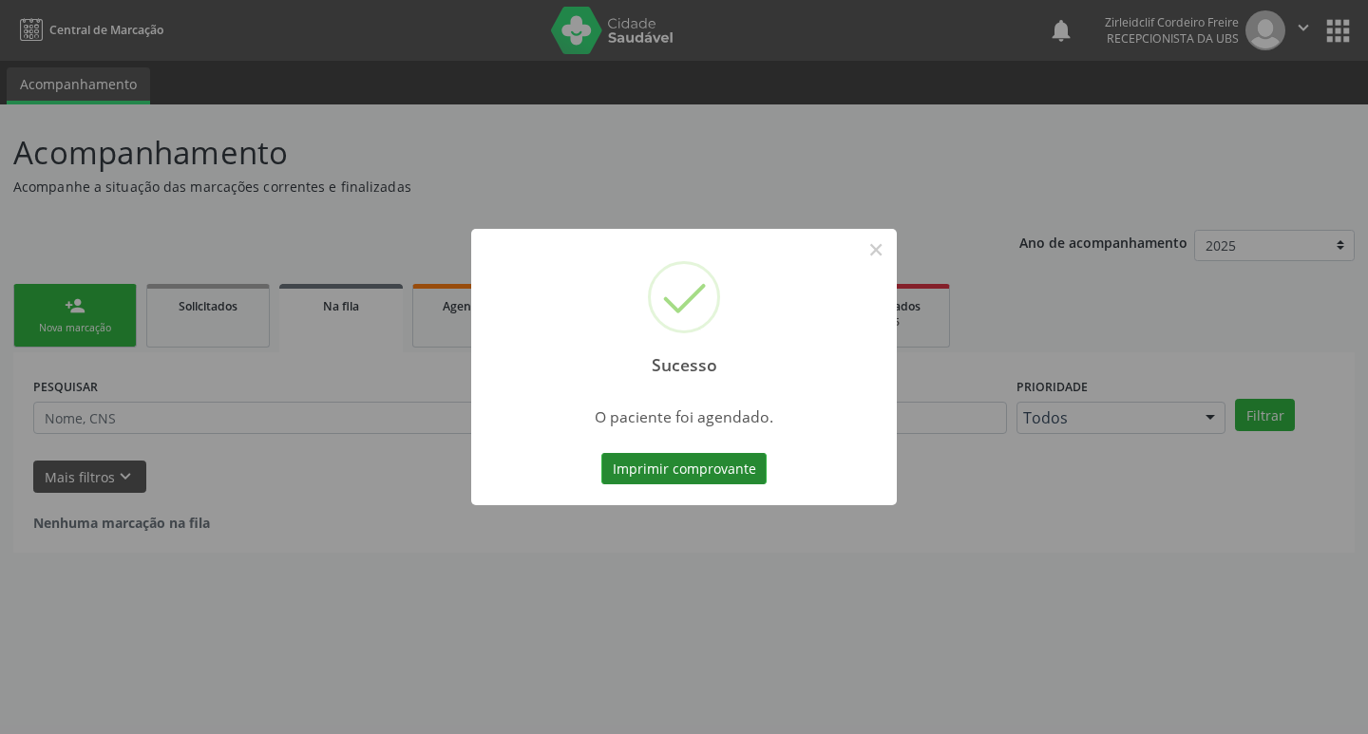
click at [718, 471] on button "Imprimir comprovante" at bounding box center [683, 469] width 165 height 32
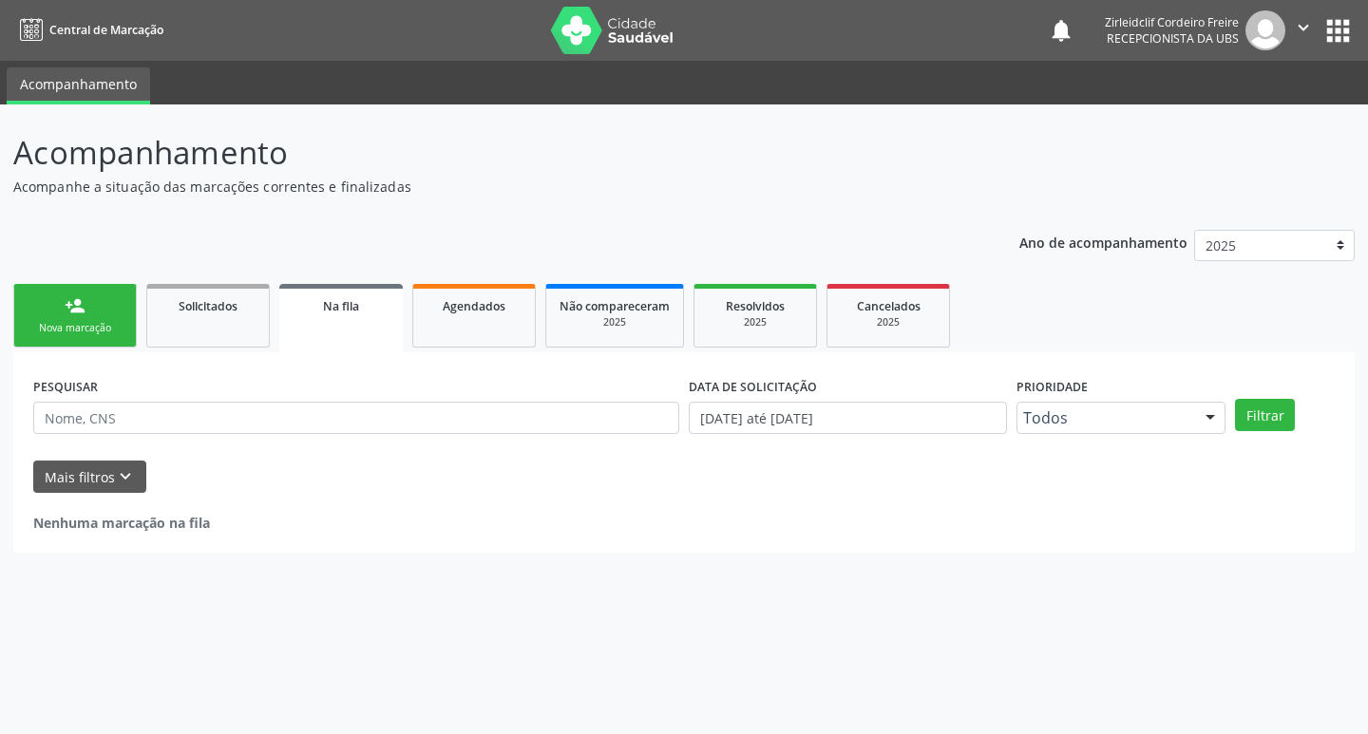
click at [110, 328] on div "Nova marcação" at bounding box center [75, 328] width 95 height 14
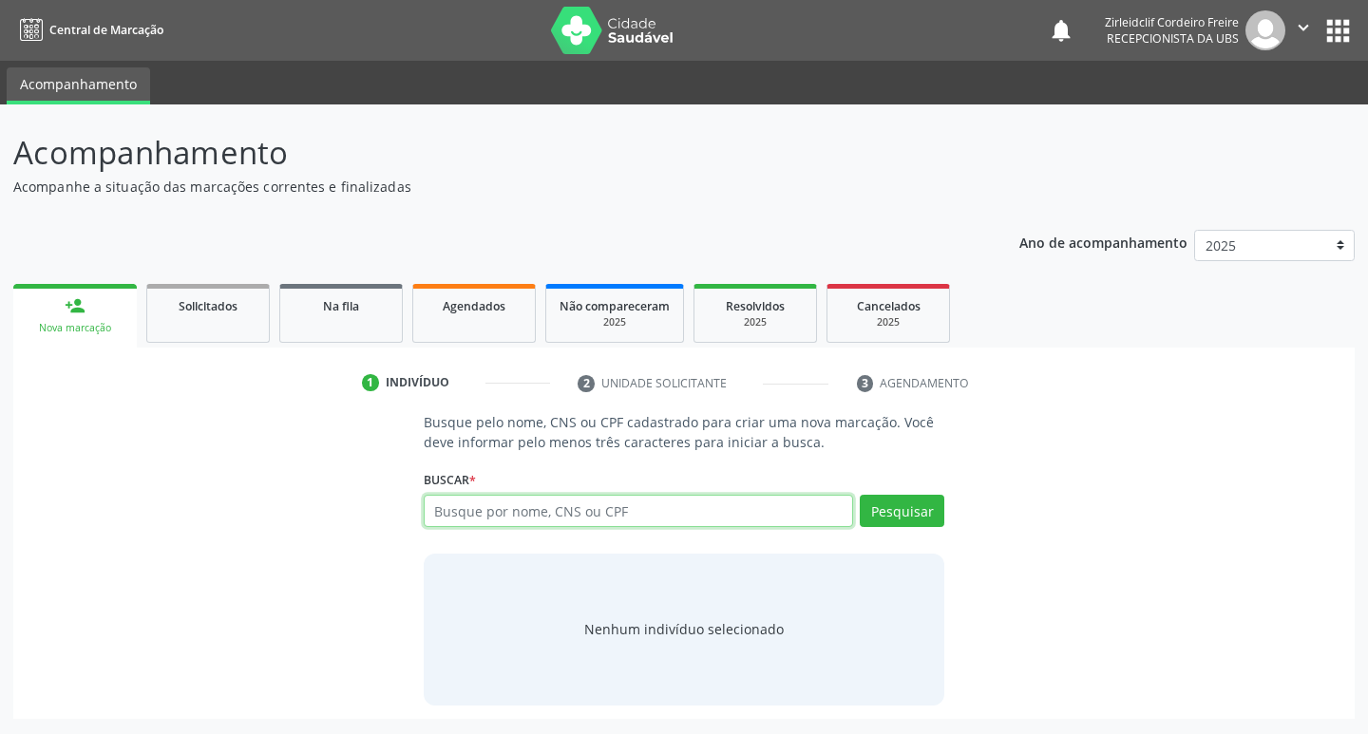
click at [462, 517] on input "text" at bounding box center [639, 511] width 430 height 32
type input "[PERSON_NAME]"
click at [906, 513] on button "Pesquisar" at bounding box center [902, 511] width 85 height 32
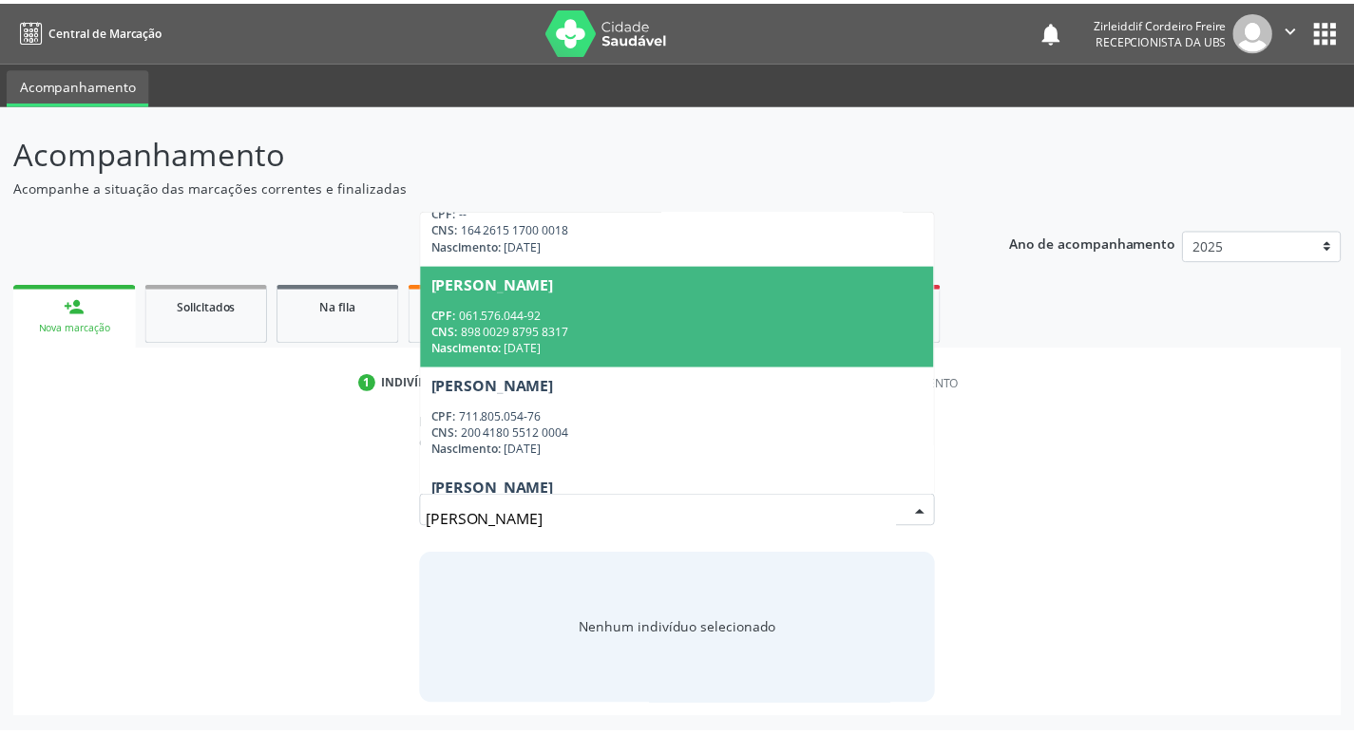
scroll to position [285, 0]
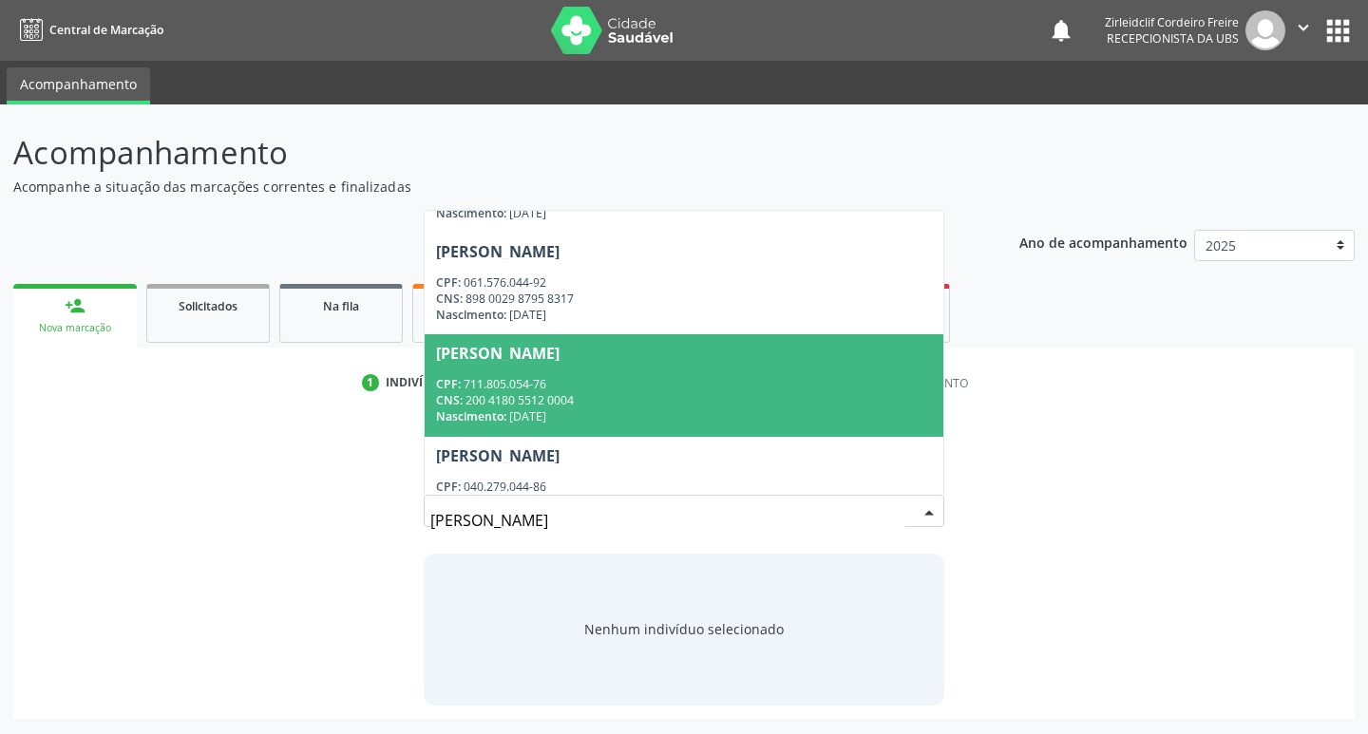
click at [694, 384] on div "CPF: 711.805.054-76" at bounding box center [684, 384] width 497 height 16
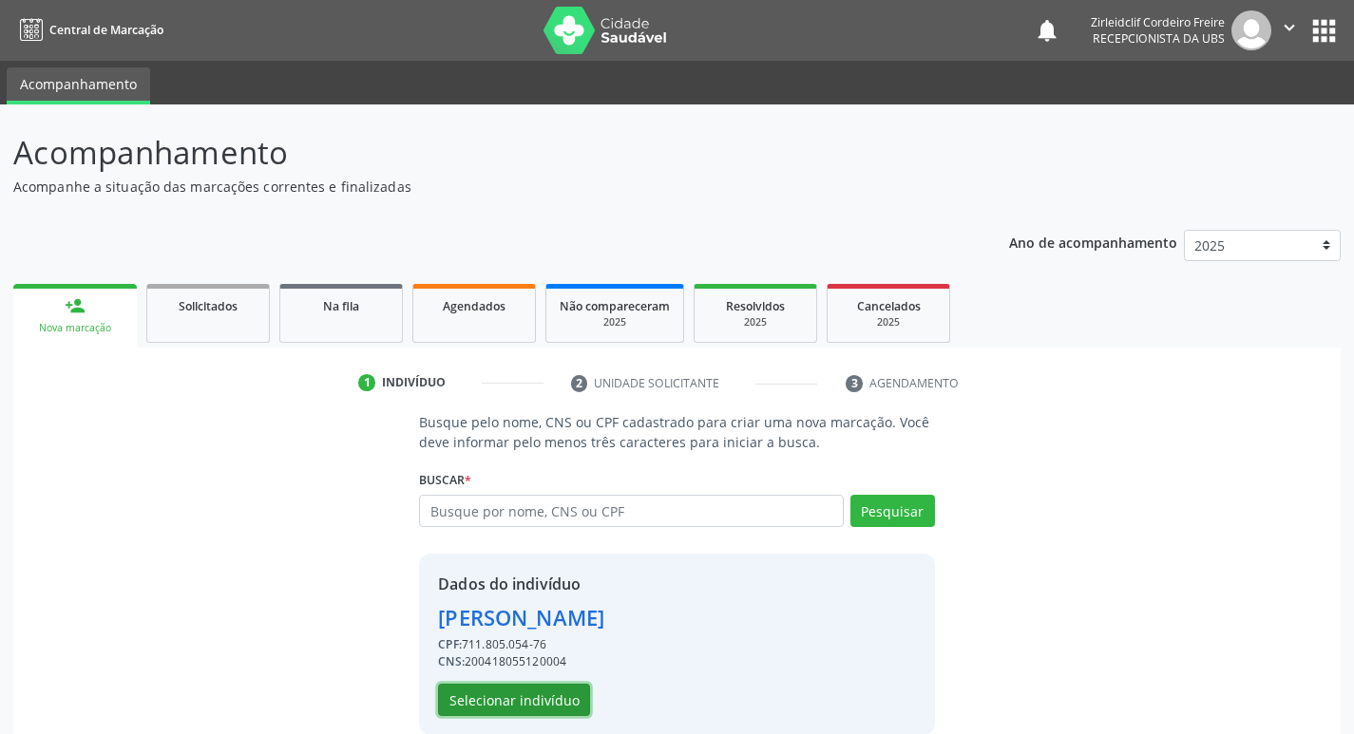
click at [542, 694] on button "Selecionar indivíduo" at bounding box center [514, 700] width 152 height 32
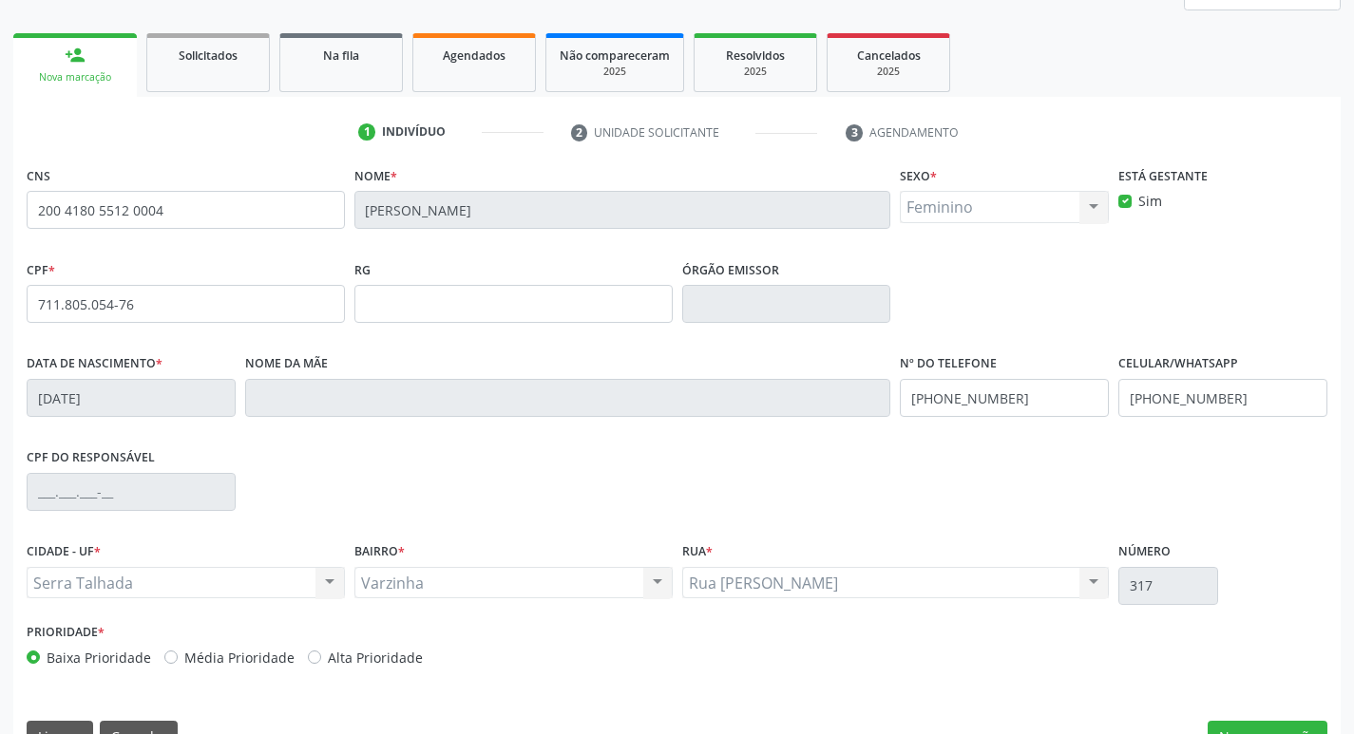
scroll to position [295, 0]
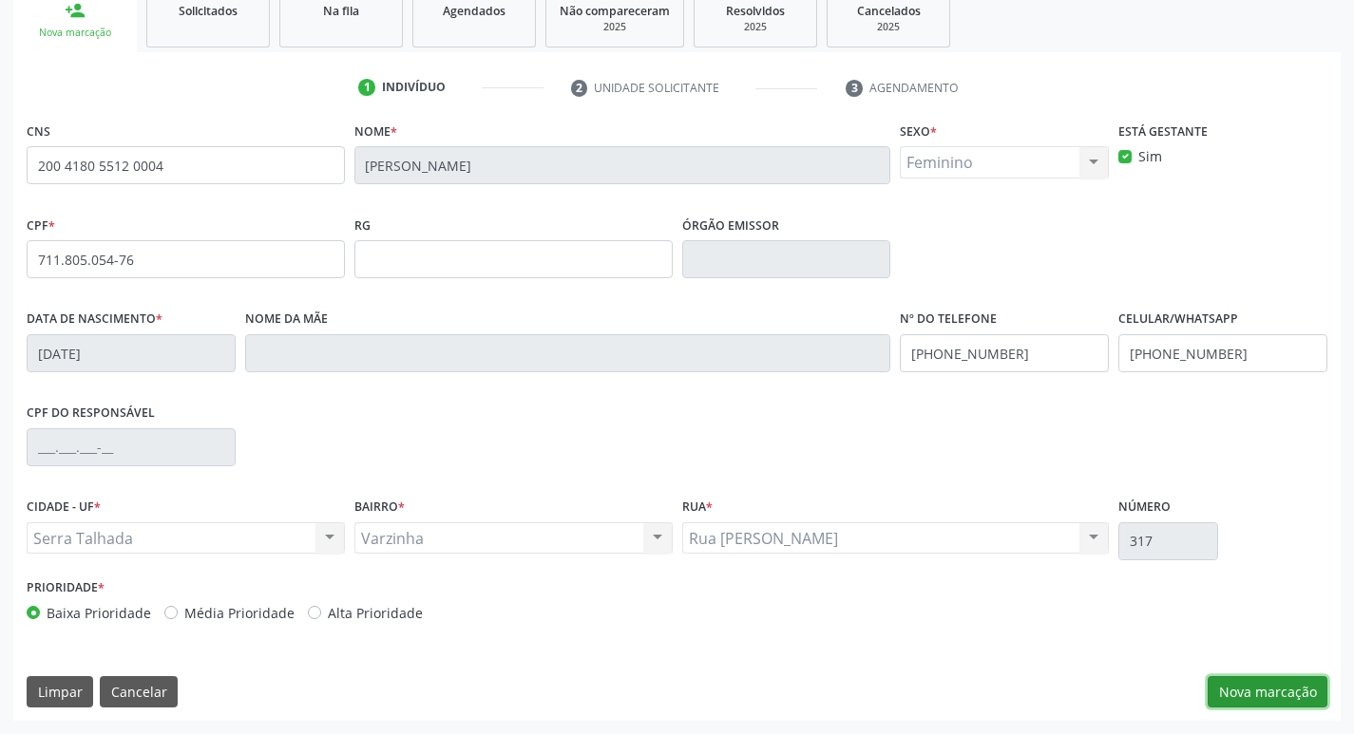
click at [1261, 692] on button "Nova marcação" at bounding box center [1267, 692] width 120 height 32
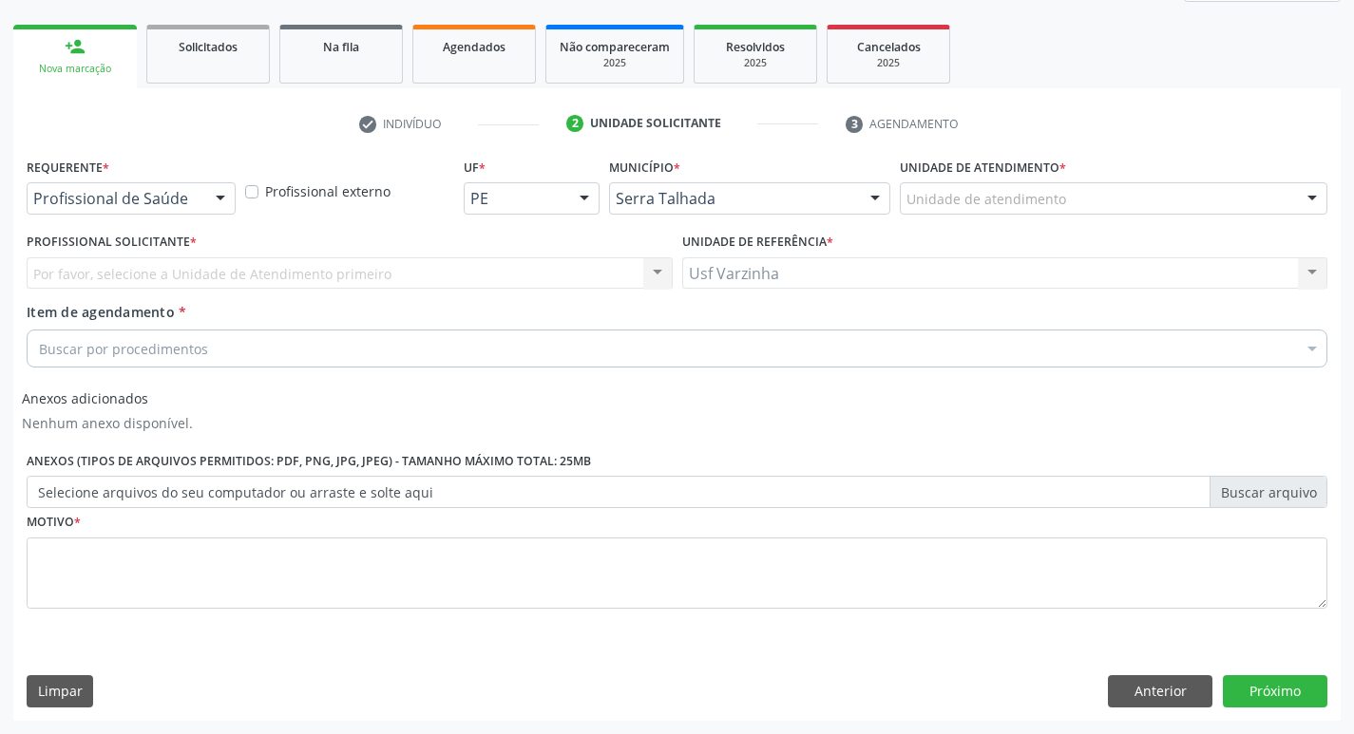
scroll to position [259, 0]
click at [1188, 679] on button "Anterior" at bounding box center [1160, 691] width 105 height 32
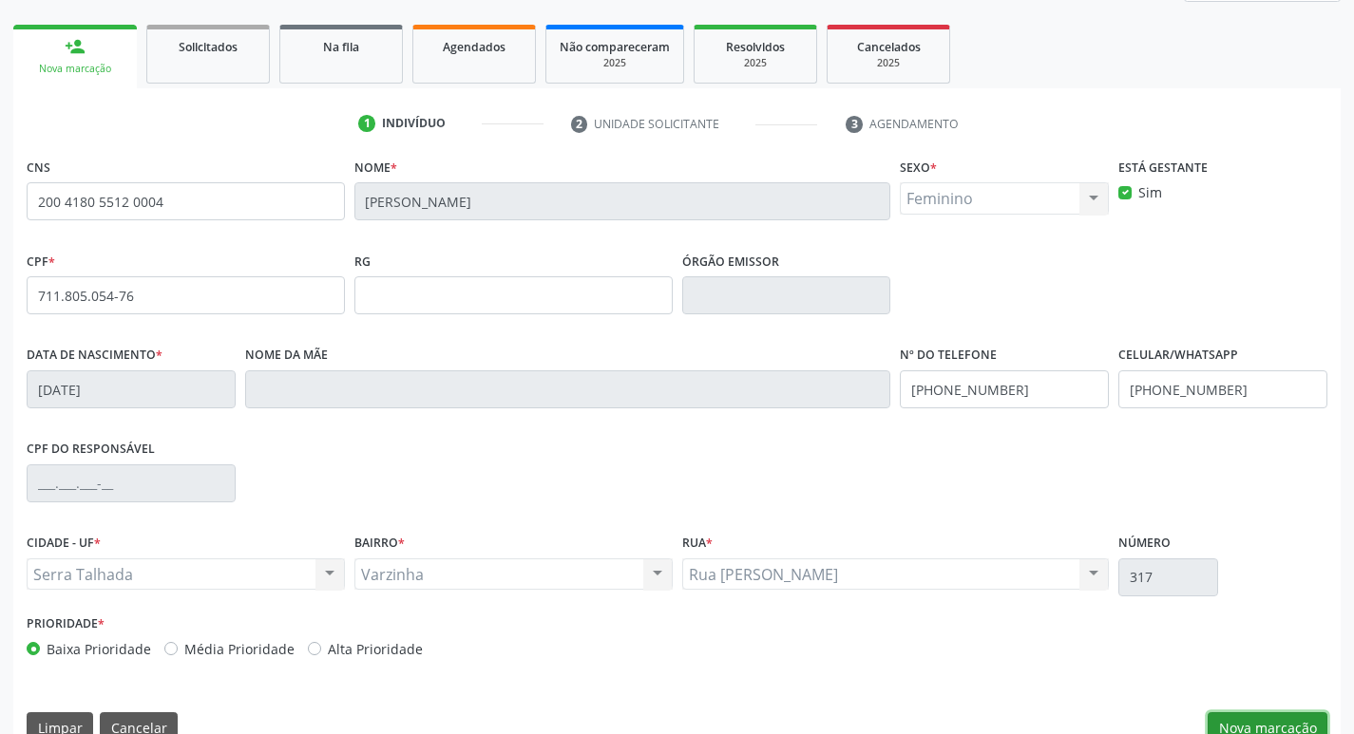
click at [1248, 722] on button "Nova marcação" at bounding box center [1267, 729] width 120 height 32
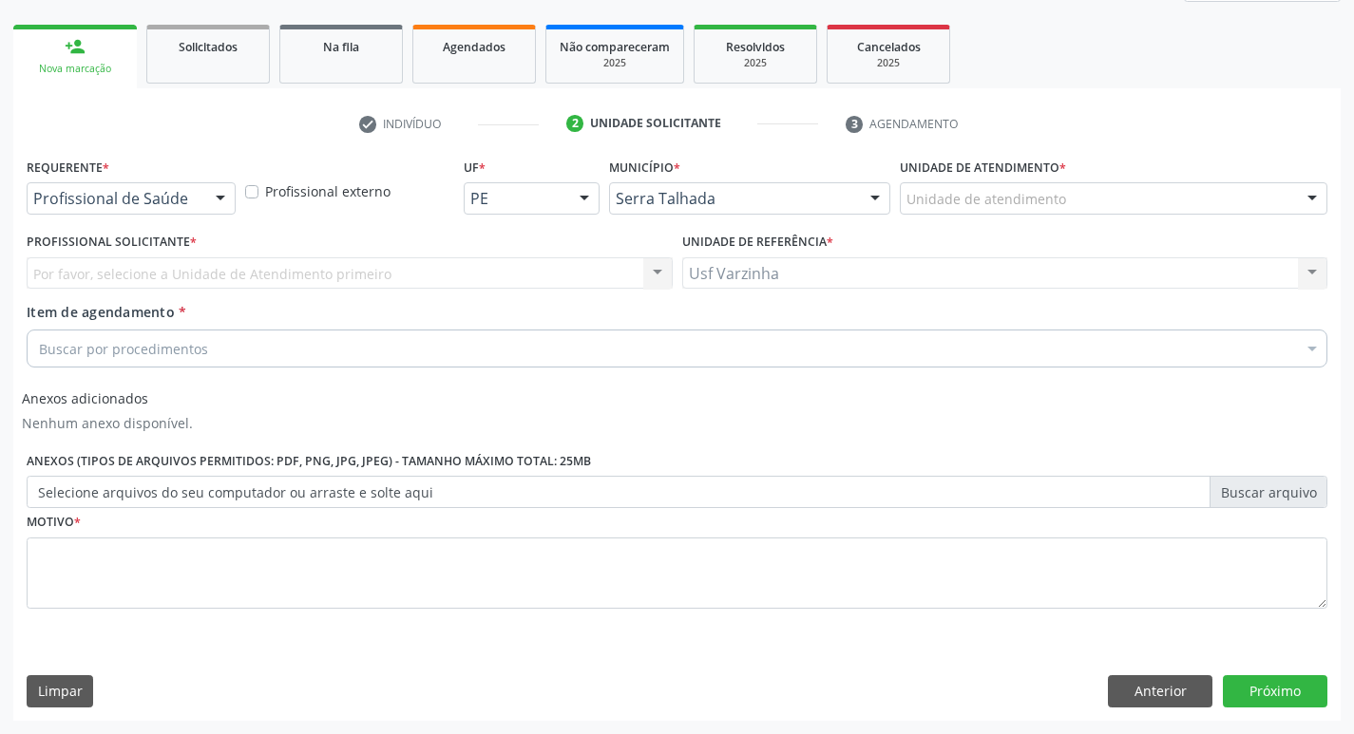
click at [213, 206] on div at bounding box center [220, 199] width 29 height 32
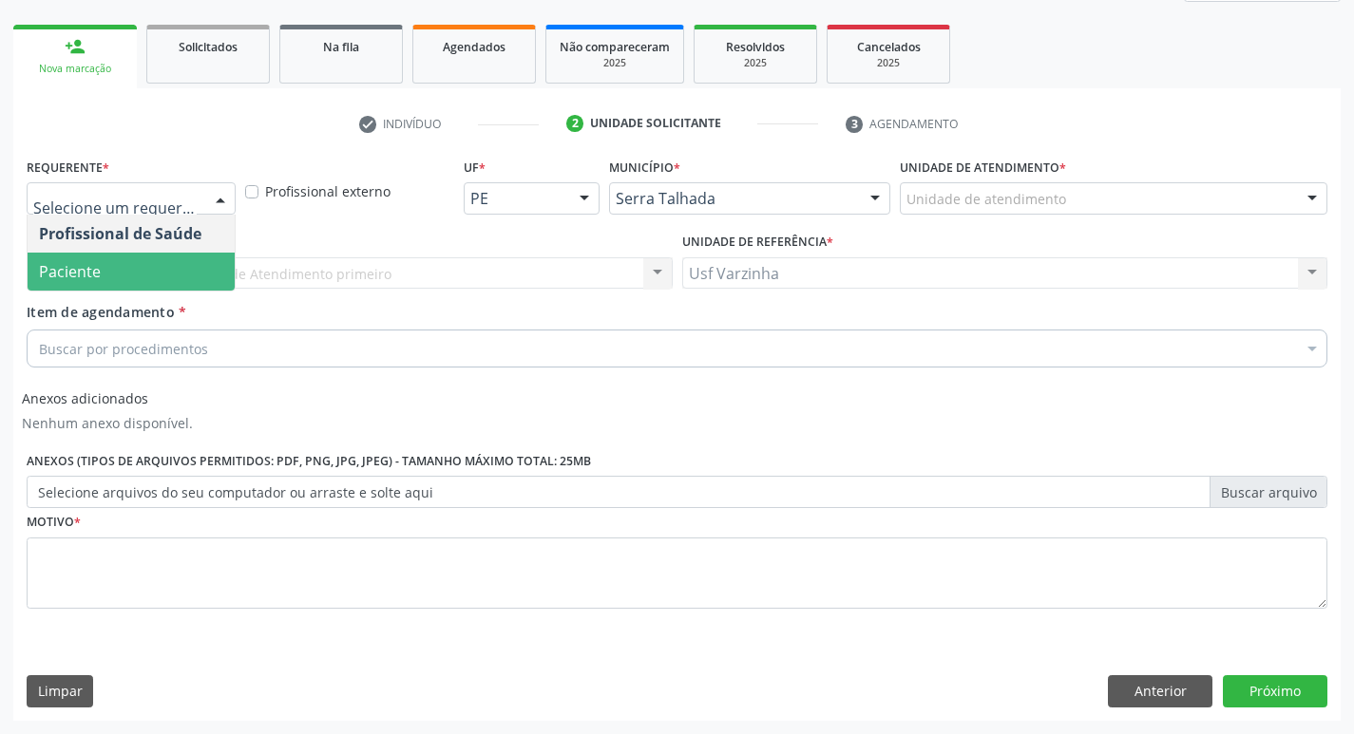
click at [179, 273] on span "Paciente" at bounding box center [131, 272] width 207 height 38
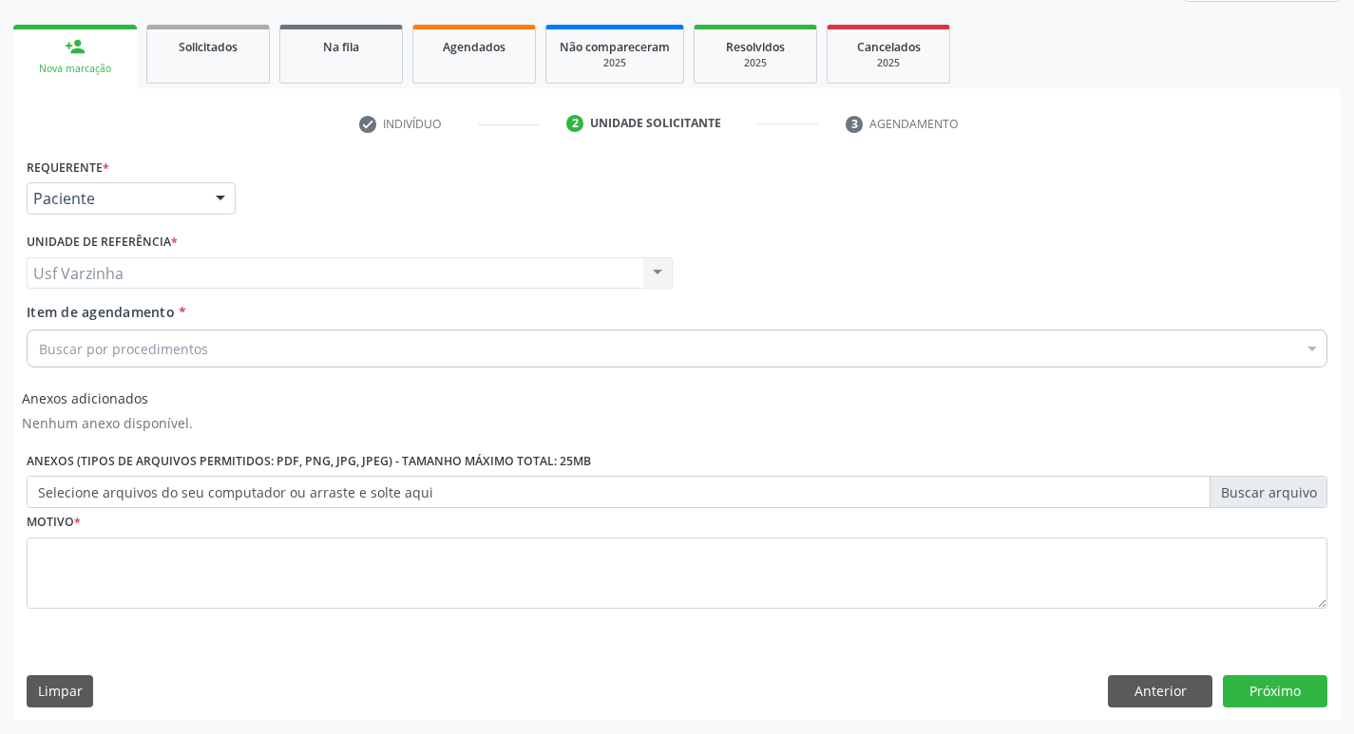
click at [167, 336] on div "Buscar por procedimentos" at bounding box center [677, 349] width 1301 height 38
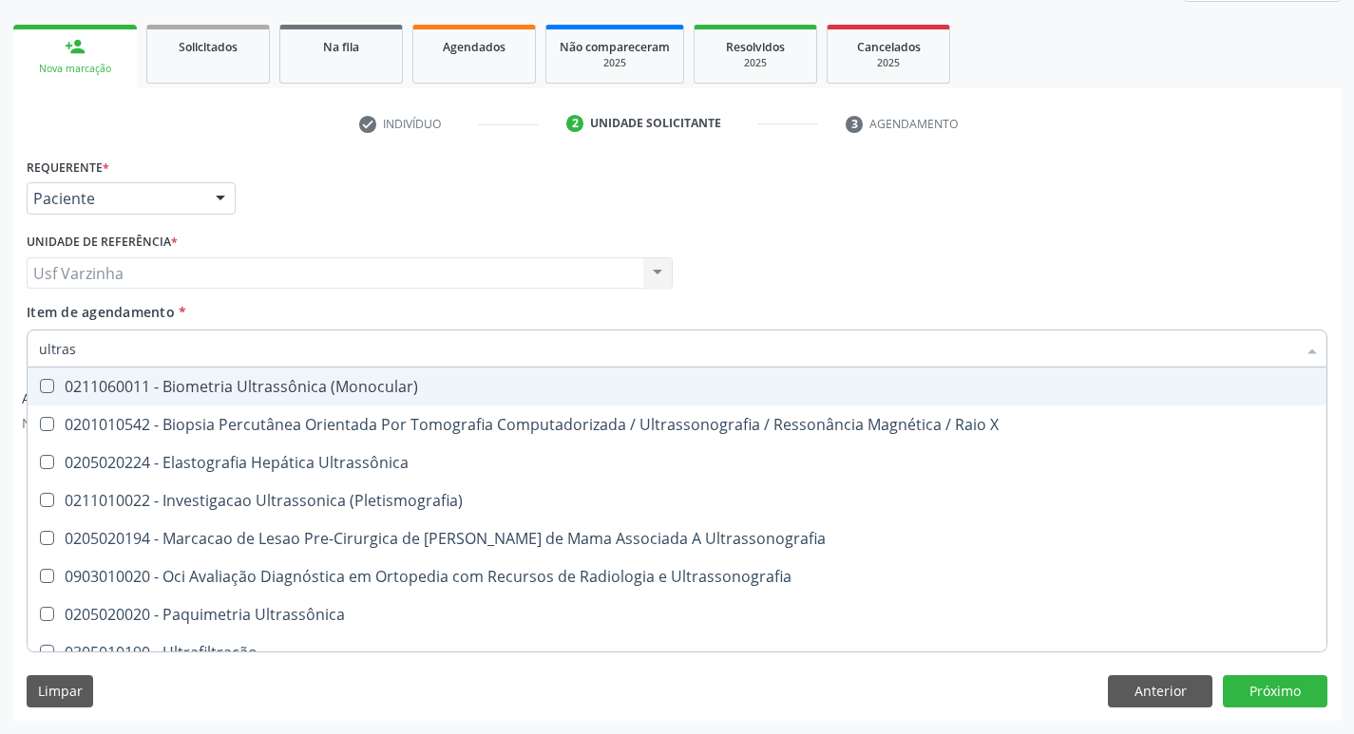
type input "ultrass"
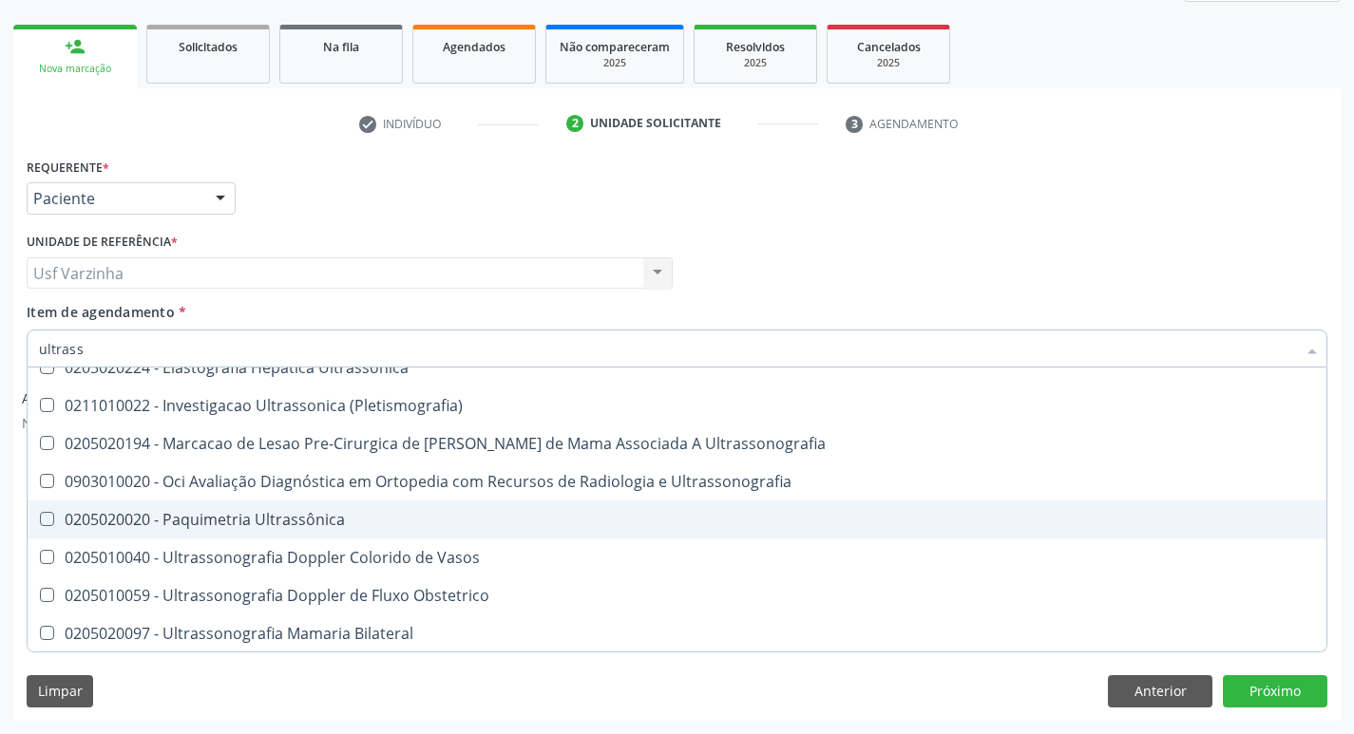
scroll to position [190, 0]
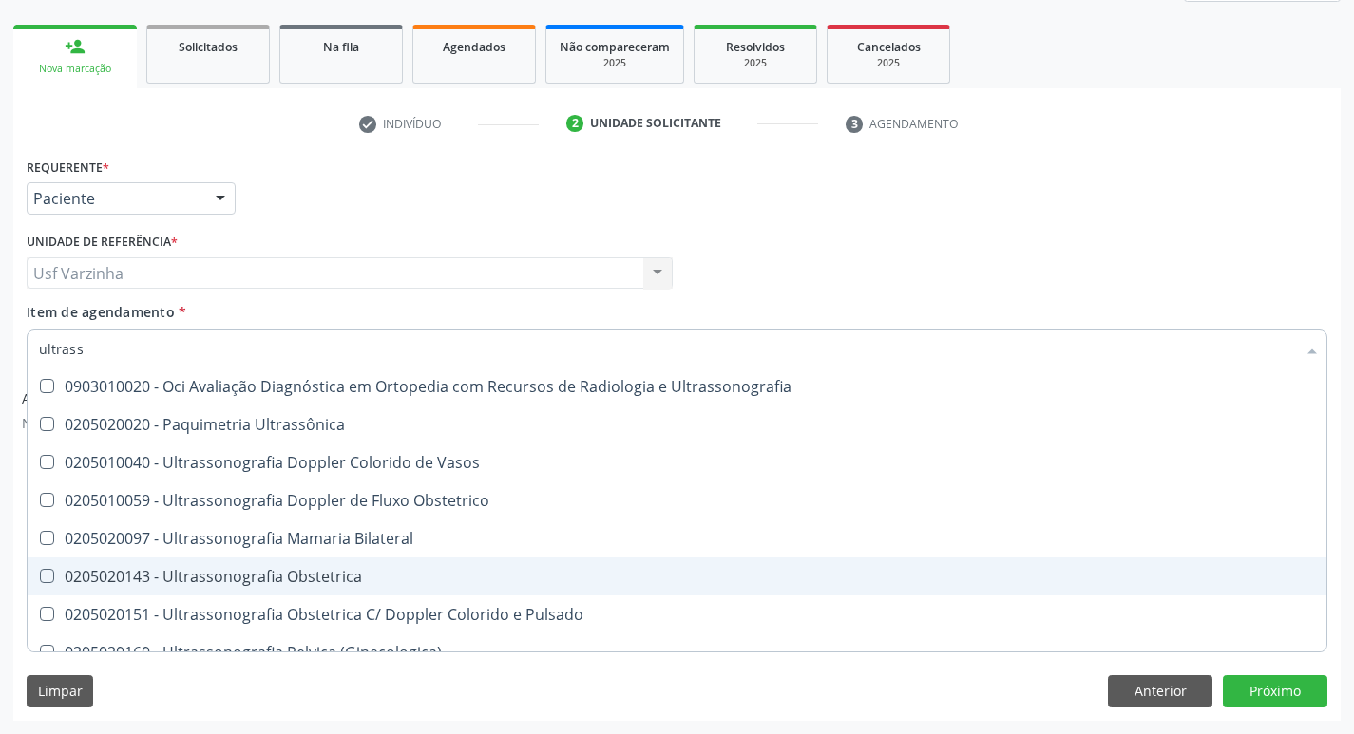
click at [348, 571] on div "0205020143 - Ultrassonografia Obstetrica" at bounding box center [677, 576] width 1276 height 15
checkbox Obstetrica "true"
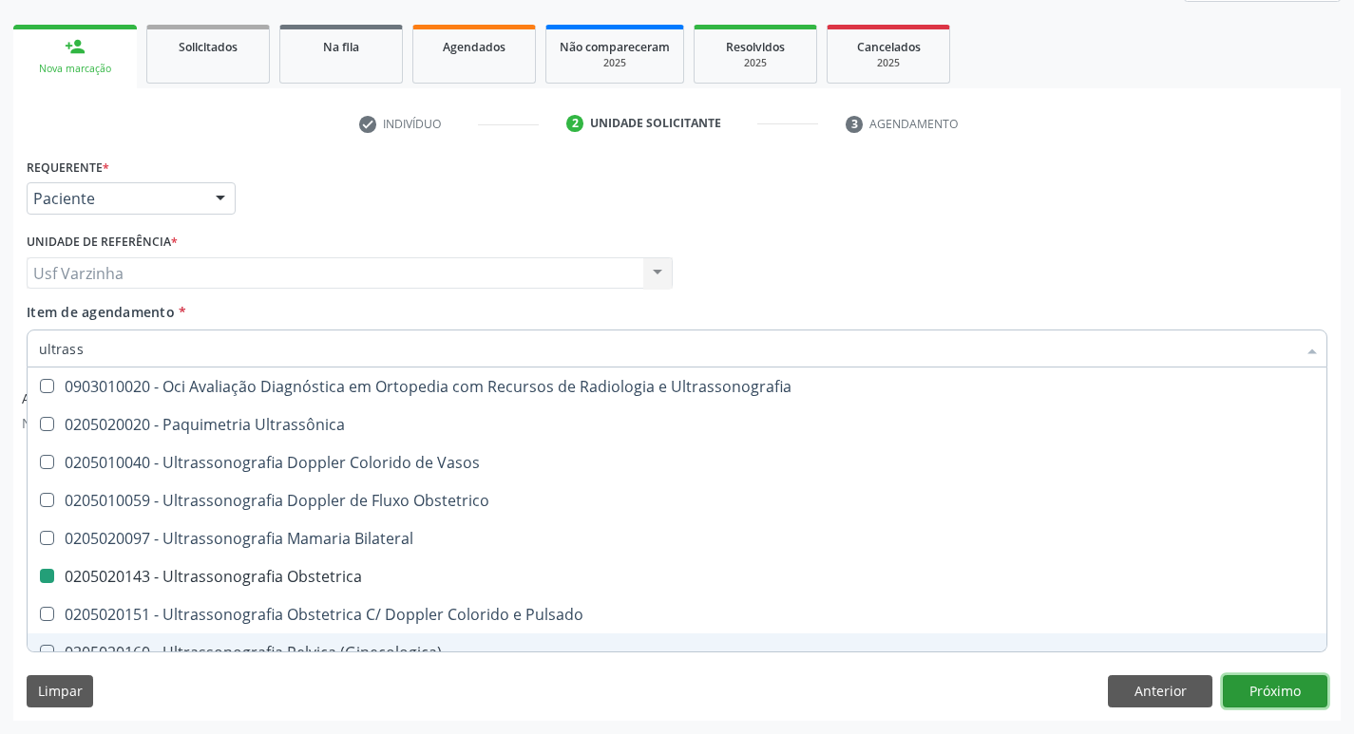
click at [1245, 694] on button "Próximo" at bounding box center [1275, 691] width 105 height 32
checkbox X "true"
checkbox Obstetrica "false"
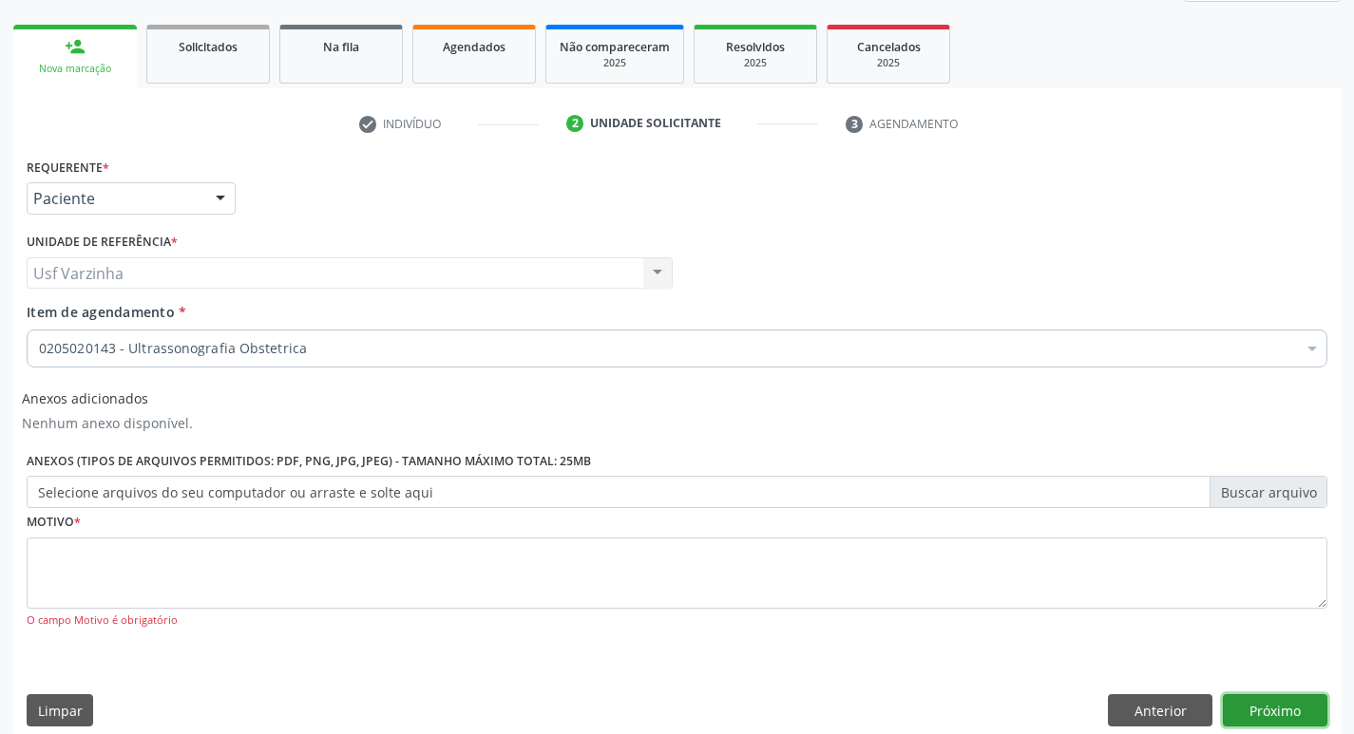
scroll to position [0, 0]
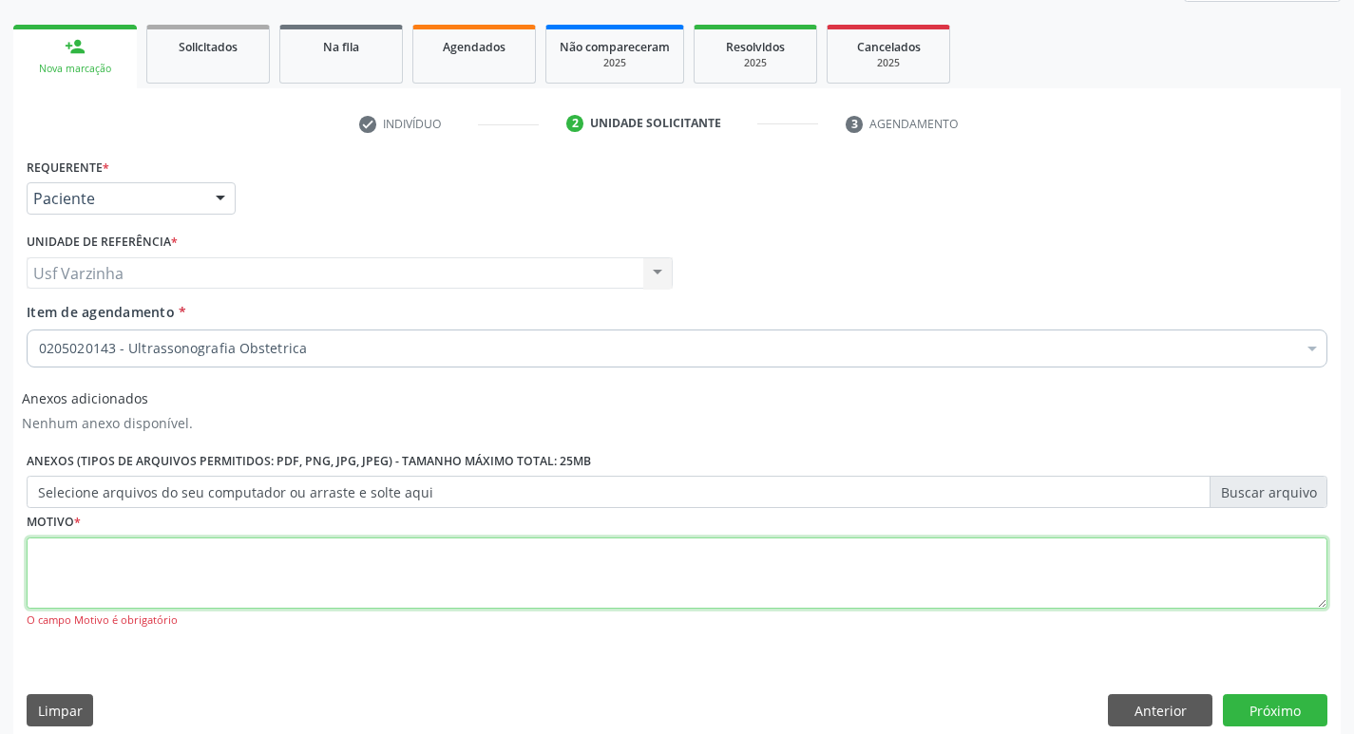
click at [77, 579] on textarea at bounding box center [677, 574] width 1301 height 72
type textarea "gravidez"
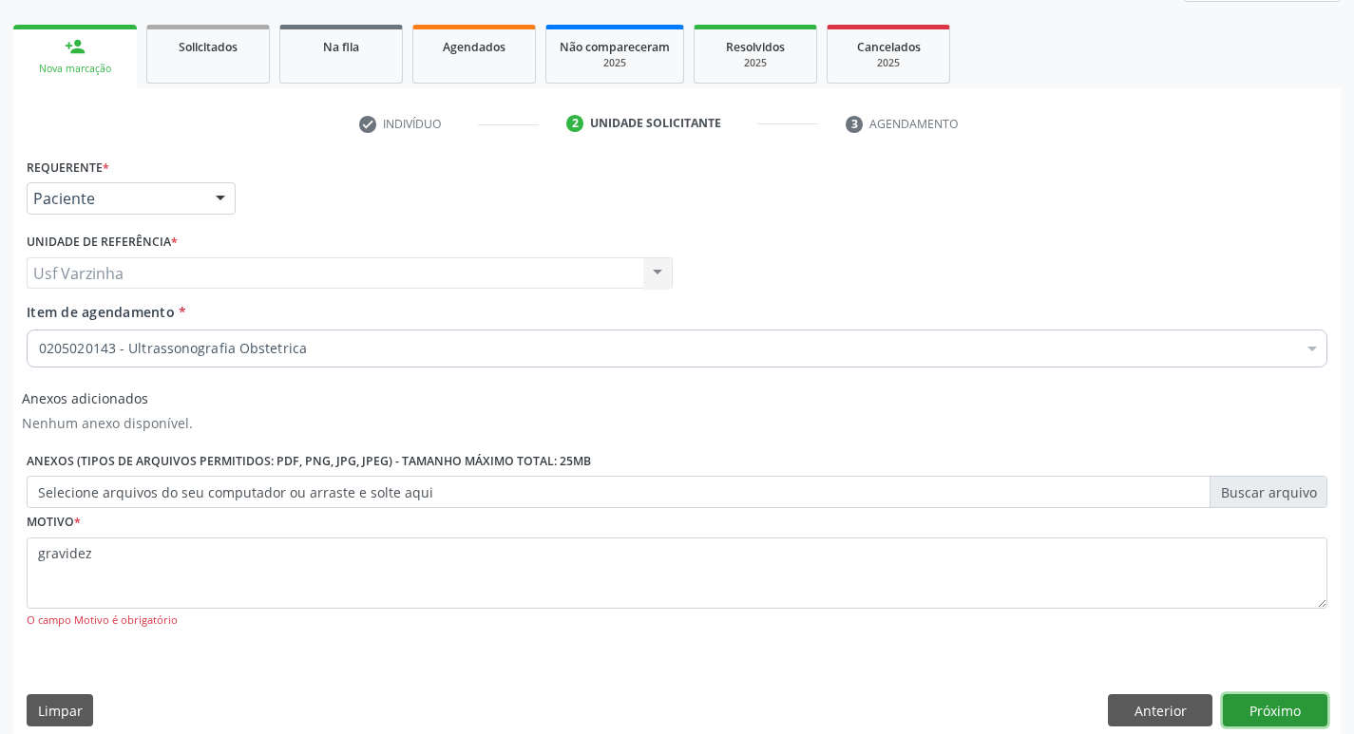
click at [1315, 718] on button "Próximo" at bounding box center [1275, 710] width 105 height 32
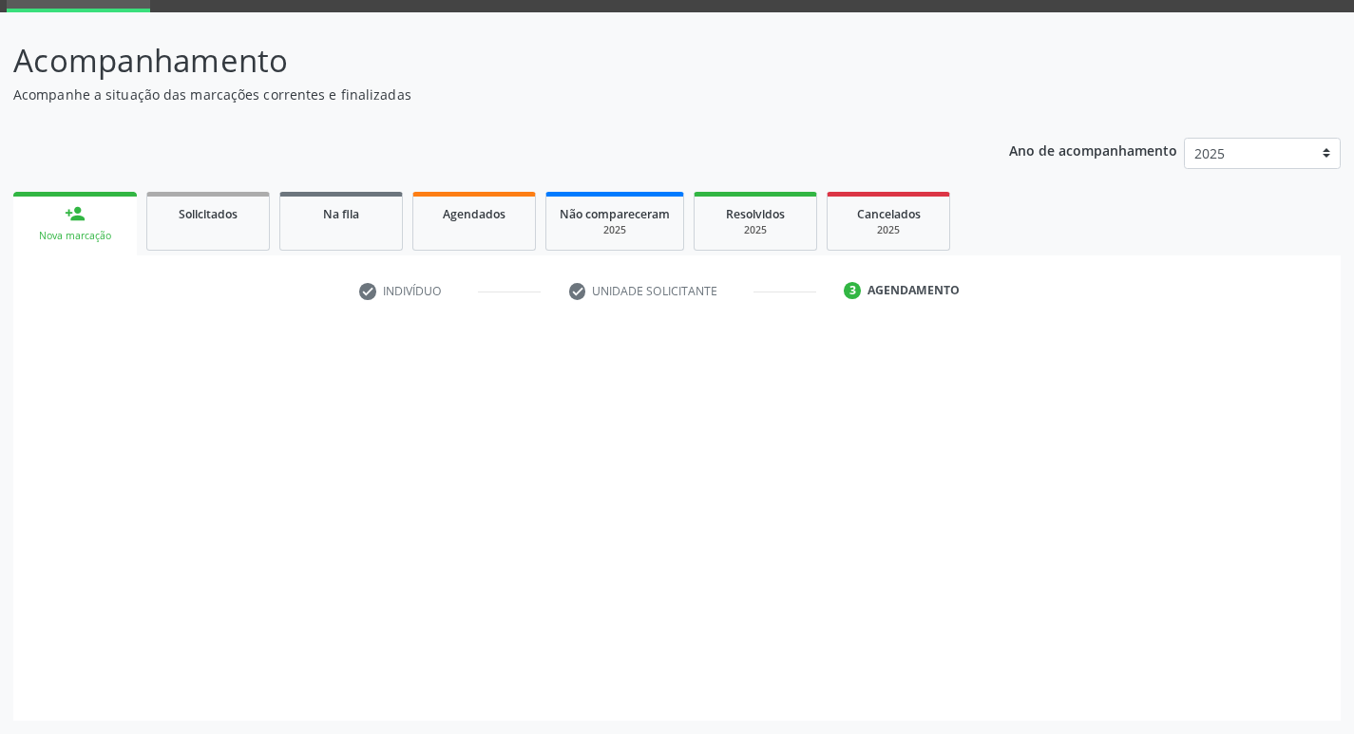
scroll to position [92, 0]
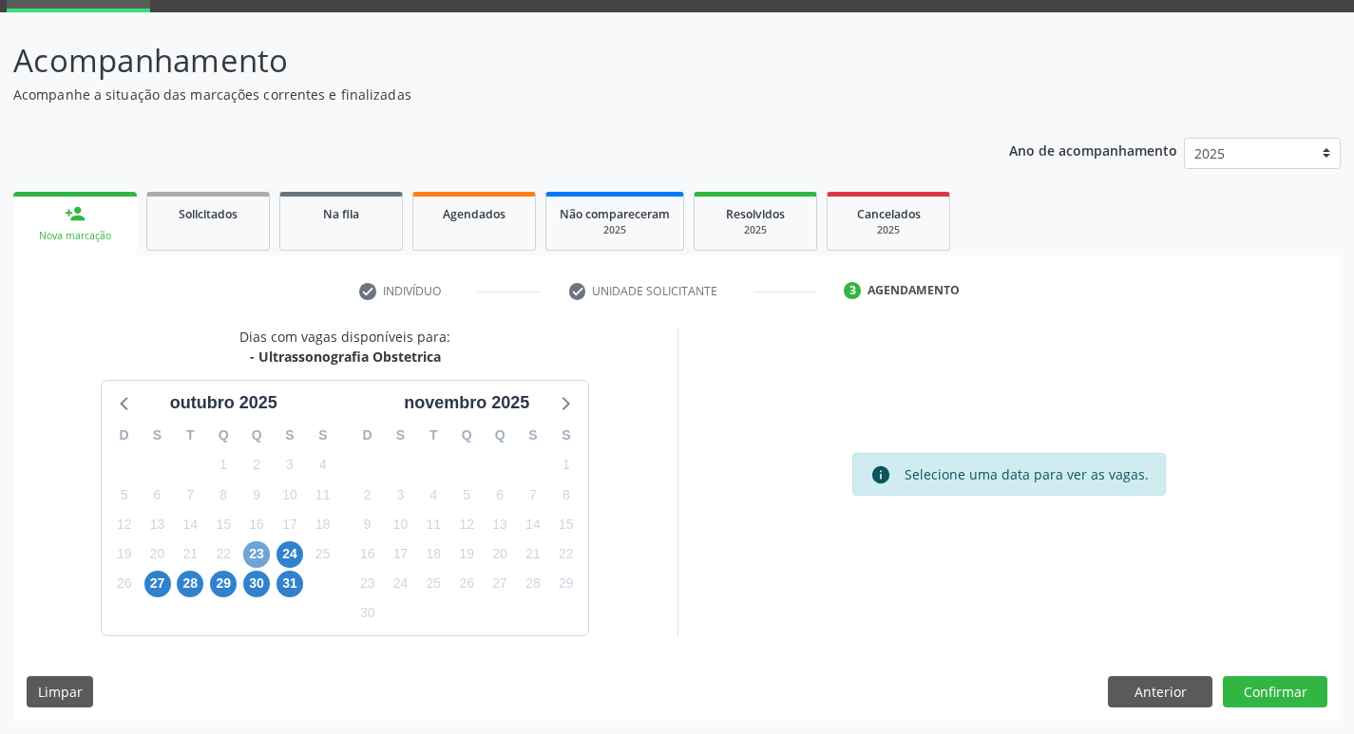
click at [256, 551] on span "23" at bounding box center [256, 555] width 27 height 27
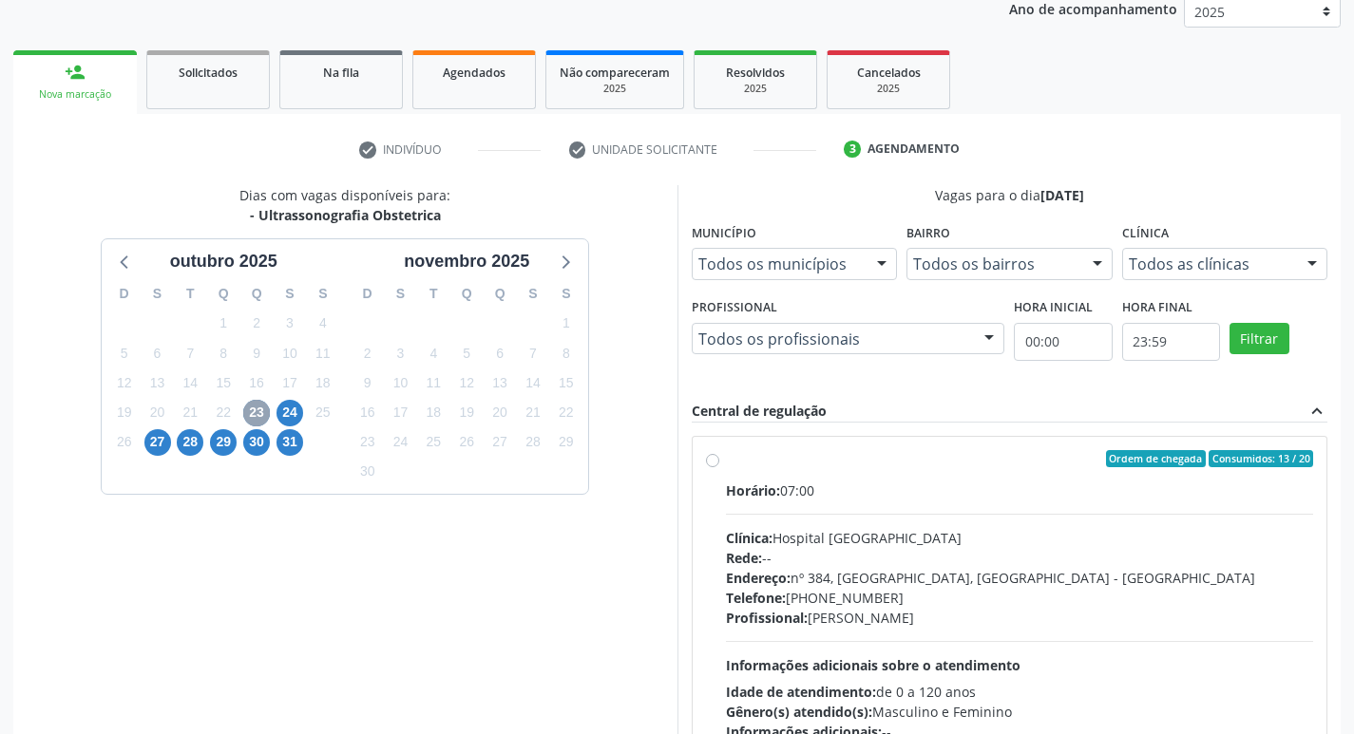
scroll to position [367, 0]
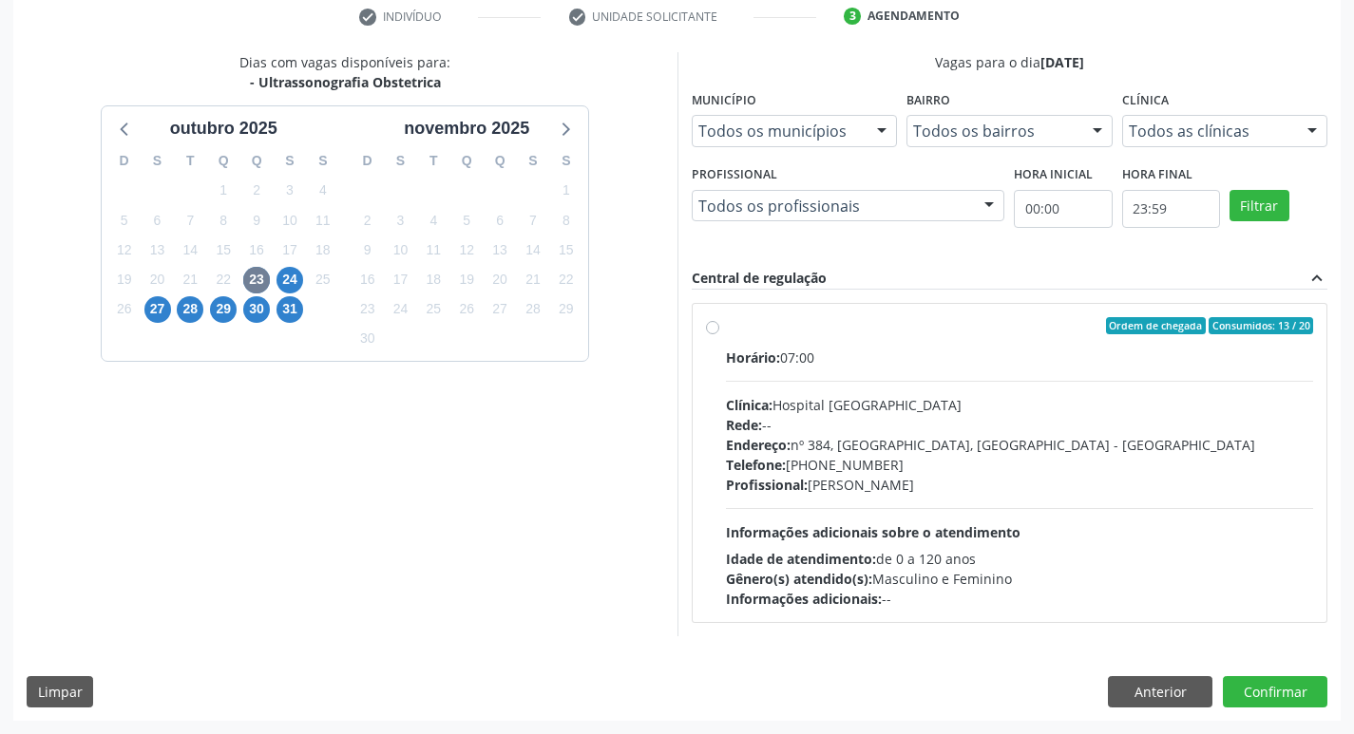
click at [726, 332] on label "Ordem de chegada Consumidos: 13 / 20 Horário: 07:00 Clínica: Hospital [GEOGRAPH…" at bounding box center [1020, 463] width 588 height 292
click at [711, 332] on input "Ordem de chegada Consumidos: 13 / 20 Horário: 07:00 Clínica: Hospital [GEOGRAPH…" at bounding box center [712, 325] width 13 height 17
radio input "true"
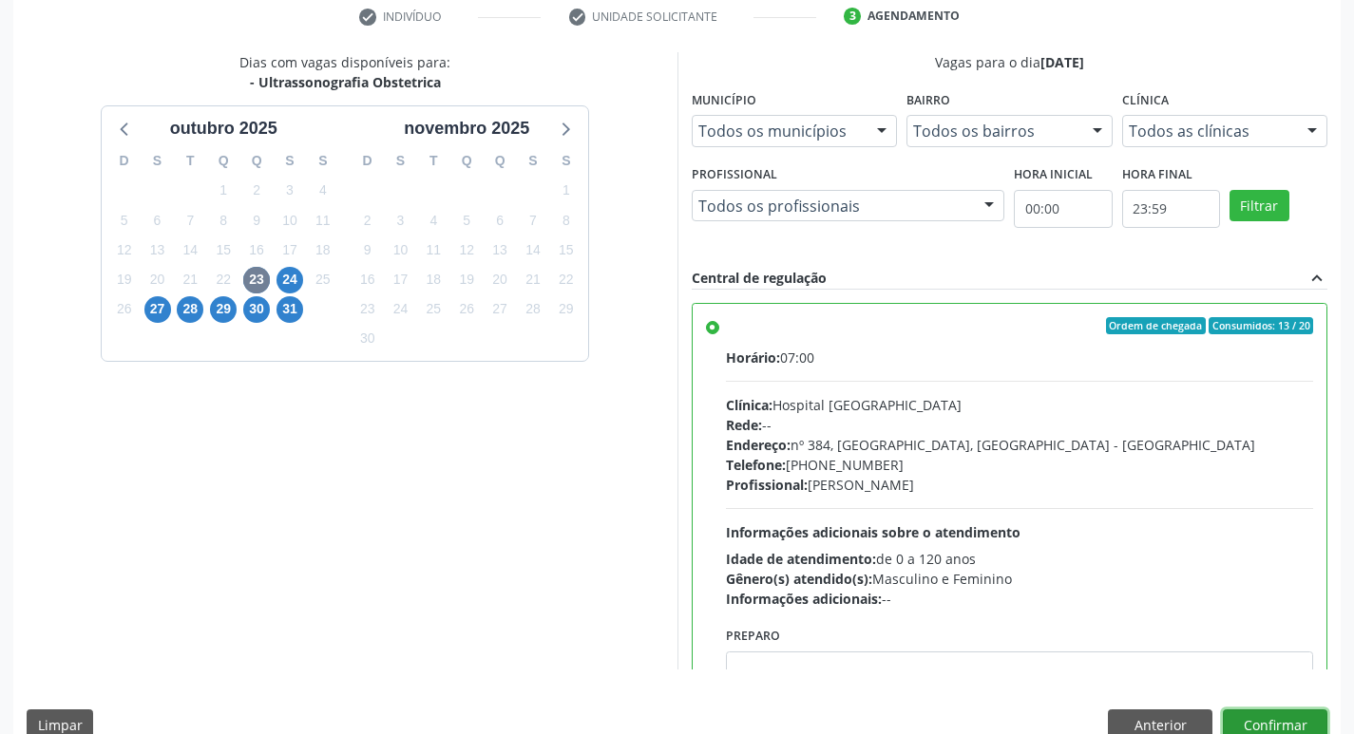
click at [1284, 720] on button "Confirmar" at bounding box center [1275, 726] width 105 height 32
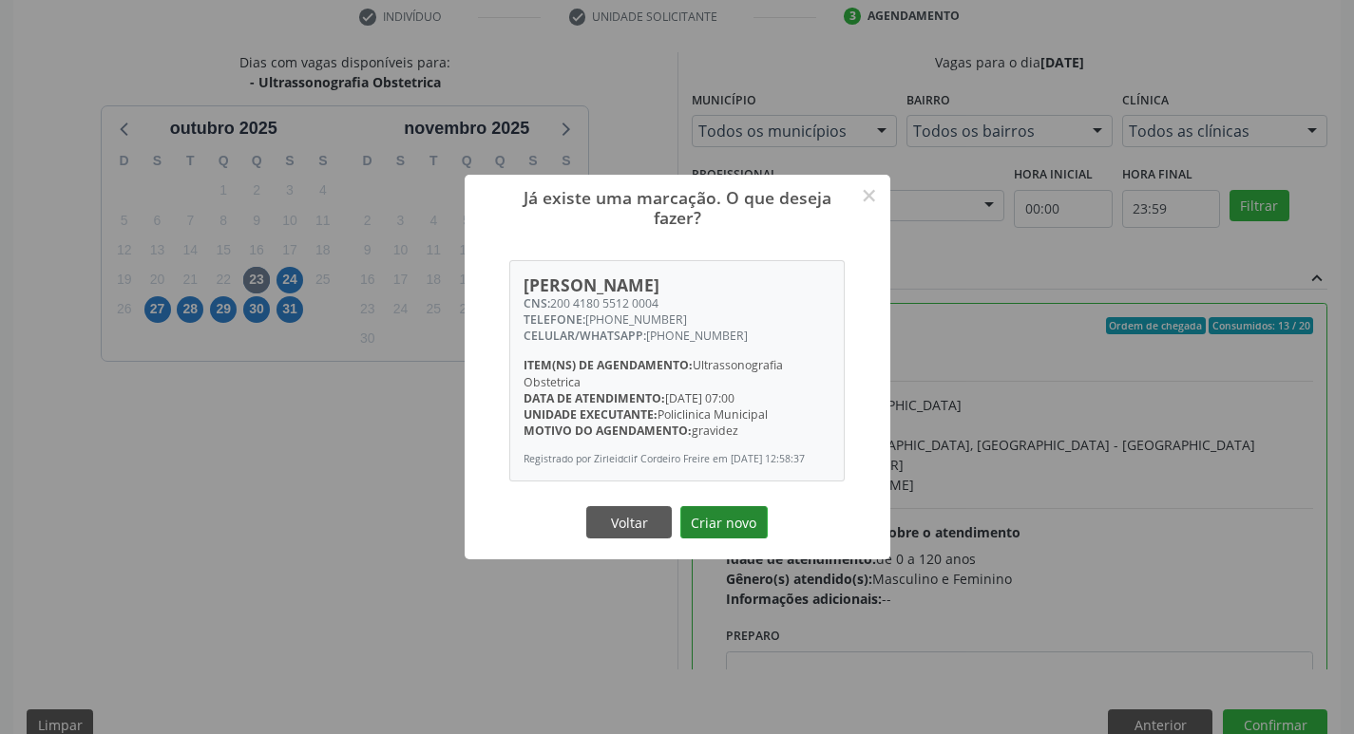
click at [734, 530] on button "Criar novo" at bounding box center [723, 522] width 87 height 32
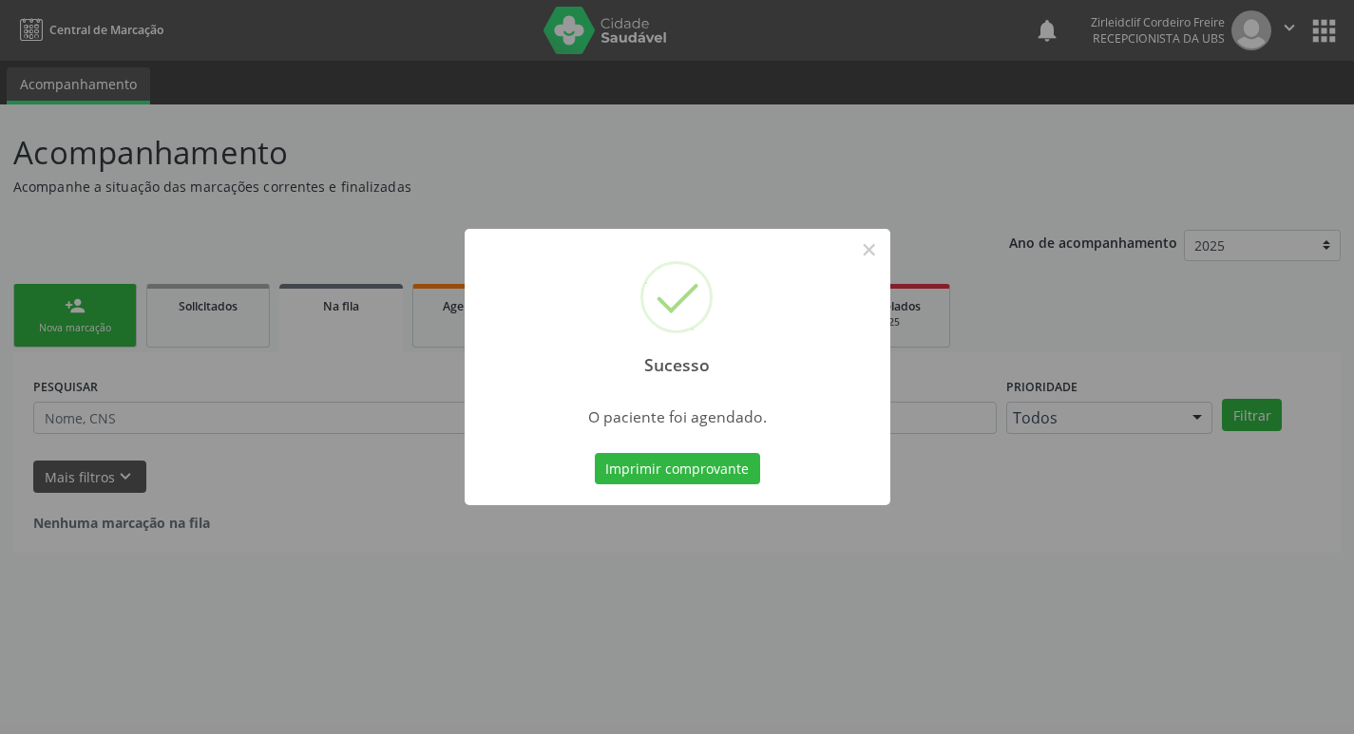
scroll to position [0, 0]
click at [664, 470] on button "Imprimir comprovante" at bounding box center [683, 469] width 165 height 32
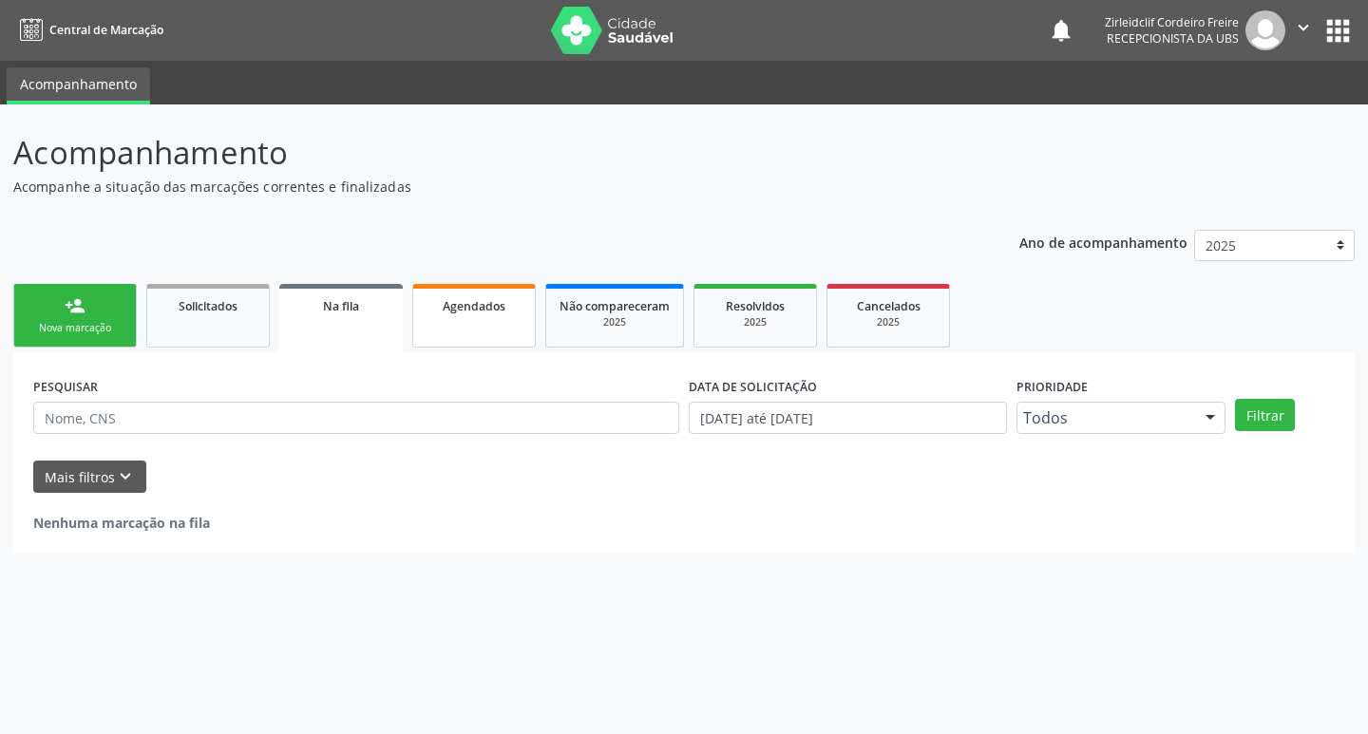
click at [466, 331] on link "Agendados" at bounding box center [474, 316] width 124 height 64
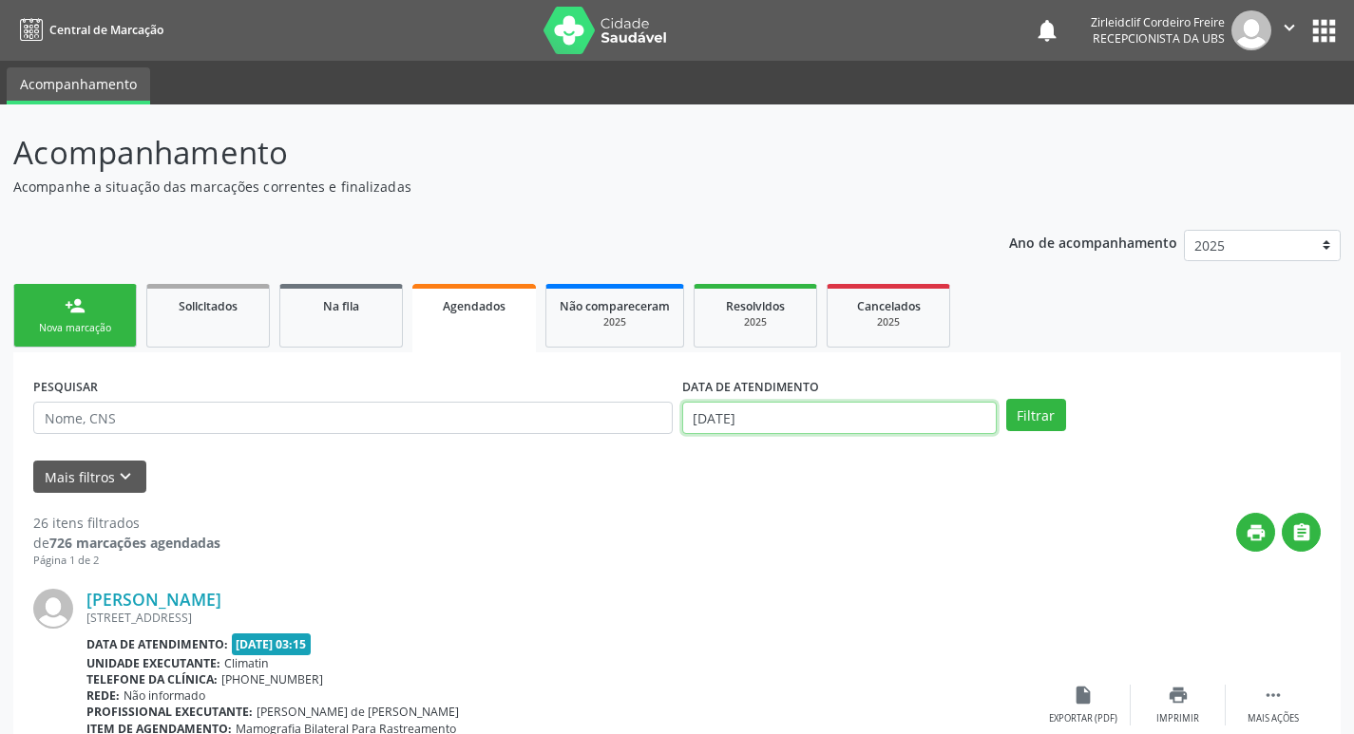
click at [731, 418] on input "[DATE]" at bounding box center [839, 418] width 314 height 32
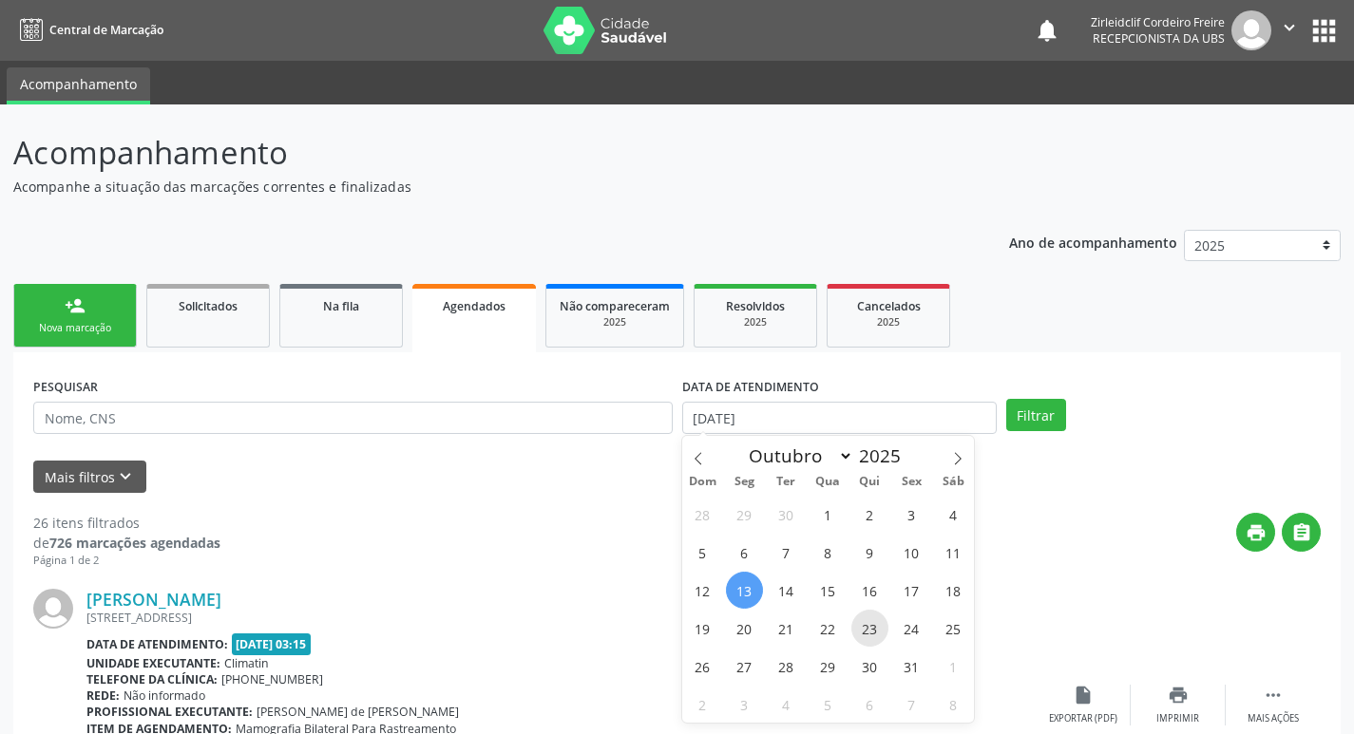
click at [867, 628] on span "23" at bounding box center [869, 628] width 37 height 37
type input "[DATE]"
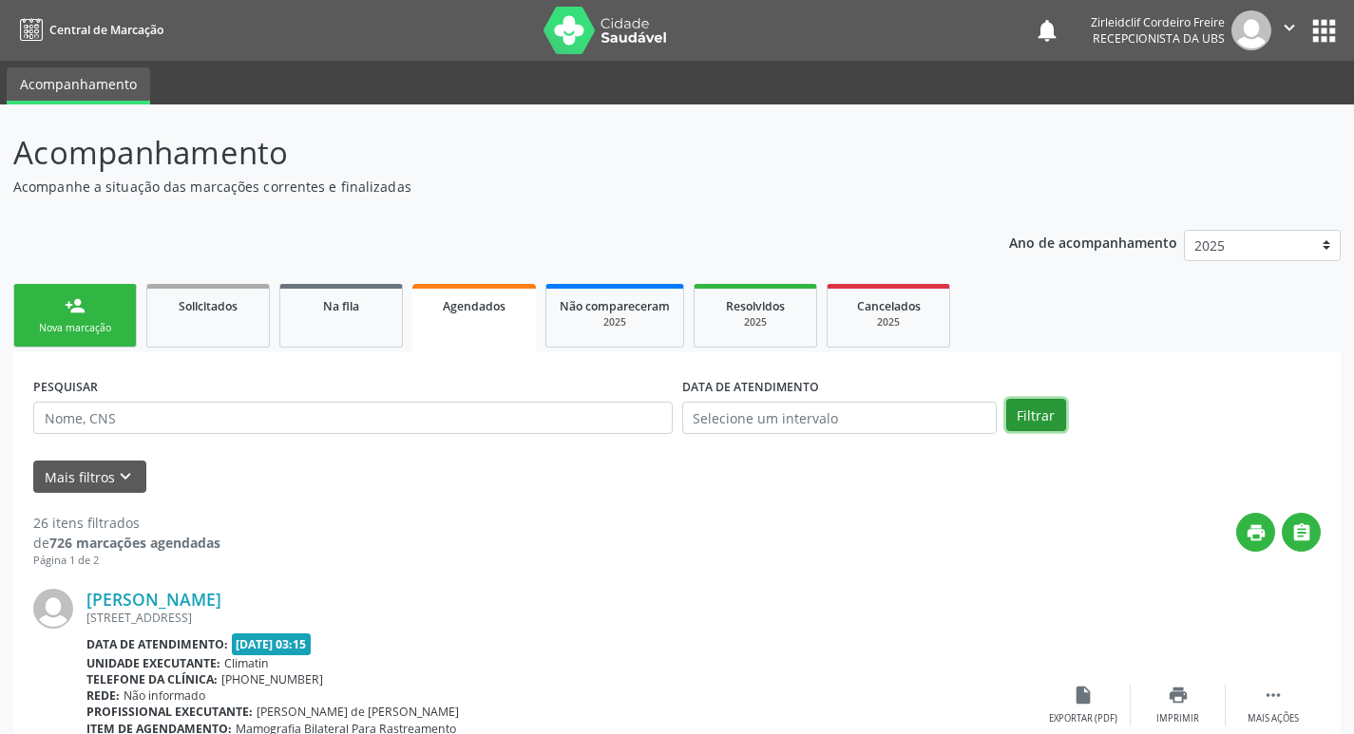
click at [1036, 418] on button "Filtrar" at bounding box center [1036, 415] width 60 height 32
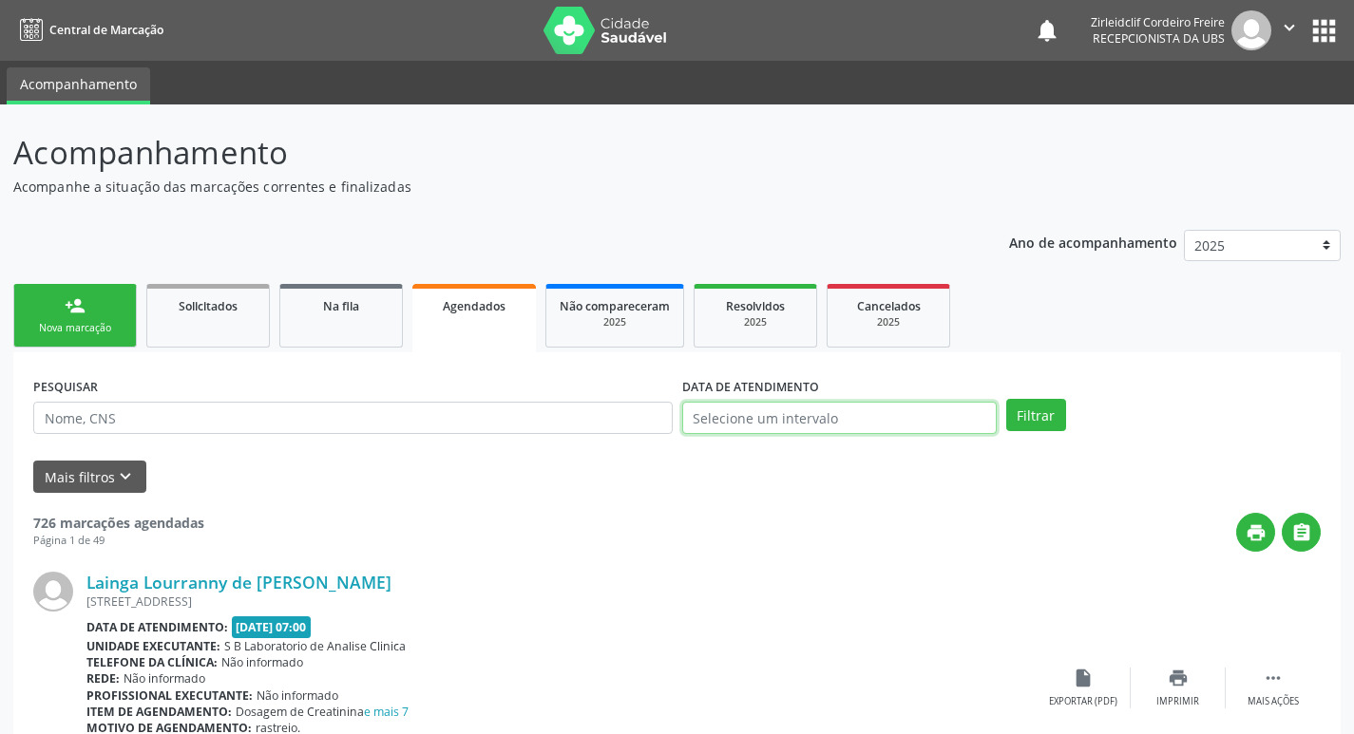
click at [843, 417] on input "text" at bounding box center [839, 418] width 314 height 32
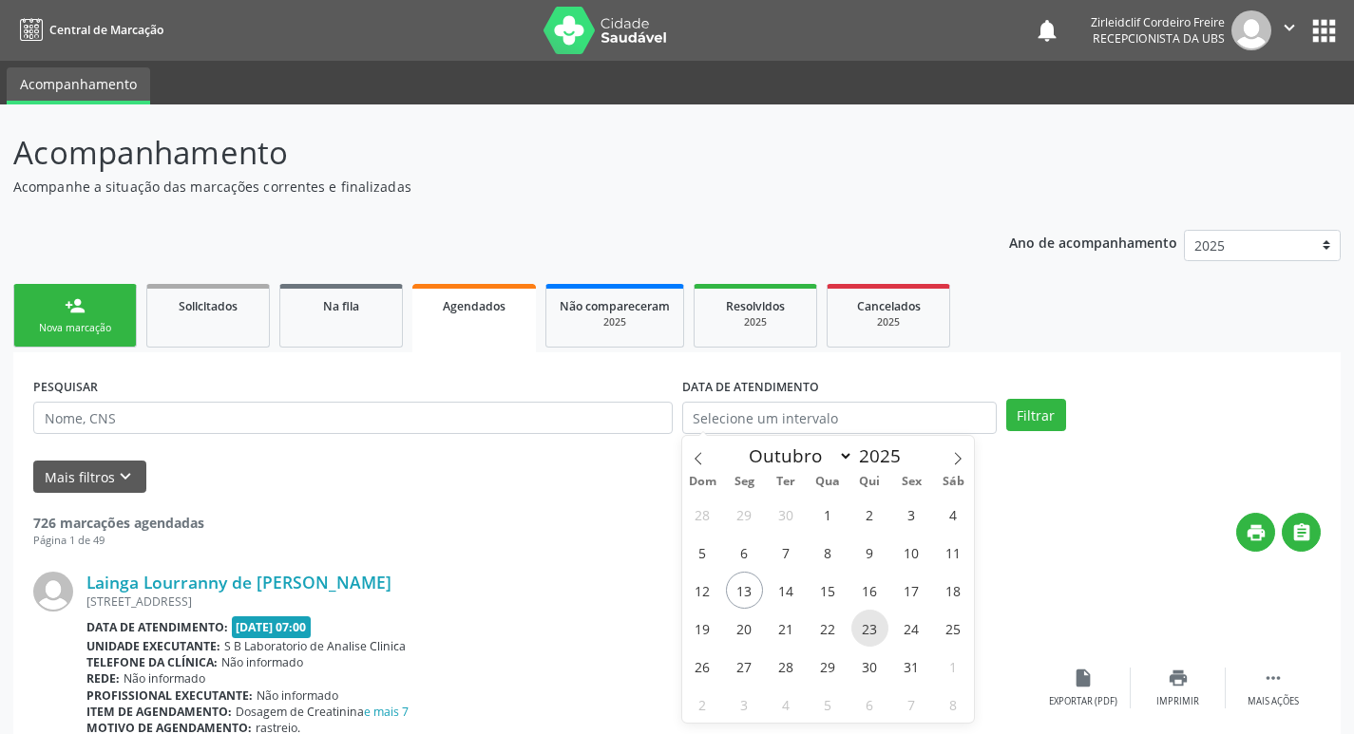
click at [868, 629] on span "23" at bounding box center [869, 628] width 37 height 37
type input "[DATE]"
click at [868, 634] on span "23" at bounding box center [869, 628] width 37 height 37
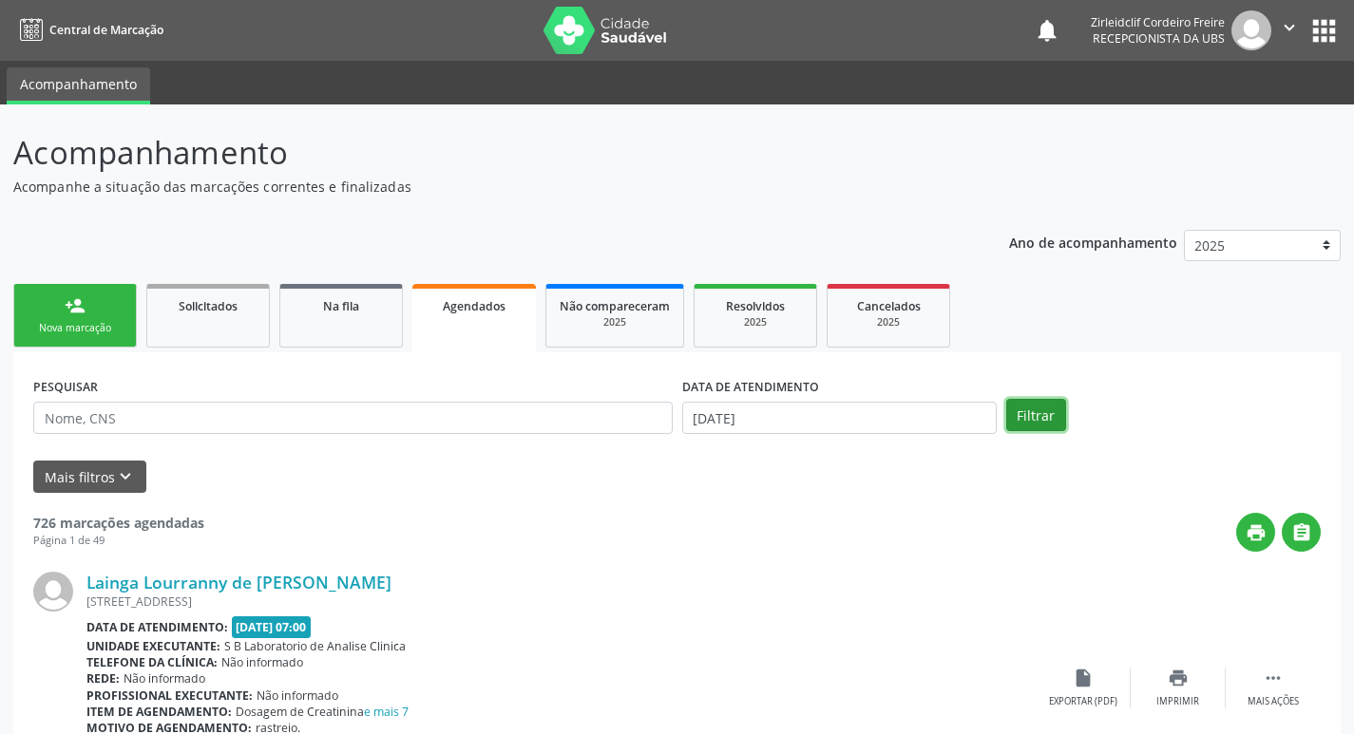
click at [1045, 422] on button "Filtrar" at bounding box center [1036, 415] width 60 height 32
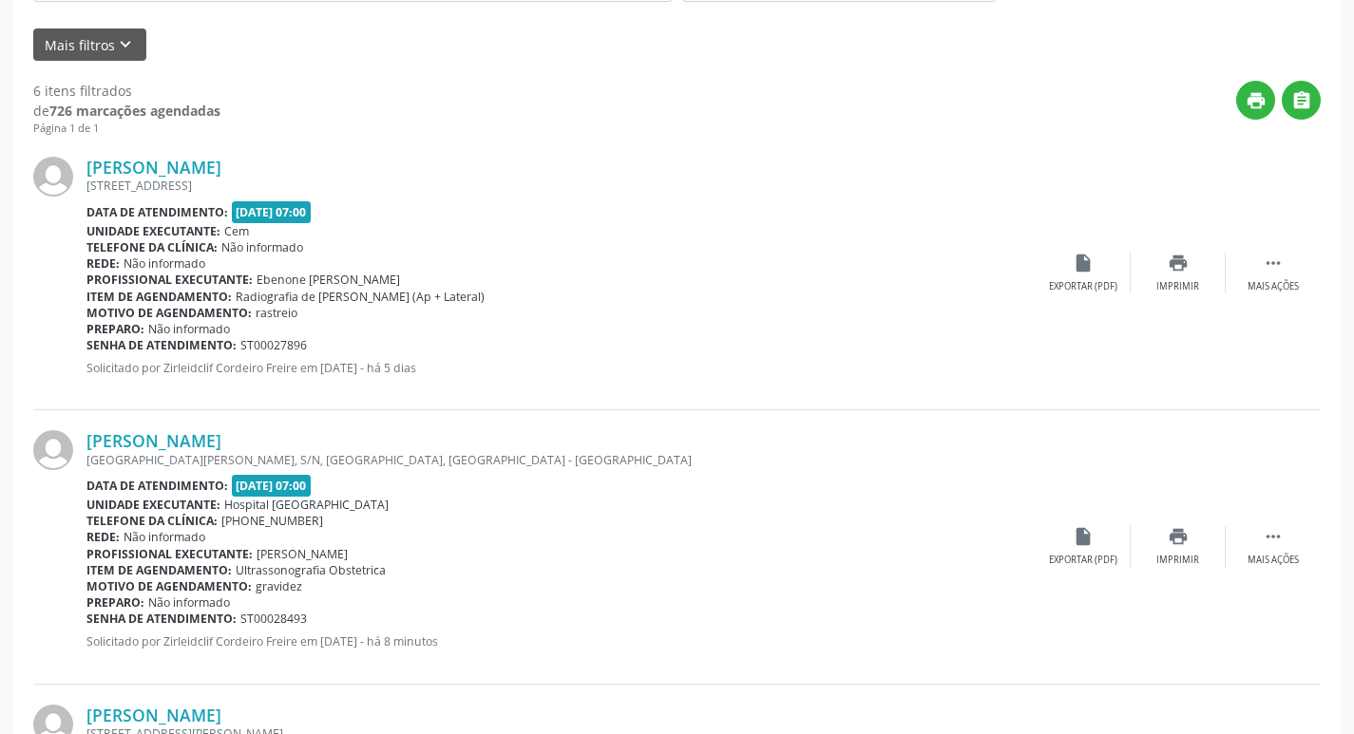
scroll to position [475, 0]
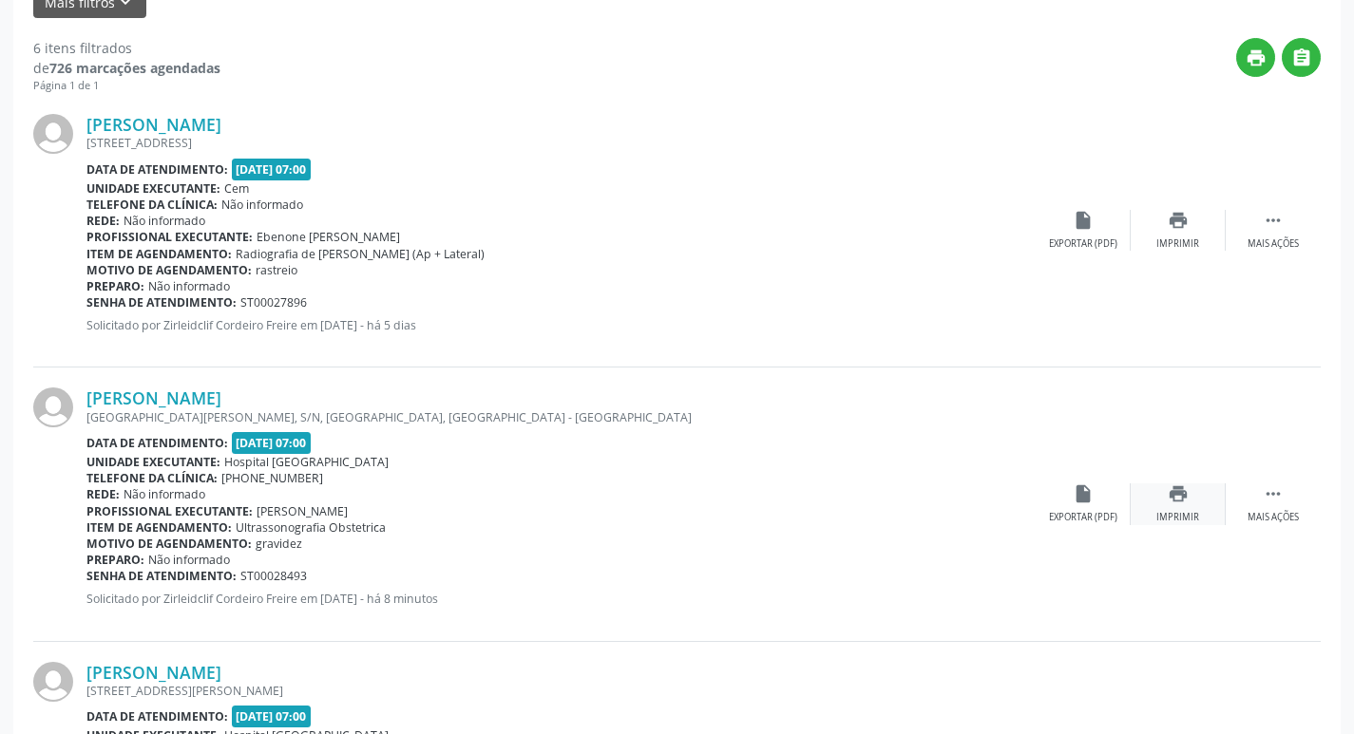
click at [1192, 501] on div "print Imprimir" at bounding box center [1178, 504] width 95 height 41
